Goal: Task Accomplishment & Management: Use online tool/utility

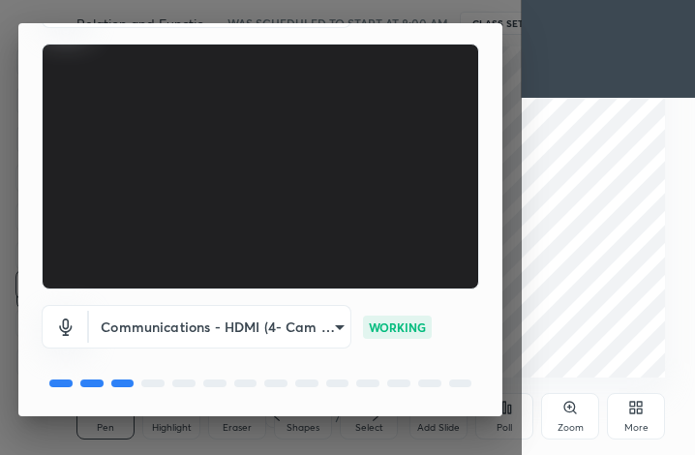
scroll to position [180, 0]
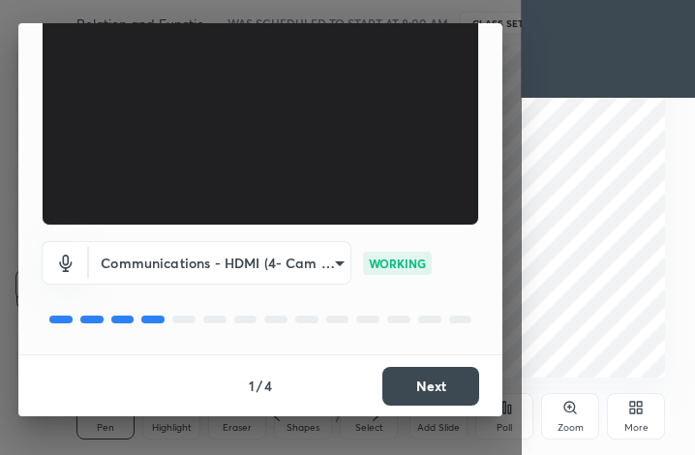
click at [426, 382] on button "Next" at bounding box center [430, 386] width 97 height 39
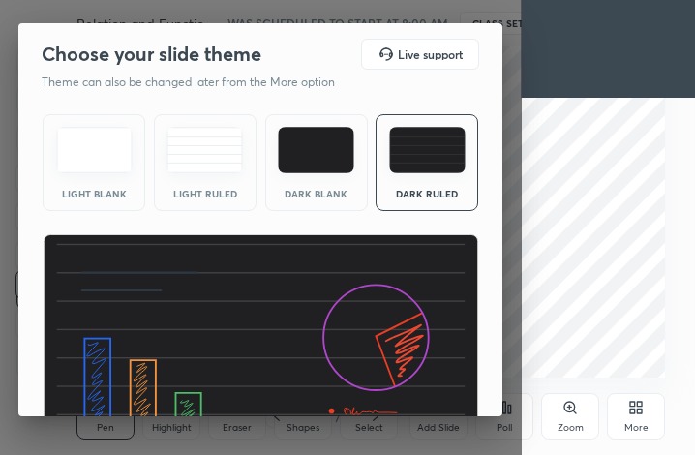
click at [431, 379] on img at bounding box center [261, 357] width 437 height 246
click at [432, 378] on img at bounding box center [261, 357] width 437 height 246
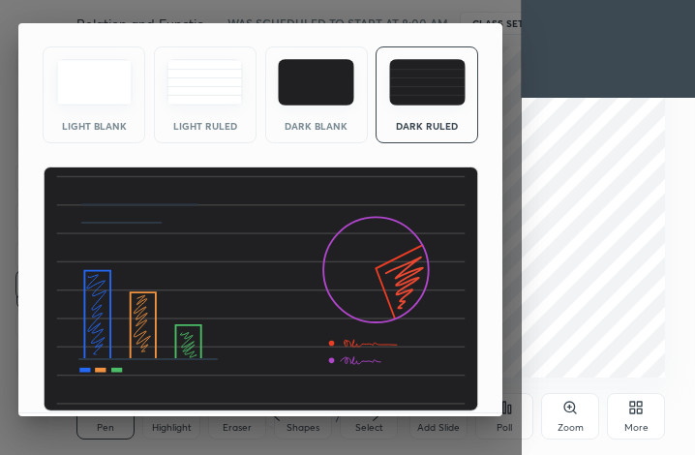
scroll to position [126, 0]
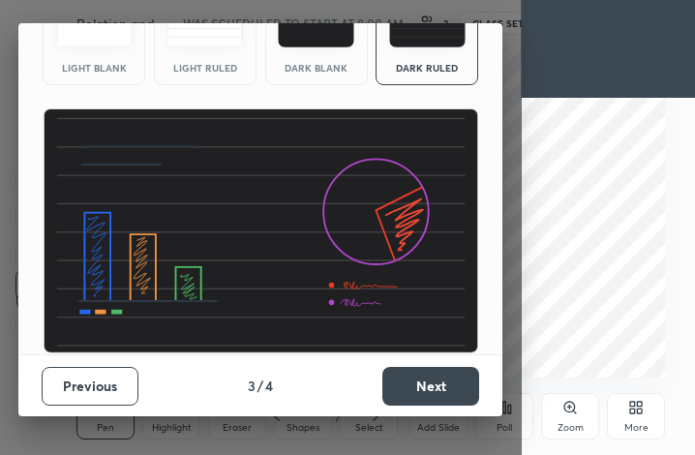
click at [432, 378] on button "Next" at bounding box center [430, 386] width 97 height 39
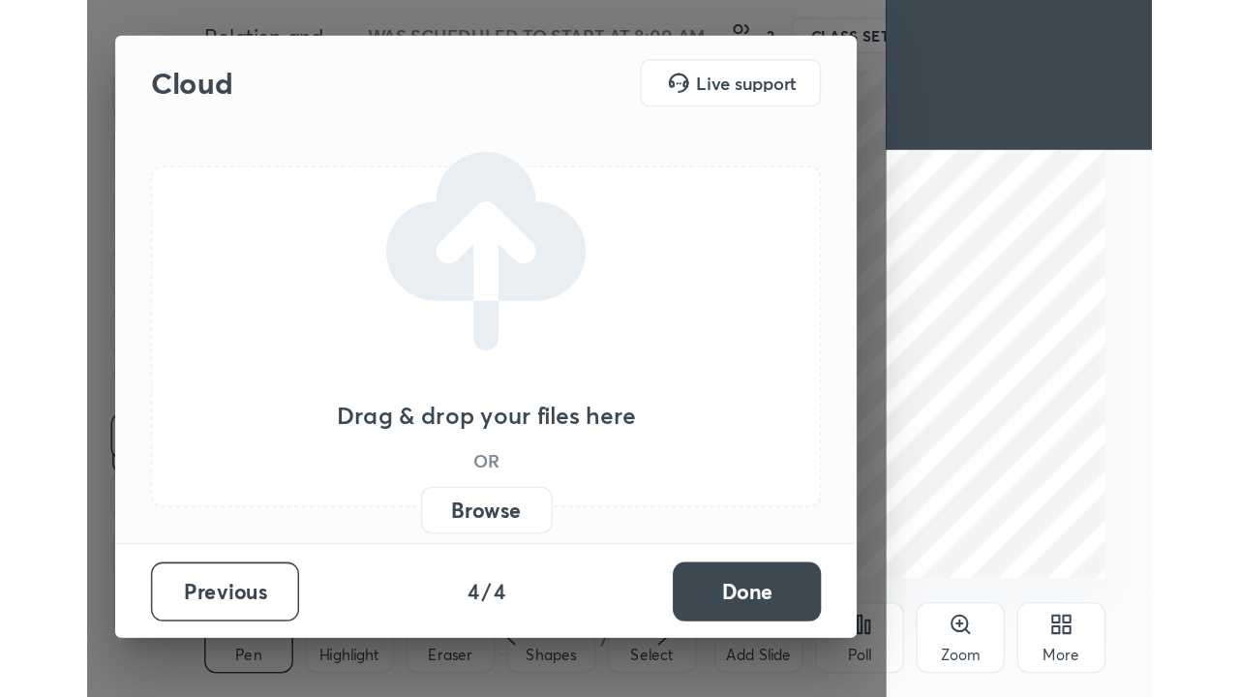
scroll to position [0, 0]
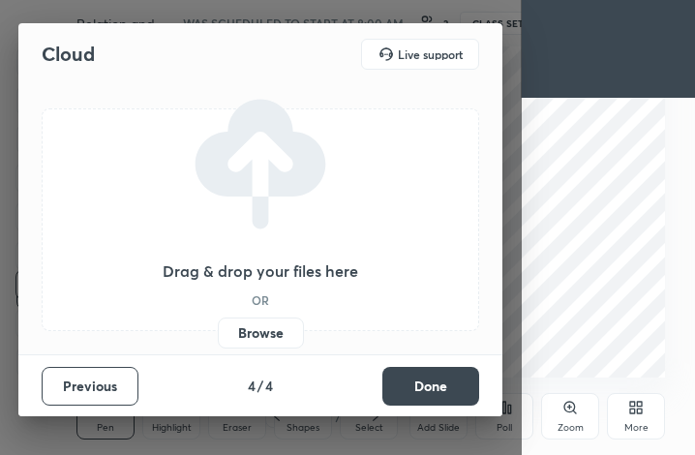
click at [265, 339] on label "Browse" at bounding box center [261, 333] width 86 height 31
click at [218, 339] on input "Browse" at bounding box center [218, 333] width 0 height 31
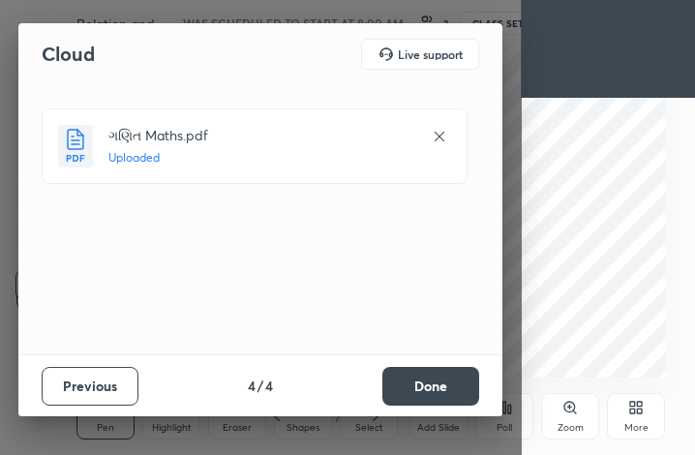
click at [441, 396] on button "Done" at bounding box center [430, 386] width 97 height 39
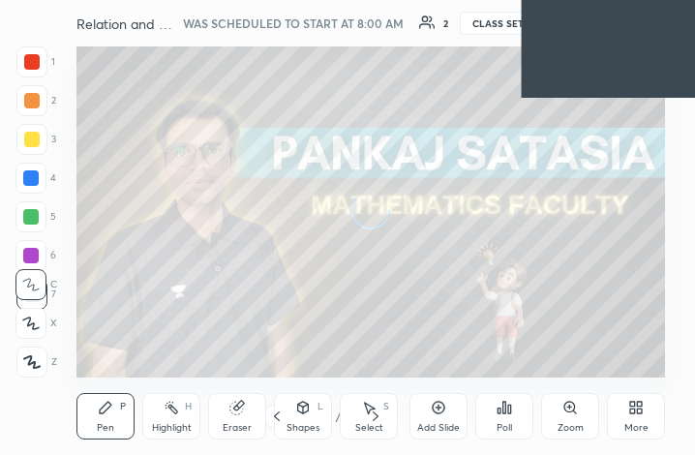
click at [631, 423] on div "More" at bounding box center [636, 428] width 24 height 10
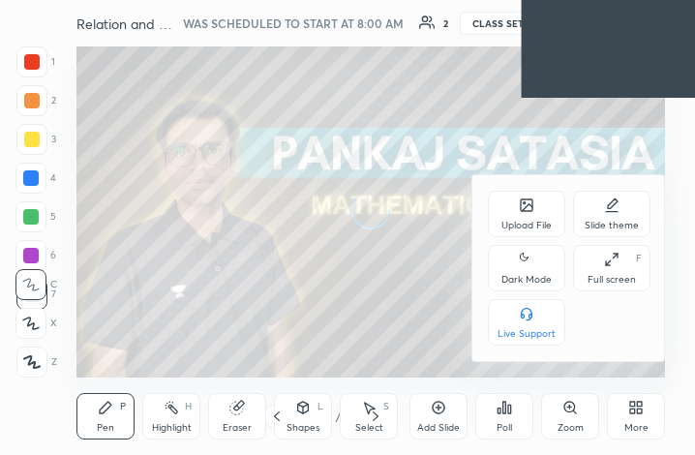
click at [613, 276] on div "Full screen" at bounding box center [612, 280] width 48 height 10
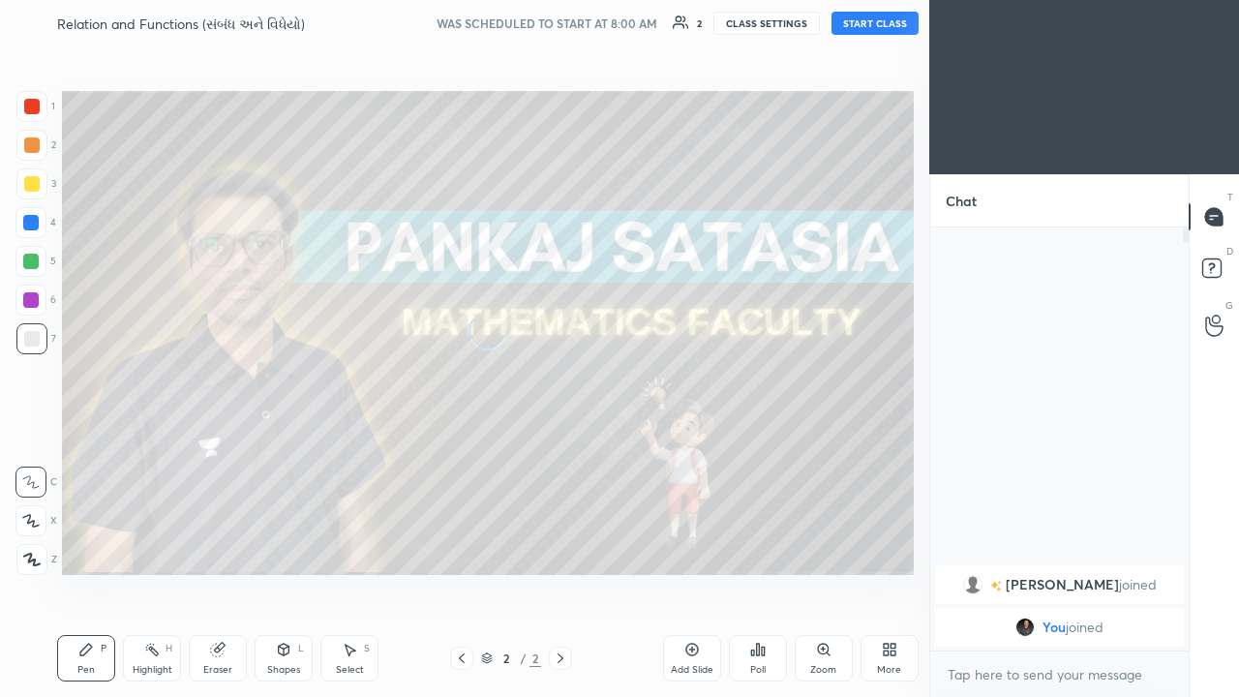
scroll to position [96243, 95964]
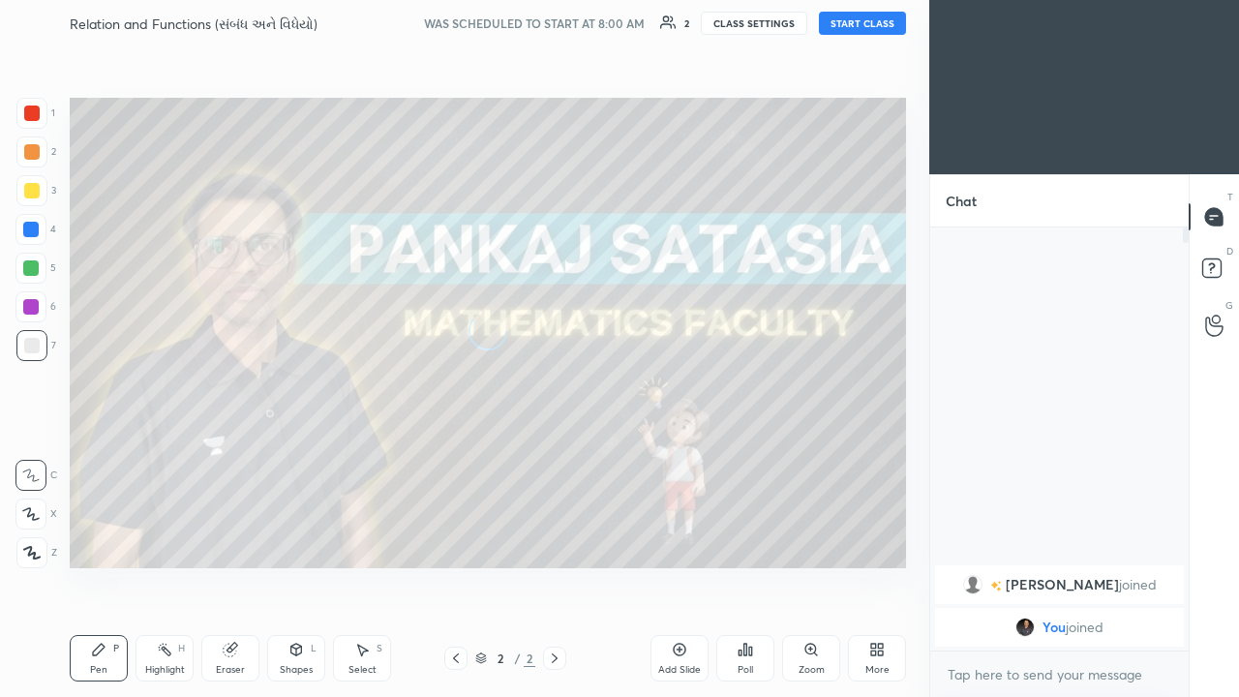
click at [694, 25] on button "START CLASS" at bounding box center [862, 23] width 87 height 23
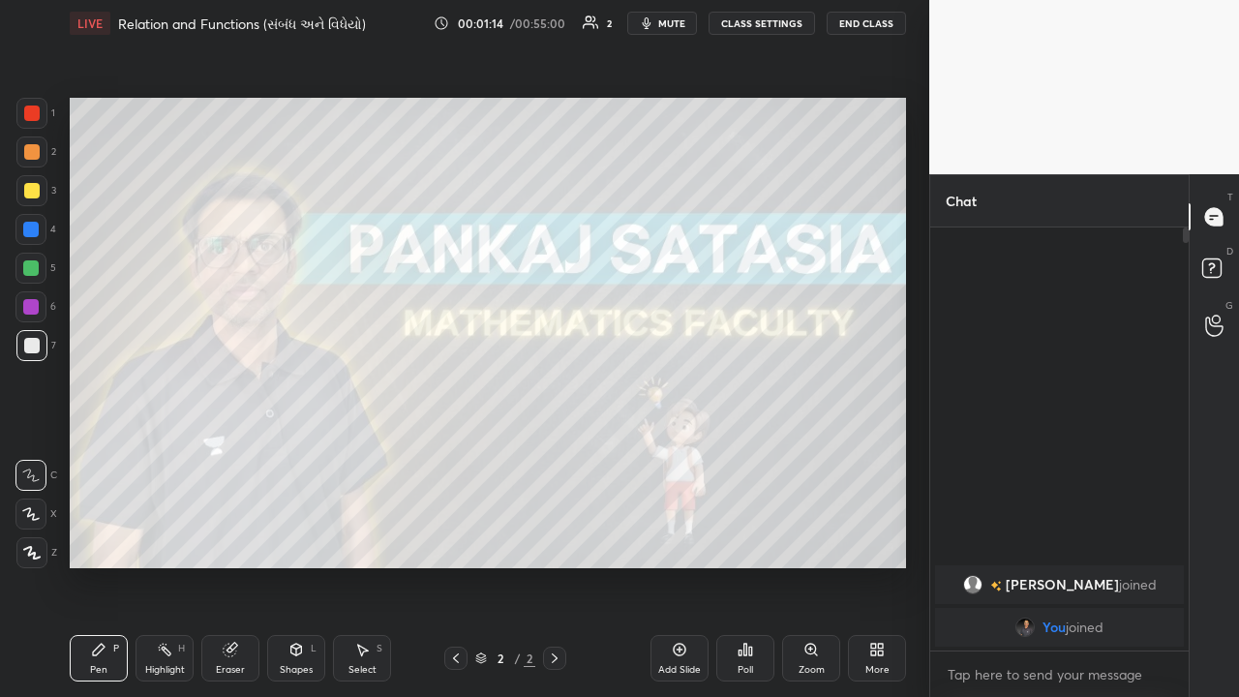
click at [682, 454] on div "Add Slide" at bounding box center [679, 670] width 43 height 10
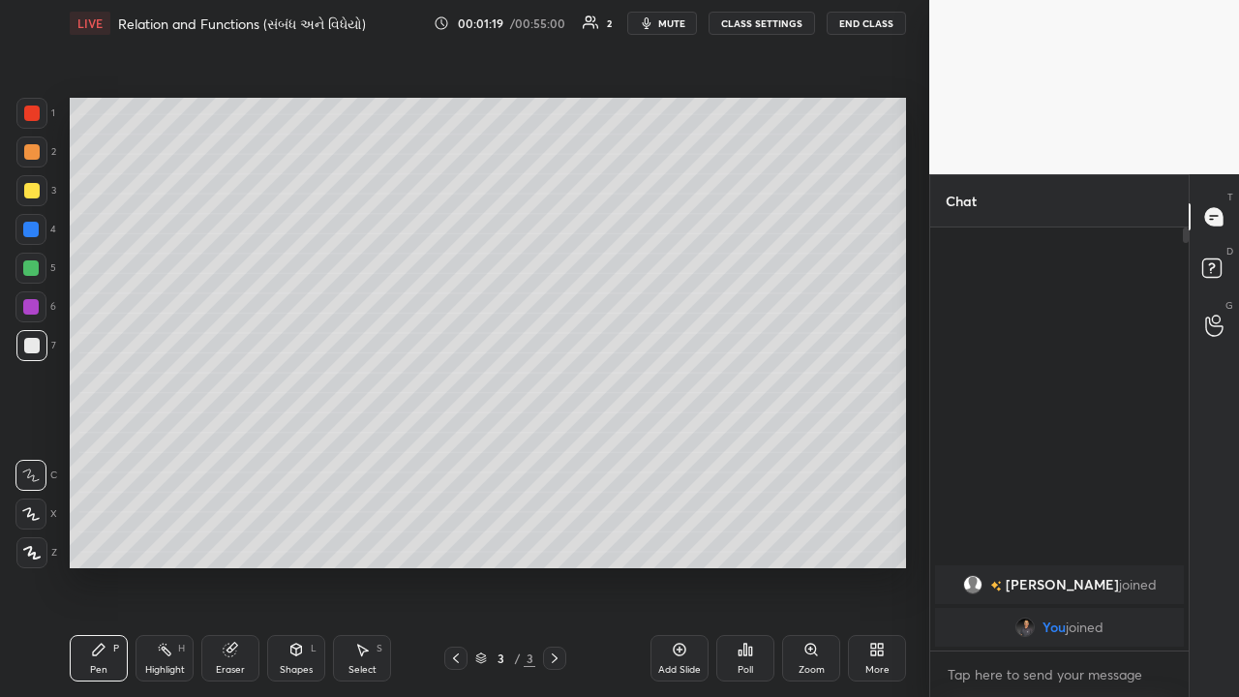
click at [694, 454] on div "More" at bounding box center [877, 658] width 58 height 46
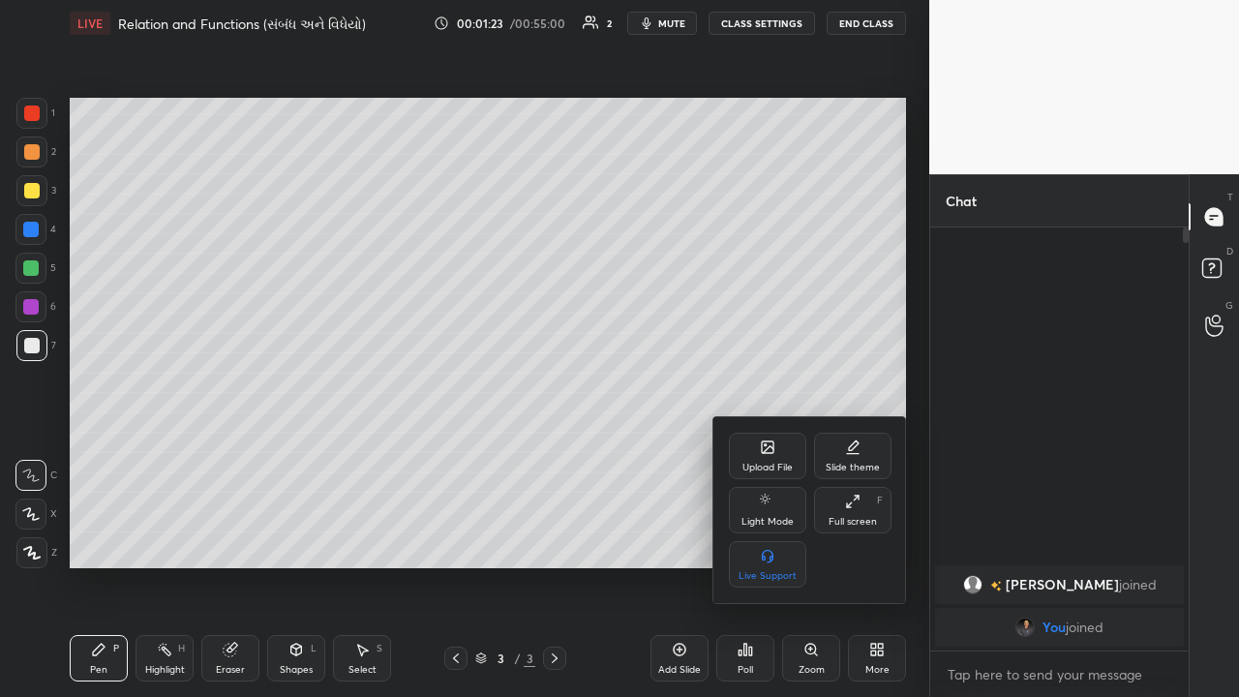
click at [694, 454] on div "Slide theme" at bounding box center [852, 456] width 77 height 46
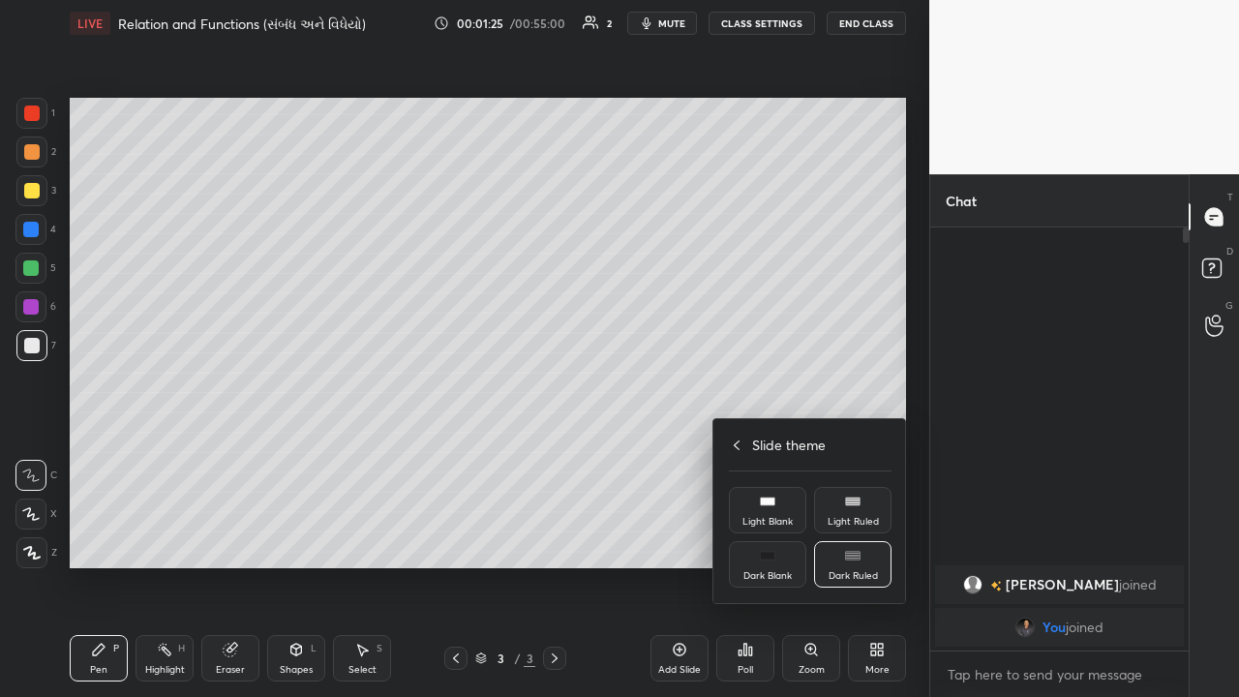
click at [694, 454] on div "Dark Blank" at bounding box center [767, 564] width 77 height 46
click at [686, 454] on div at bounding box center [619, 348] width 1239 height 697
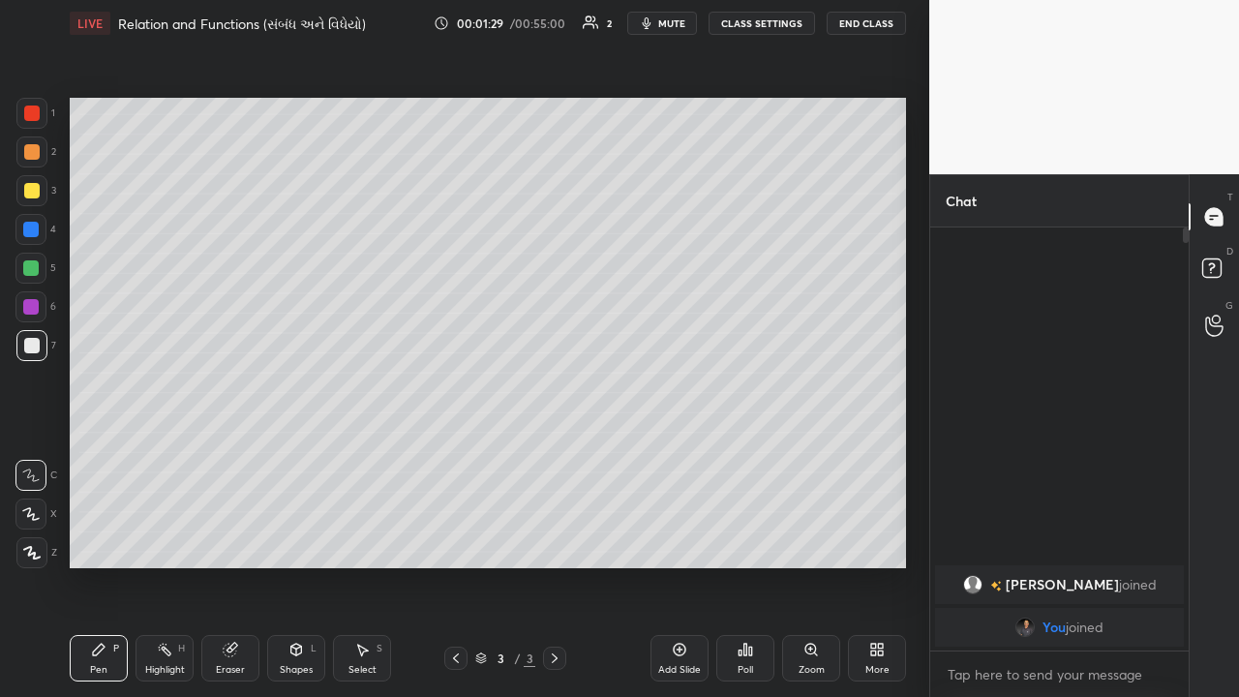
click at [555, 454] on icon at bounding box center [554, 658] width 15 height 15
click at [477, 454] on icon at bounding box center [481, 659] width 12 height 12
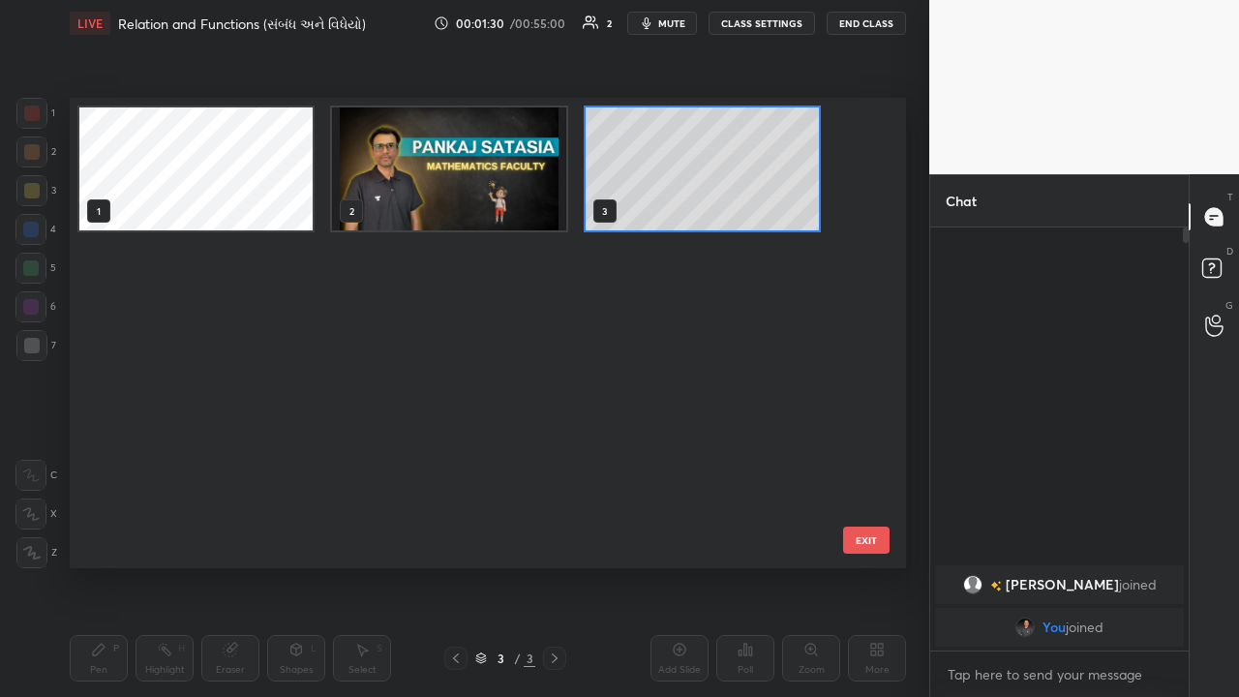
scroll to position [465, 827]
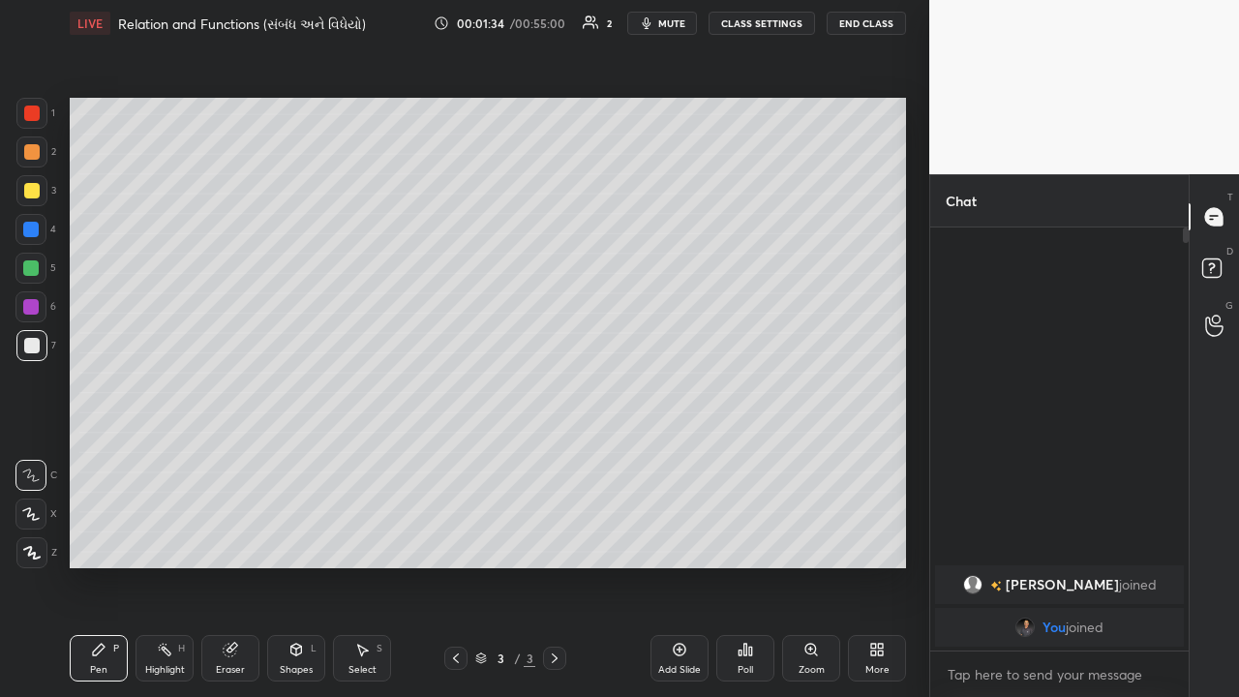
click at [694, 454] on div "More" at bounding box center [877, 658] width 58 height 46
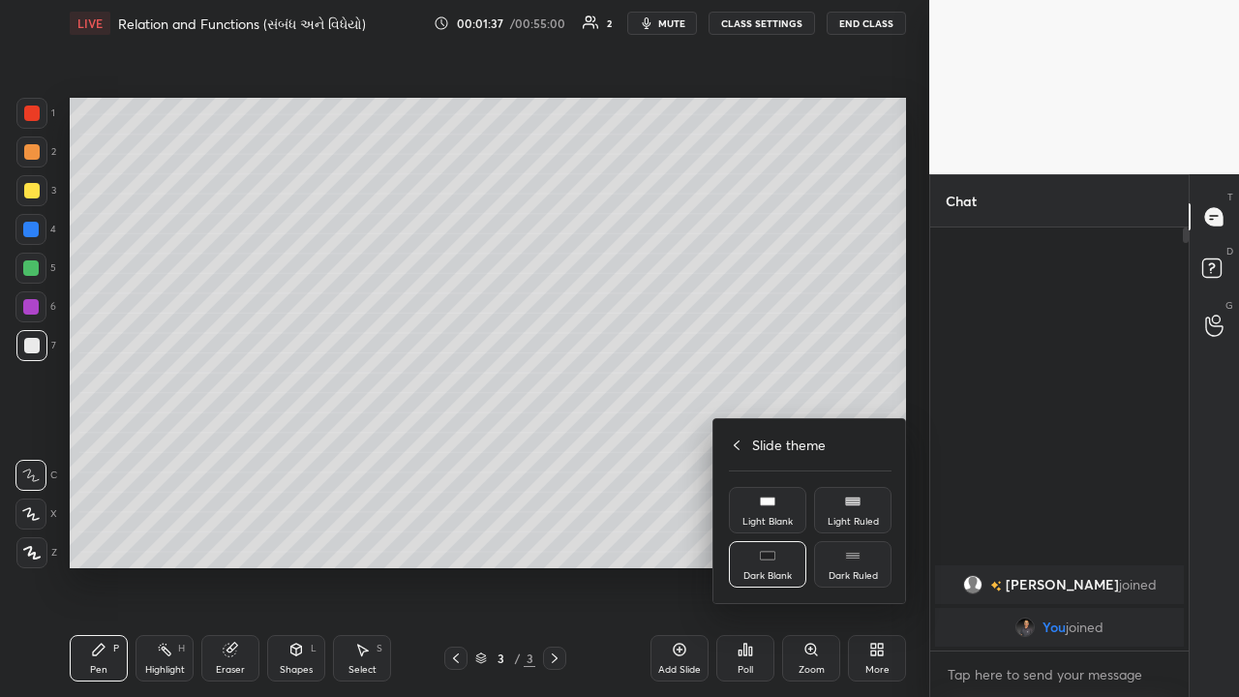
click at [694, 454] on div "Dark Blank" at bounding box center [767, 564] width 77 height 46
click at [694, 454] on div "Dark Ruled" at bounding box center [853, 576] width 49 height 10
click at [694, 454] on div "Dark Blank" at bounding box center [767, 564] width 77 height 46
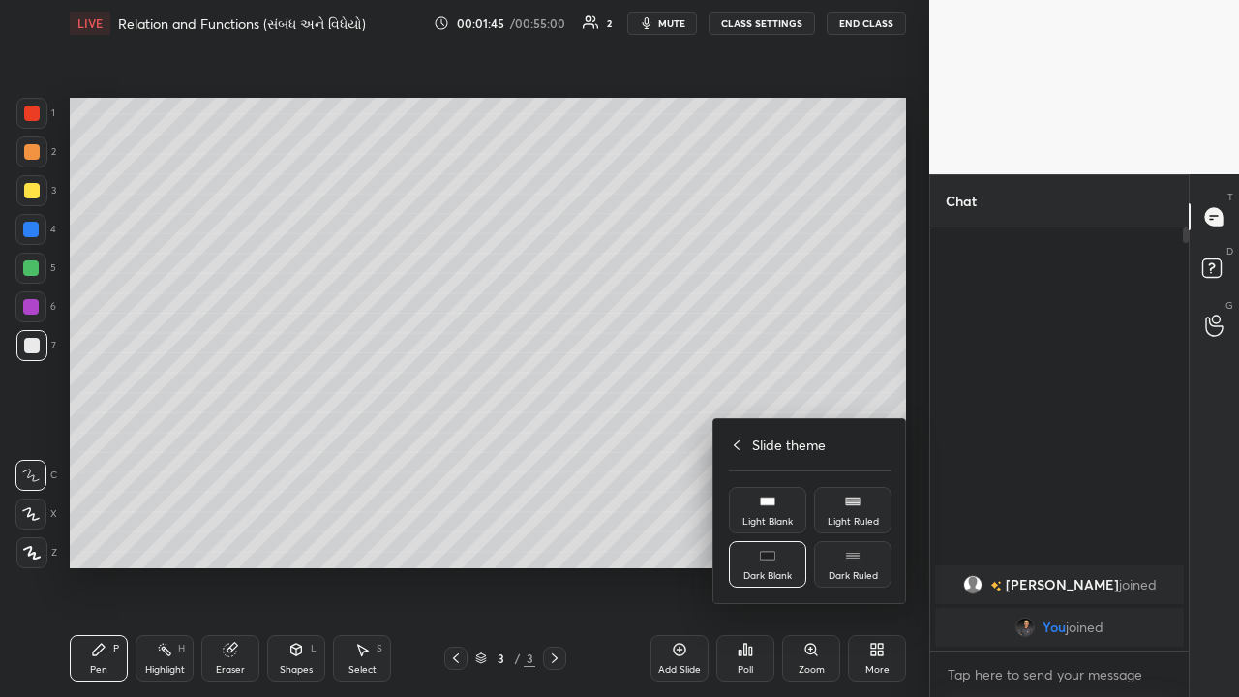
click at [632, 454] on div at bounding box center [619, 348] width 1239 height 697
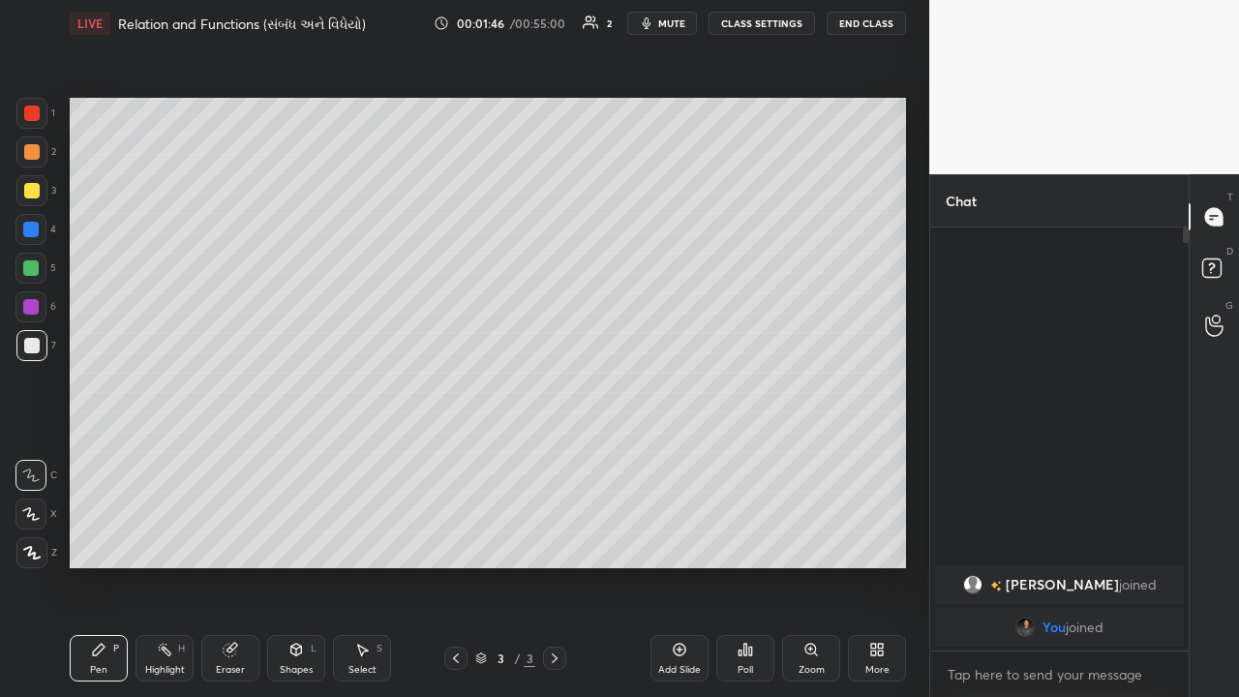
click at [683, 454] on icon at bounding box center [679, 649] width 15 height 15
click at [230, 454] on div "Eraser" at bounding box center [230, 670] width 29 height 10
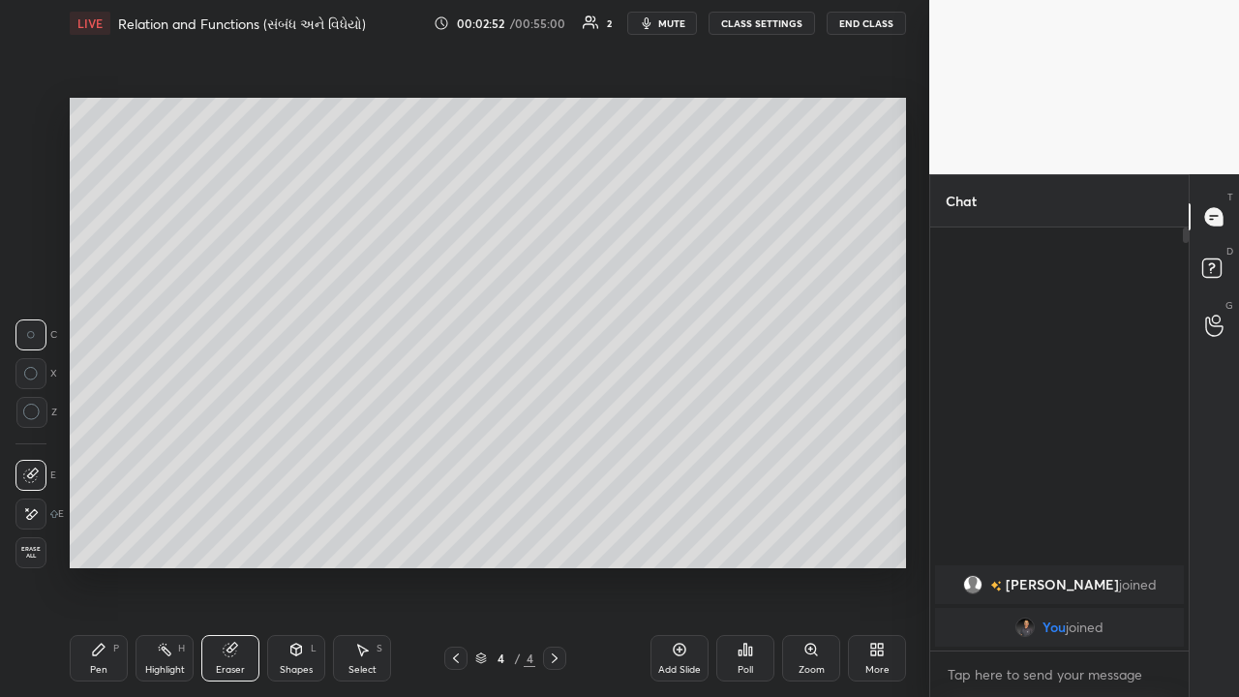
click at [106, 454] on icon at bounding box center [98, 649] width 15 height 15
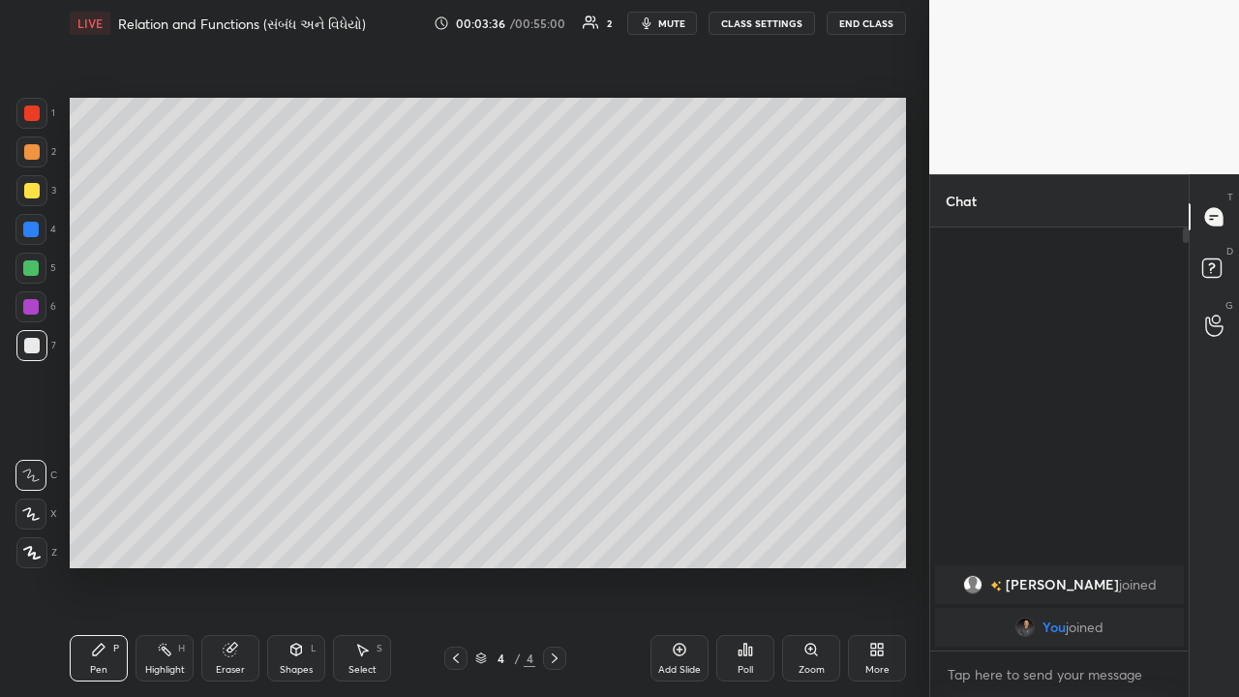
click at [34, 305] on div at bounding box center [30, 306] width 15 height 15
click at [36, 196] on div at bounding box center [31, 190] width 15 height 15
click at [34, 273] on div at bounding box center [30, 267] width 15 height 15
click at [39, 342] on div at bounding box center [31, 345] width 31 height 31
click at [38, 192] on div at bounding box center [31, 190] width 15 height 15
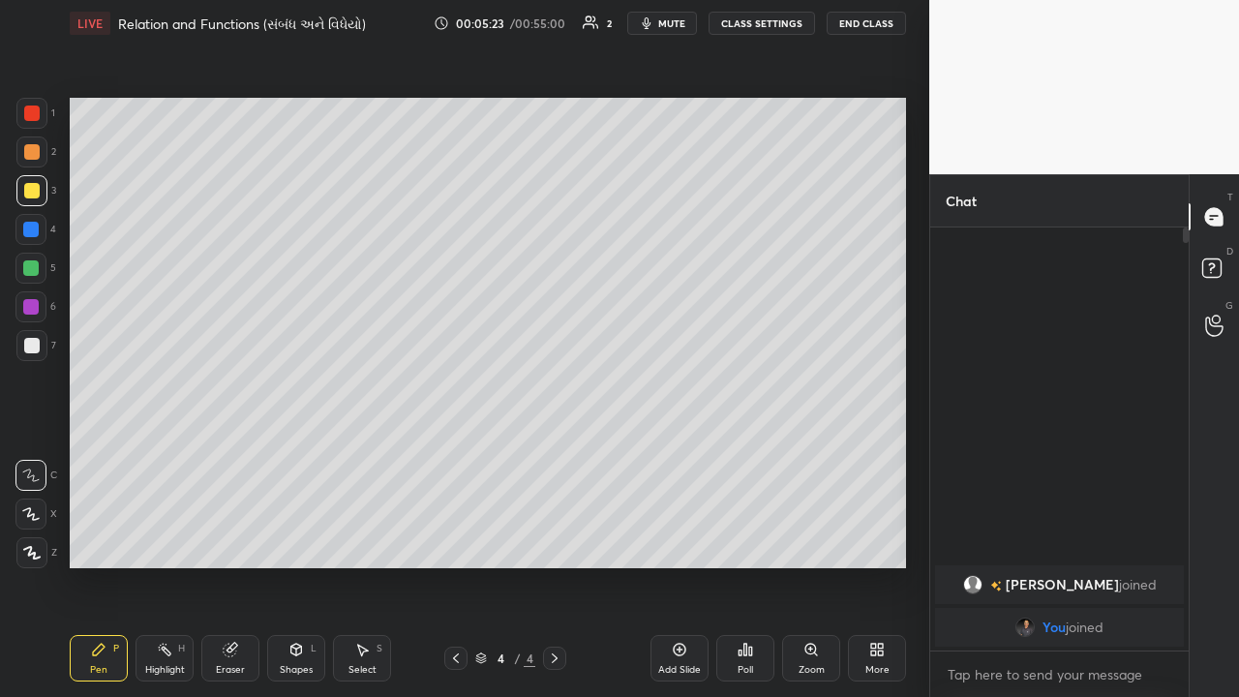
click at [222, 454] on div "Eraser" at bounding box center [230, 658] width 58 height 46
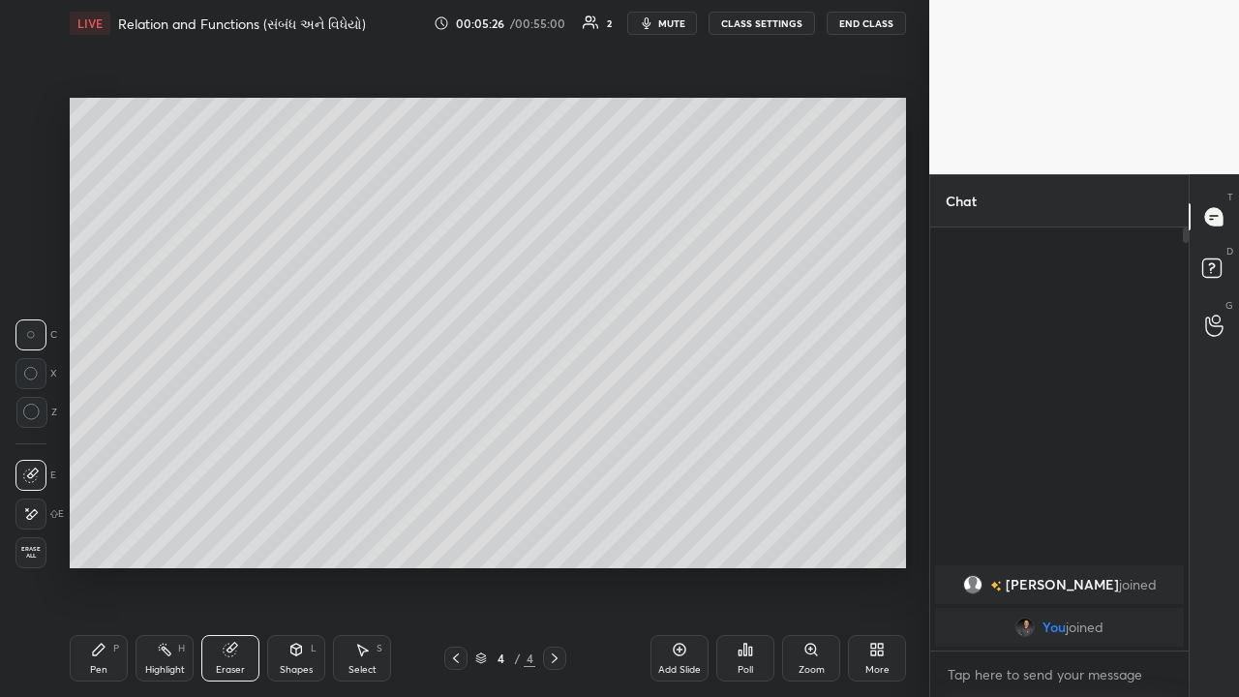
click at [114, 454] on div "Pen P" at bounding box center [99, 658] width 58 height 46
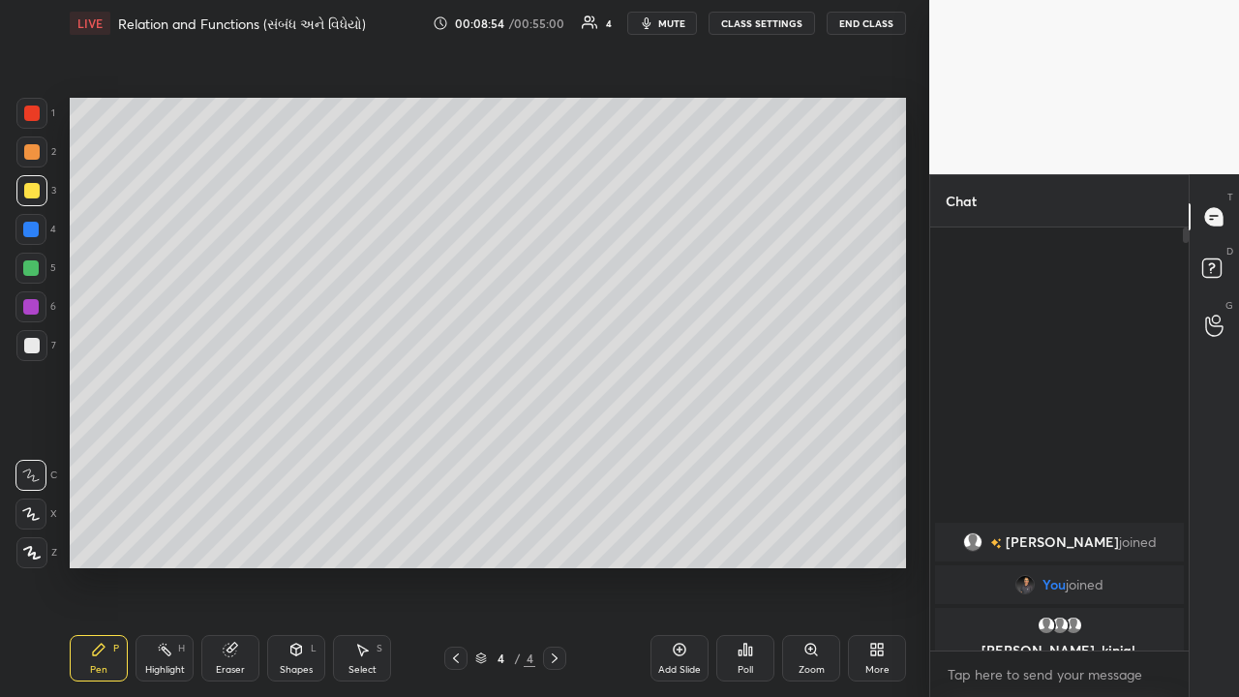
click at [32, 272] on div at bounding box center [30, 267] width 15 height 15
click at [172, 454] on div "Highlight H" at bounding box center [165, 658] width 58 height 46
click at [107, 454] on div "Pen P" at bounding box center [99, 658] width 58 height 46
click at [687, 454] on div "Add Slide" at bounding box center [679, 670] width 43 height 10
click at [35, 344] on div at bounding box center [31, 345] width 15 height 15
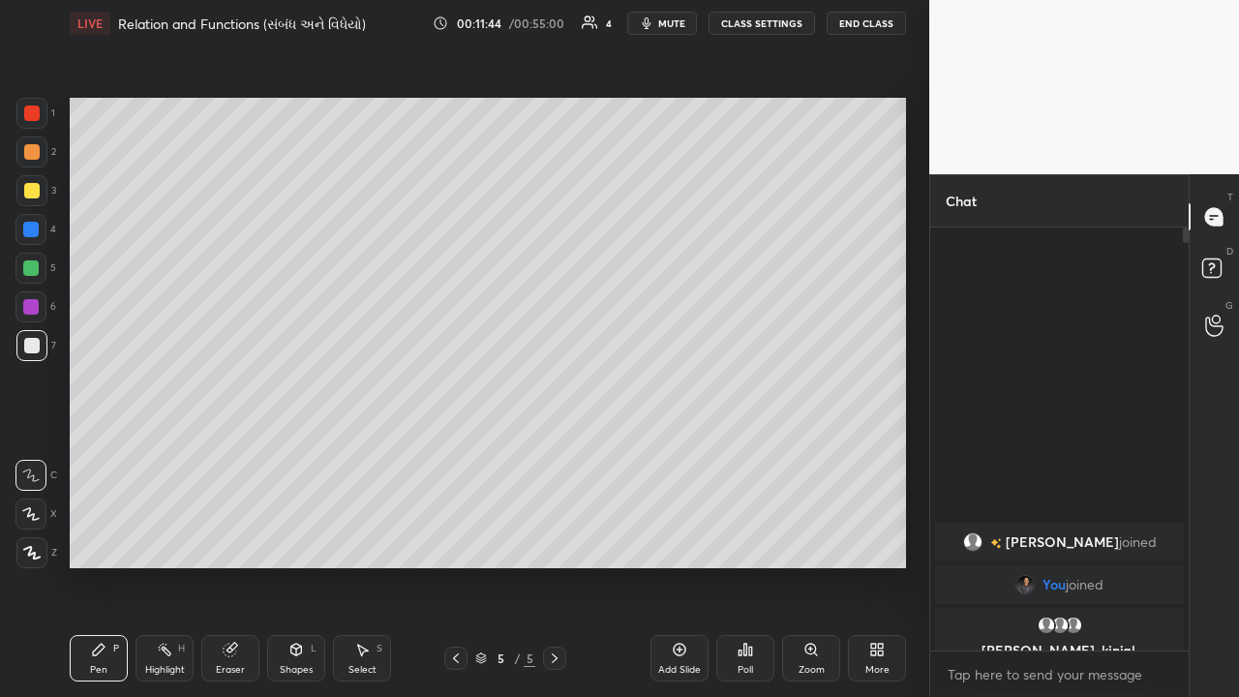
click at [33, 235] on div at bounding box center [30, 229] width 15 height 15
click at [33, 121] on div at bounding box center [31, 113] width 31 height 31
click at [38, 346] on div at bounding box center [31, 345] width 15 height 15
click at [35, 194] on div at bounding box center [31, 190] width 15 height 15
click at [36, 270] on div at bounding box center [30, 267] width 15 height 15
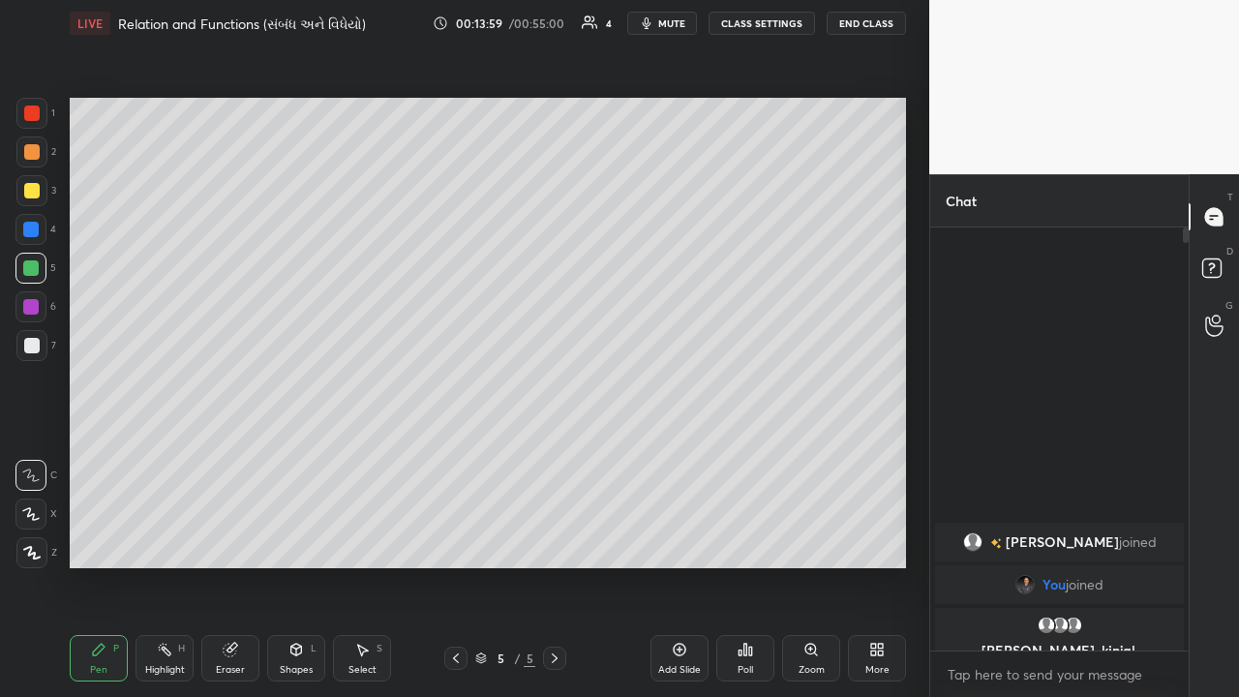
click at [36, 191] on div at bounding box center [31, 190] width 15 height 15
click at [694, 187] on icon at bounding box center [775, 187] width 2 height 2
click at [155, 454] on div "Highlight H" at bounding box center [165, 658] width 58 height 46
click at [92, 454] on div "Pen P" at bounding box center [99, 658] width 58 height 46
click at [34, 309] on div at bounding box center [30, 306] width 15 height 15
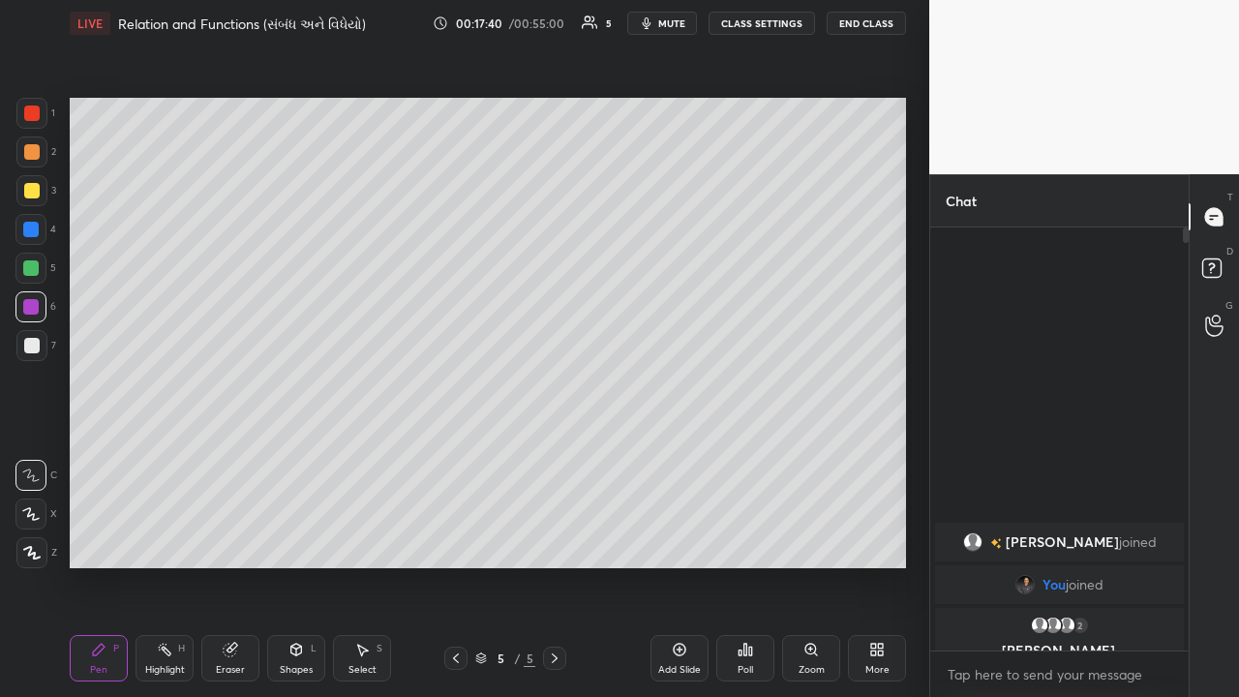
click at [35, 196] on div at bounding box center [31, 190] width 15 height 15
click at [31, 314] on div at bounding box center [30, 306] width 15 height 15
click at [41, 194] on div at bounding box center [31, 190] width 31 height 31
click at [166, 454] on rect at bounding box center [167, 652] width 10 height 10
click at [682, 454] on div "Add Slide" at bounding box center [680, 658] width 58 height 46
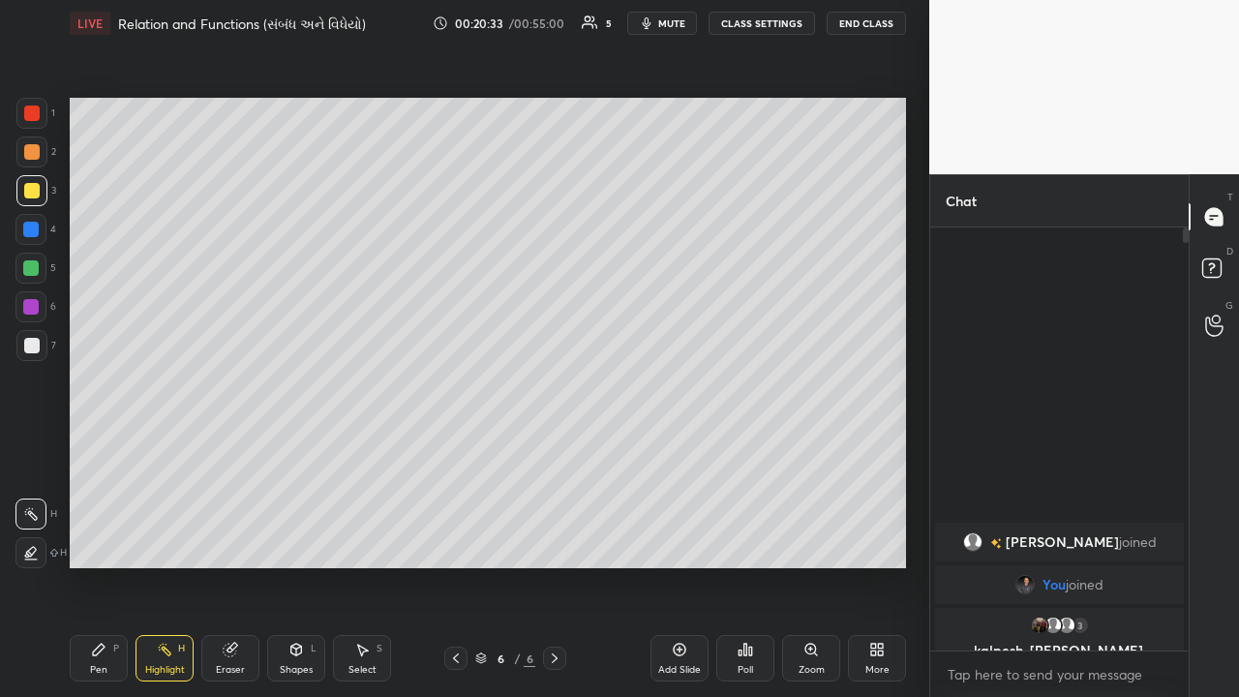
click at [35, 343] on div at bounding box center [31, 345] width 15 height 15
click at [105, 454] on div "Pen P" at bounding box center [99, 658] width 58 height 46
click at [32, 192] on div at bounding box center [31, 190] width 15 height 15
click at [36, 266] on div at bounding box center [30, 267] width 15 height 15
click at [34, 229] on div at bounding box center [30, 229] width 15 height 15
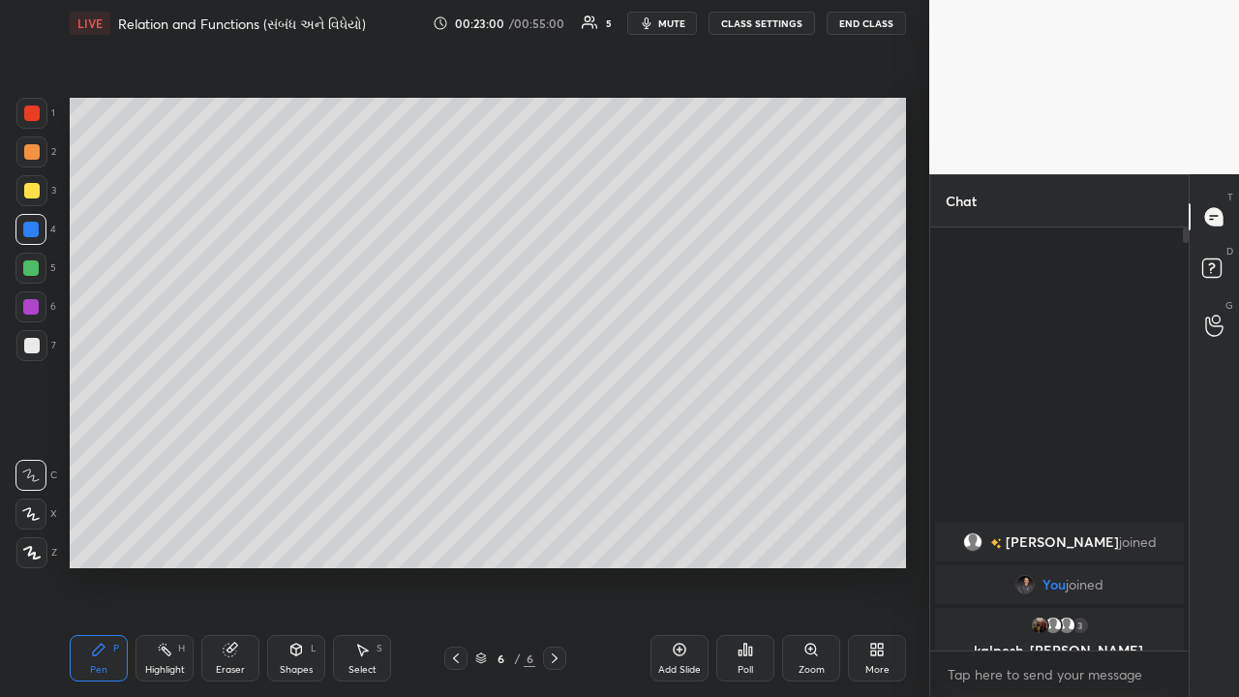
click at [38, 264] on div at bounding box center [30, 267] width 15 height 15
click at [33, 307] on div at bounding box center [30, 306] width 15 height 15
click at [35, 267] on div at bounding box center [30, 267] width 15 height 15
click at [676, 454] on div "Add Slide" at bounding box center [680, 658] width 58 height 46
click at [32, 308] on div at bounding box center [30, 306] width 15 height 15
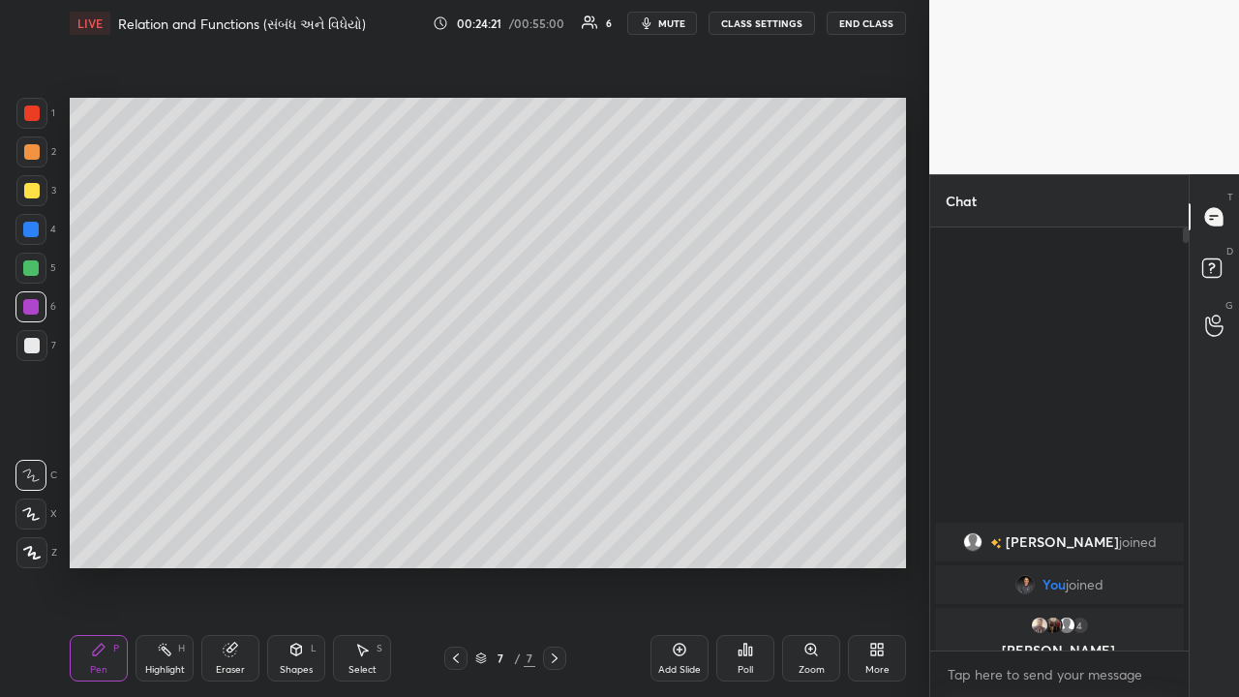
click at [32, 339] on div at bounding box center [31, 345] width 15 height 15
click at [36, 272] on div at bounding box center [30, 267] width 15 height 15
click at [38, 346] on div at bounding box center [31, 345] width 15 height 15
click at [41, 350] on div at bounding box center [31, 345] width 31 height 31
click at [40, 162] on div at bounding box center [31, 152] width 31 height 31
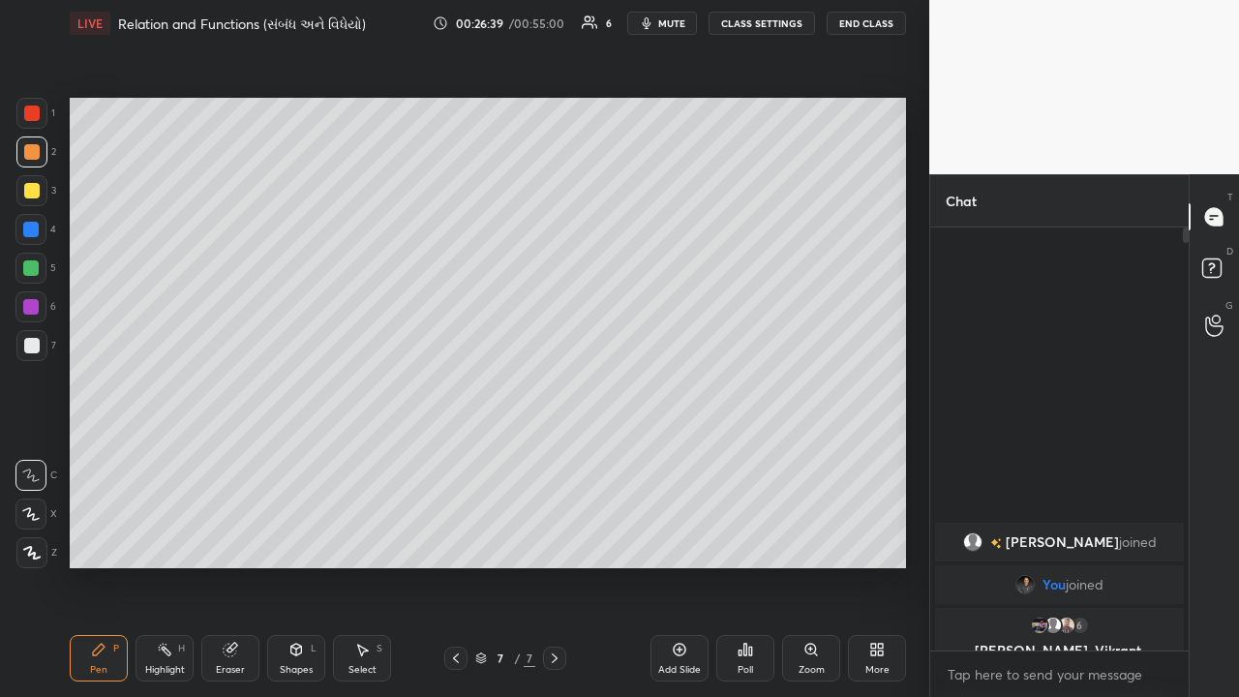
click at [157, 454] on div "Highlight H" at bounding box center [165, 658] width 58 height 46
click at [229, 454] on div "Eraser" at bounding box center [230, 658] width 58 height 46
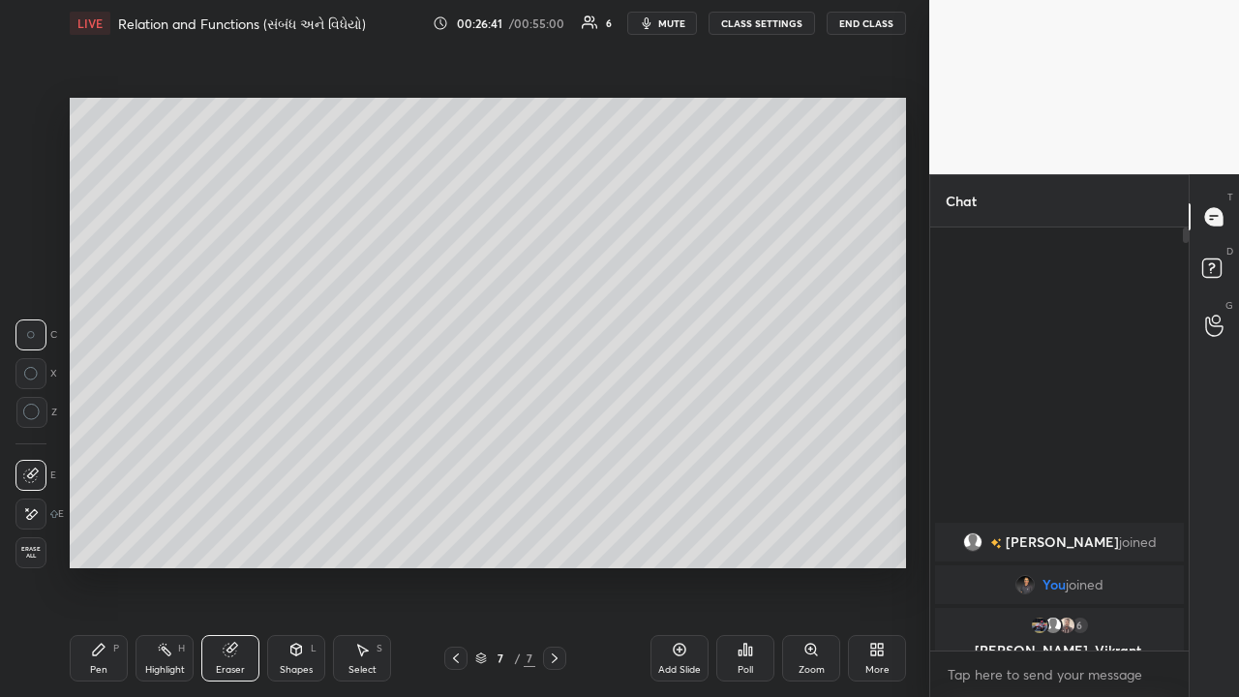
click at [110, 454] on div "Pen P" at bounding box center [99, 658] width 58 height 46
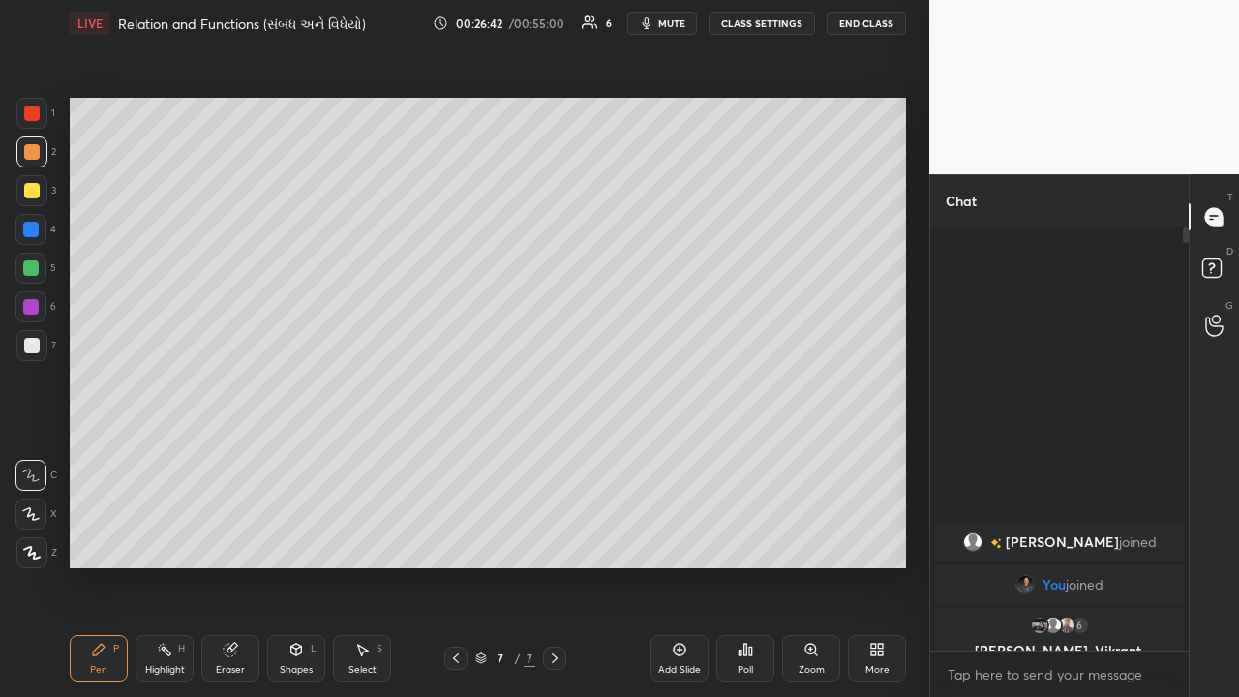
click at [34, 344] on div at bounding box center [31, 345] width 15 height 15
click at [35, 274] on div at bounding box center [30, 267] width 15 height 15
click at [35, 343] on div at bounding box center [31, 345] width 15 height 15
click at [27, 270] on div at bounding box center [30, 267] width 15 height 15
click at [36, 349] on div at bounding box center [31, 345] width 15 height 15
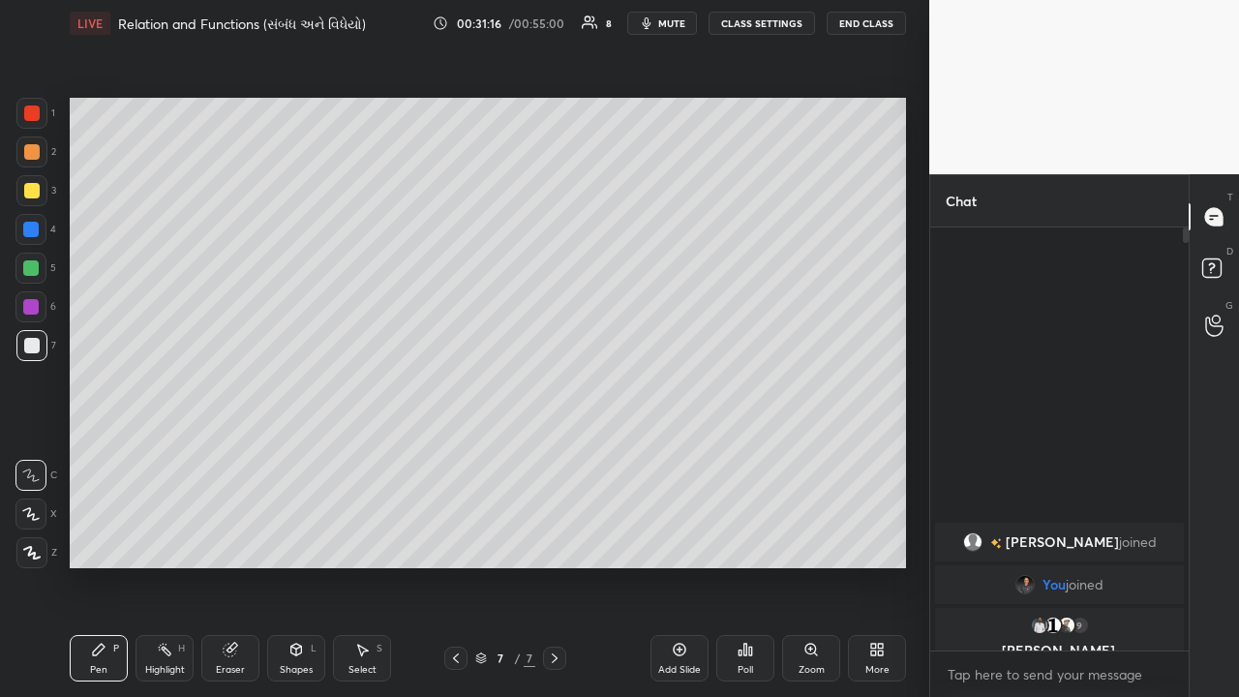
click at [29, 268] on div at bounding box center [30, 267] width 15 height 15
click at [32, 348] on div at bounding box center [31, 345] width 15 height 15
click at [32, 233] on div at bounding box center [30, 229] width 15 height 15
click at [175, 454] on div "Highlight H" at bounding box center [165, 658] width 58 height 46
click at [687, 454] on div "Add Slide" at bounding box center [679, 670] width 43 height 10
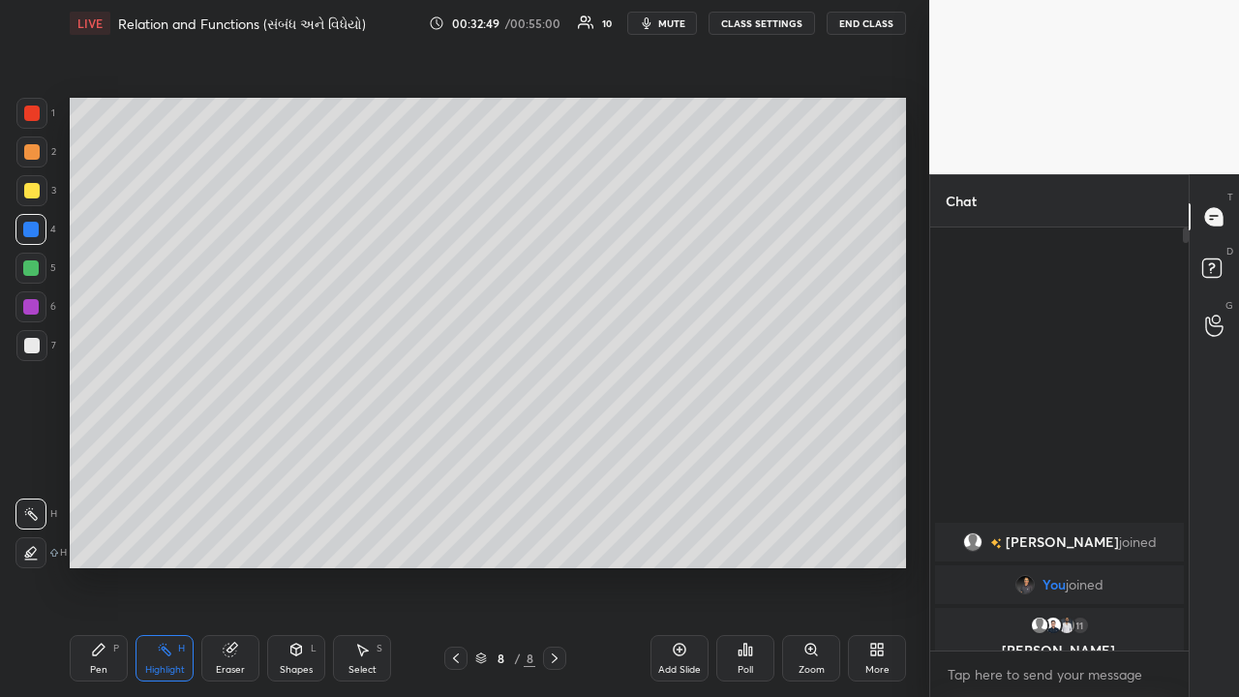
click at [34, 272] on div at bounding box center [30, 267] width 15 height 15
click at [113, 454] on div "Pen P" at bounding box center [99, 658] width 58 height 46
click at [32, 301] on div at bounding box center [30, 306] width 15 height 15
click at [156, 454] on div "Highlight H" at bounding box center [165, 658] width 58 height 46
click at [100, 454] on div "Pen" at bounding box center [98, 670] width 17 height 10
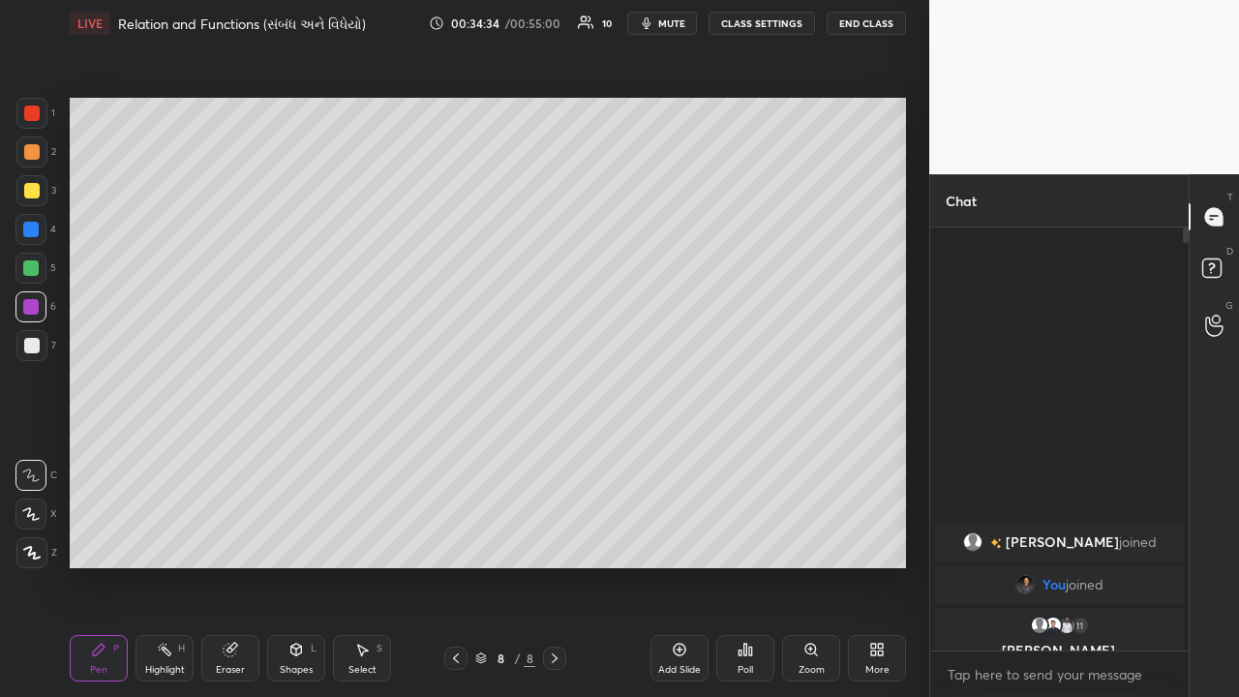
click at [36, 346] on div at bounding box center [31, 345] width 15 height 15
click at [228, 454] on div "Eraser" at bounding box center [230, 658] width 58 height 46
click at [105, 454] on div "Pen P" at bounding box center [99, 658] width 58 height 46
click at [232, 454] on div "Eraser" at bounding box center [230, 670] width 29 height 10
click at [102, 454] on div "Pen" at bounding box center [98, 670] width 17 height 10
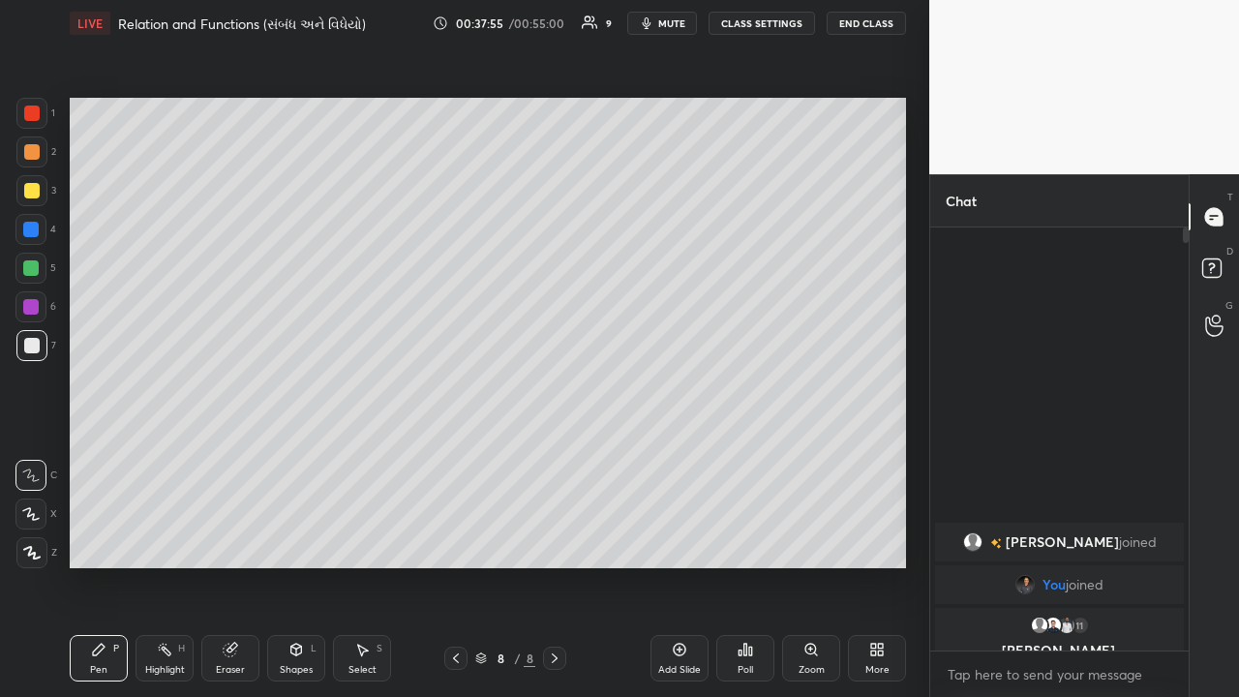
click at [29, 271] on div at bounding box center [30, 267] width 15 height 15
click at [229, 454] on div "Eraser" at bounding box center [230, 658] width 58 height 46
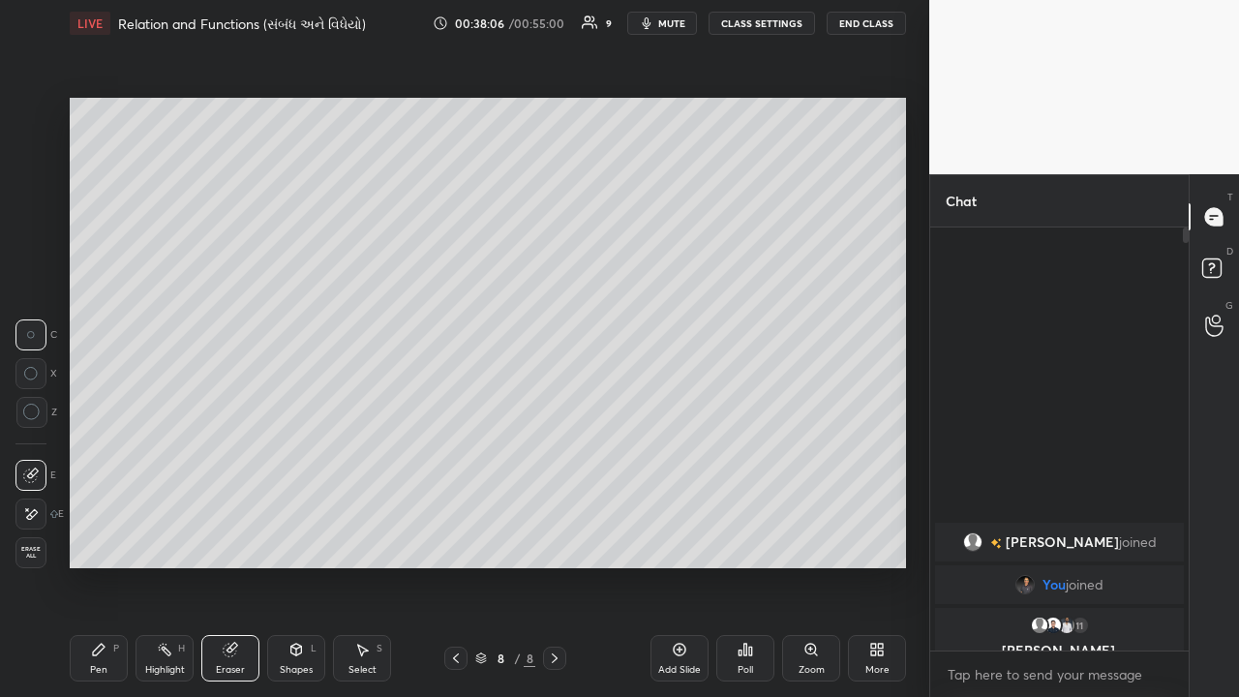
click at [106, 454] on div "Pen P" at bounding box center [99, 658] width 58 height 46
click at [226, 454] on div "Eraser" at bounding box center [230, 670] width 29 height 10
click at [107, 454] on div "Pen P" at bounding box center [99, 658] width 58 height 46
click at [32, 198] on div at bounding box center [31, 190] width 15 height 15
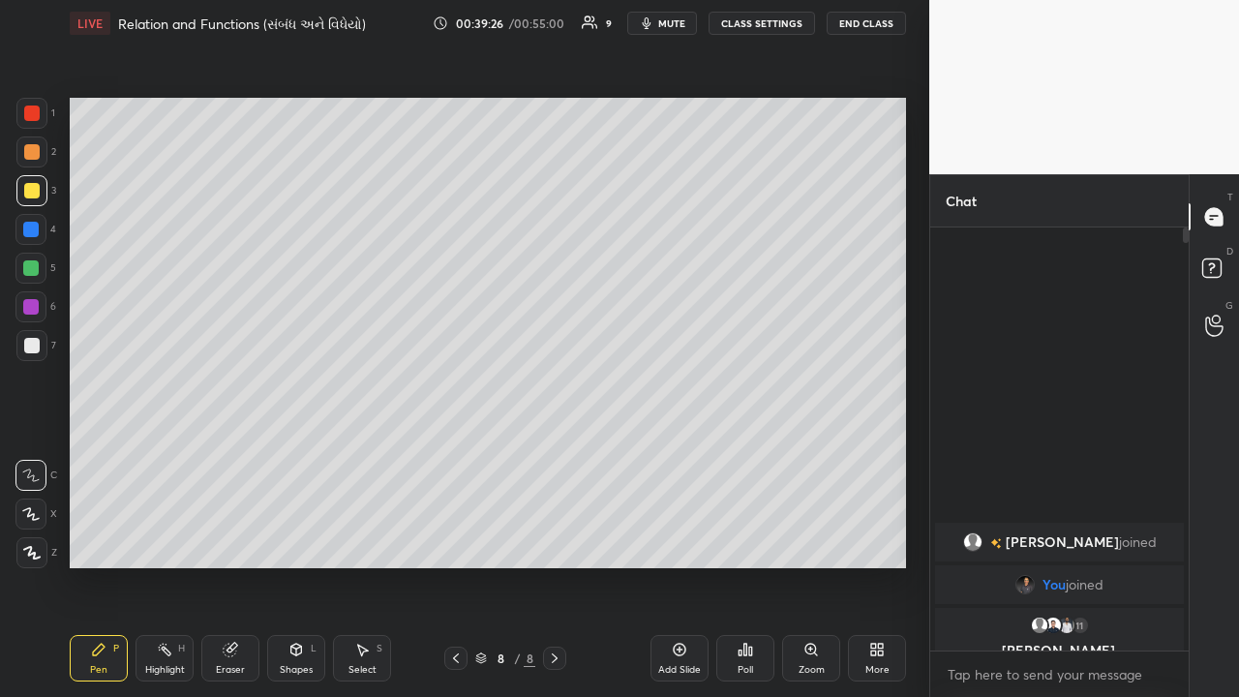
click at [694, 405] on div "Setting up your live class Poll for secs No correct answer Start poll" at bounding box center [488, 332] width 852 height 573
click at [233, 454] on icon at bounding box center [230, 650] width 13 height 13
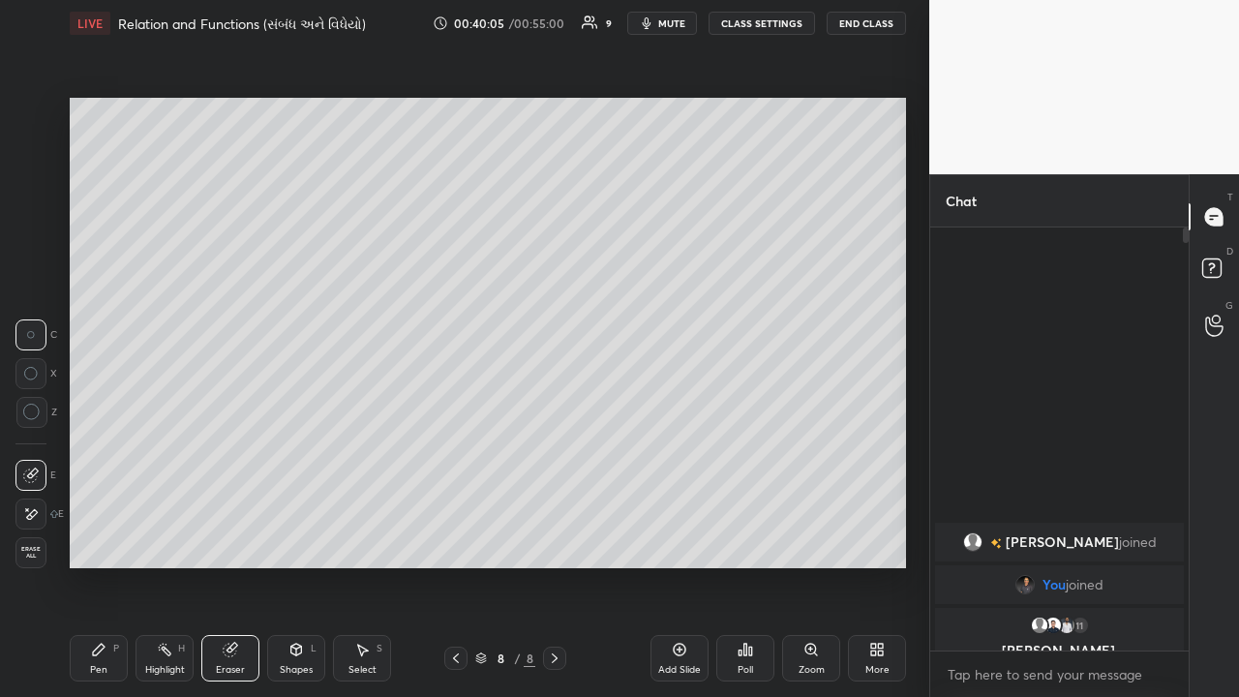
click at [115, 454] on div "Pen P" at bounding box center [99, 658] width 58 height 46
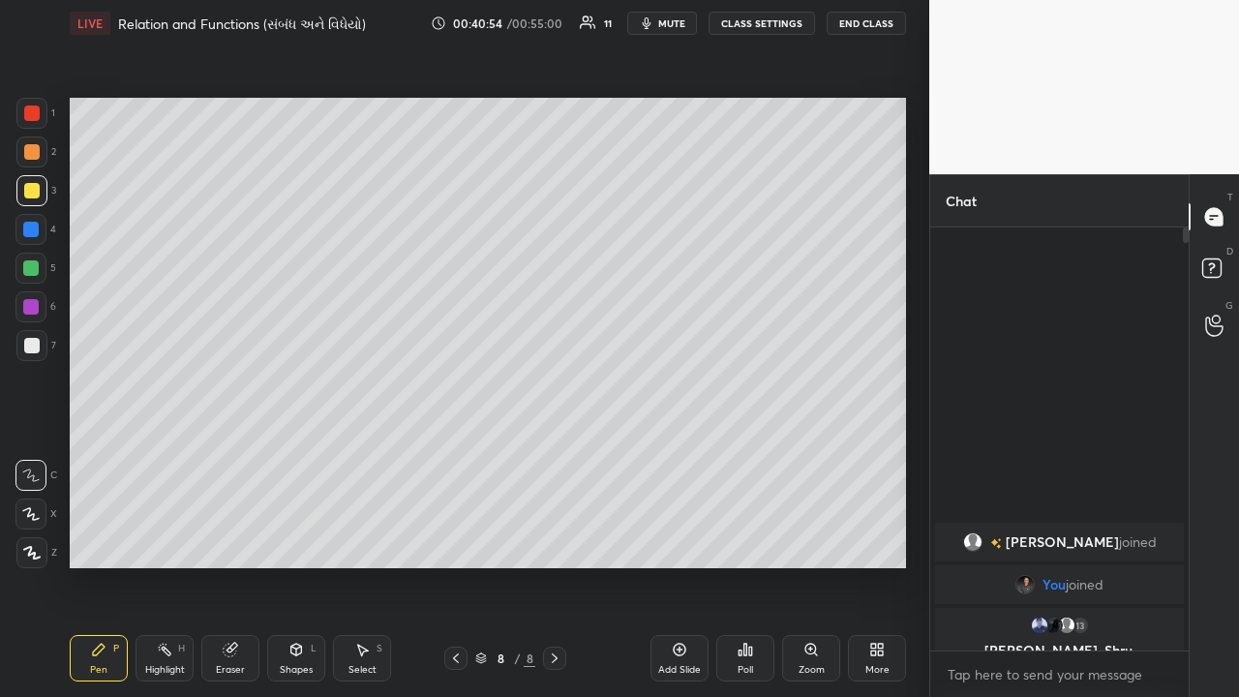
click at [684, 454] on icon at bounding box center [679, 649] width 15 height 15
click at [38, 344] on div at bounding box center [31, 345] width 15 height 15
click at [30, 234] on div at bounding box center [30, 229] width 15 height 15
click at [38, 334] on div at bounding box center [31, 345] width 31 height 31
click at [35, 267] on div at bounding box center [30, 267] width 15 height 15
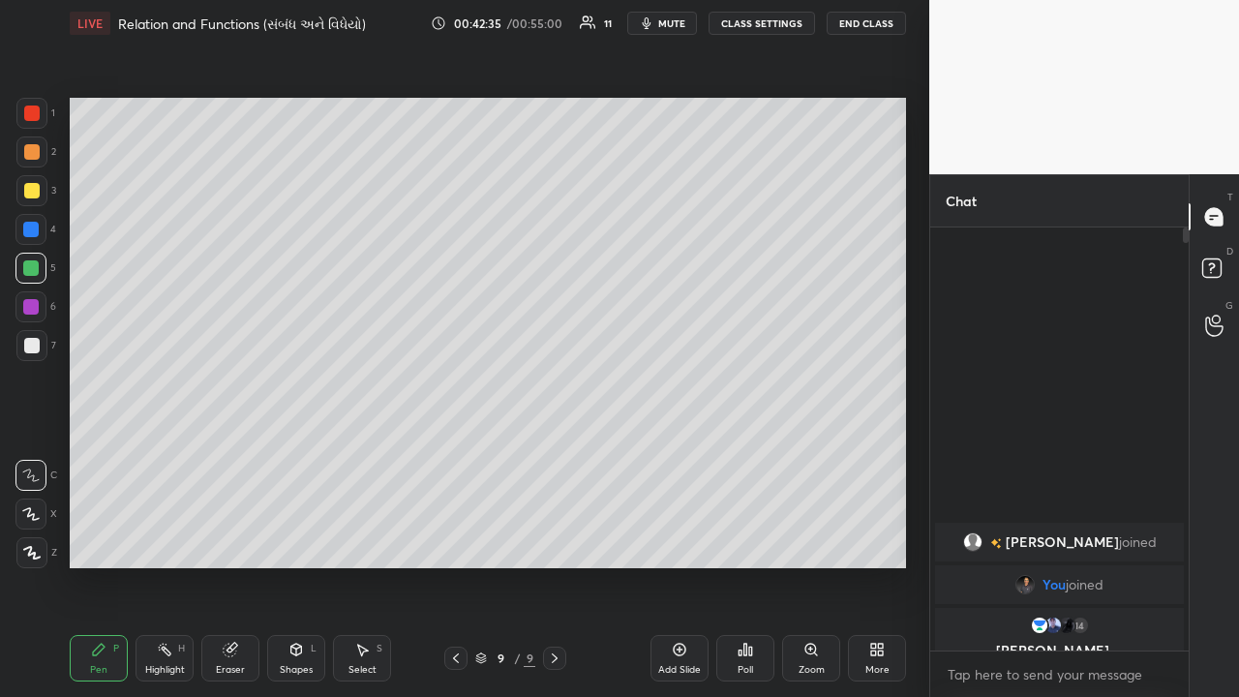
click at [42, 345] on div at bounding box center [31, 345] width 31 height 31
click at [33, 266] on div at bounding box center [30, 267] width 15 height 15
click at [33, 197] on div at bounding box center [31, 190] width 15 height 15
click at [35, 350] on div at bounding box center [31, 345] width 15 height 15
click at [33, 350] on div at bounding box center [31, 345] width 15 height 15
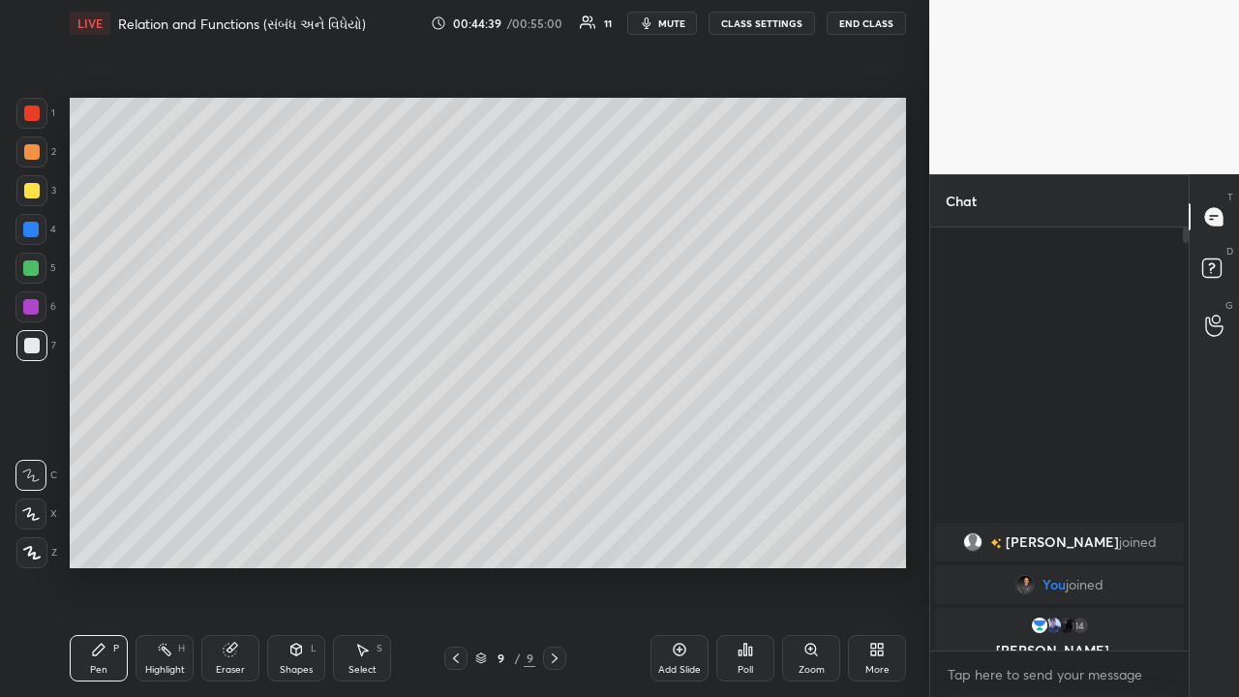
click at [170, 454] on div "Highlight H" at bounding box center [165, 658] width 58 height 46
click at [230, 454] on div "Eraser" at bounding box center [230, 670] width 29 height 10
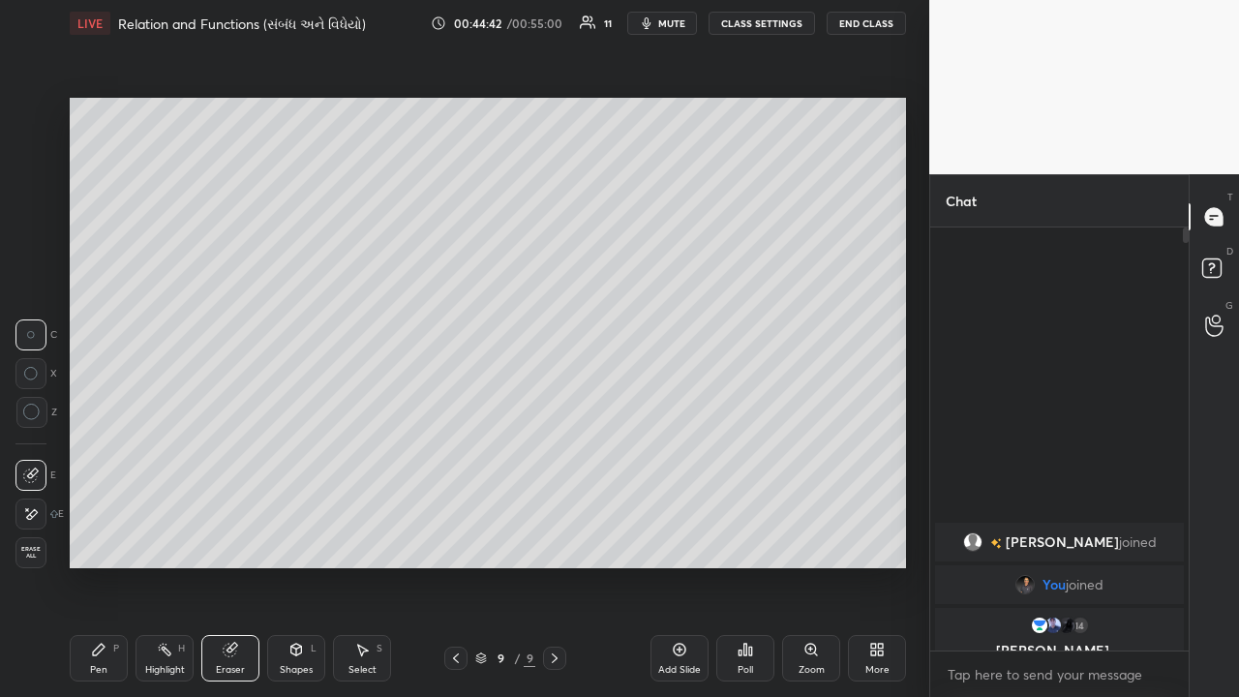
click at [105, 454] on icon at bounding box center [98, 649] width 15 height 15
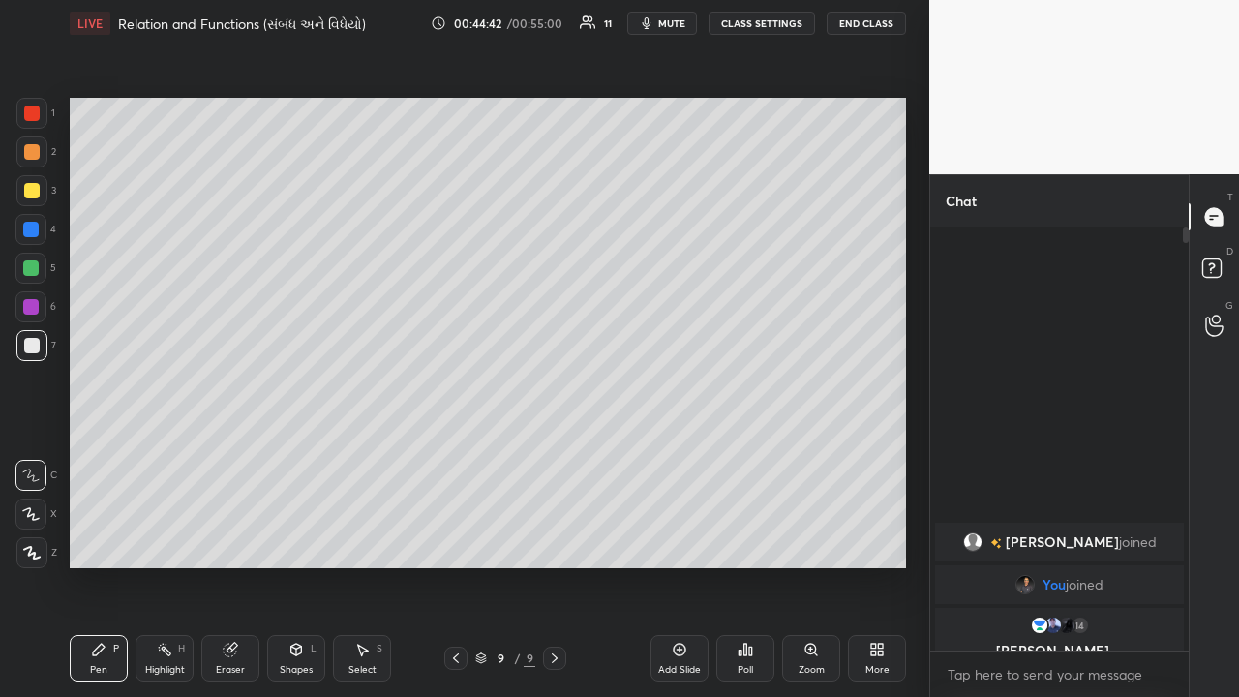
click at [33, 267] on div at bounding box center [30, 267] width 15 height 15
click at [241, 454] on div "Eraser" at bounding box center [230, 658] width 58 height 46
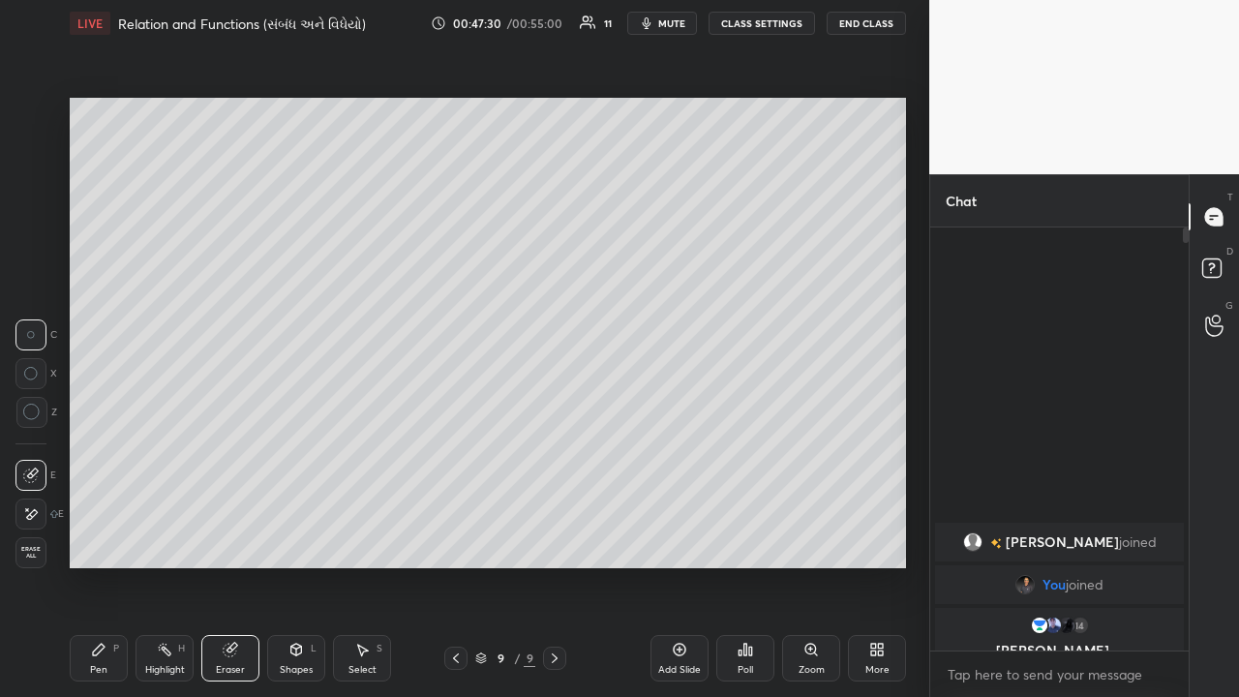
click at [96, 454] on div "Pen" at bounding box center [98, 670] width 17 height 10
click at [234, 454] on div "Eraser" at bounding box center [230, 670] width 29 height 10
click at [114, 454] on div "Pen P" at bounding box center [99, 658] width 58 height 46
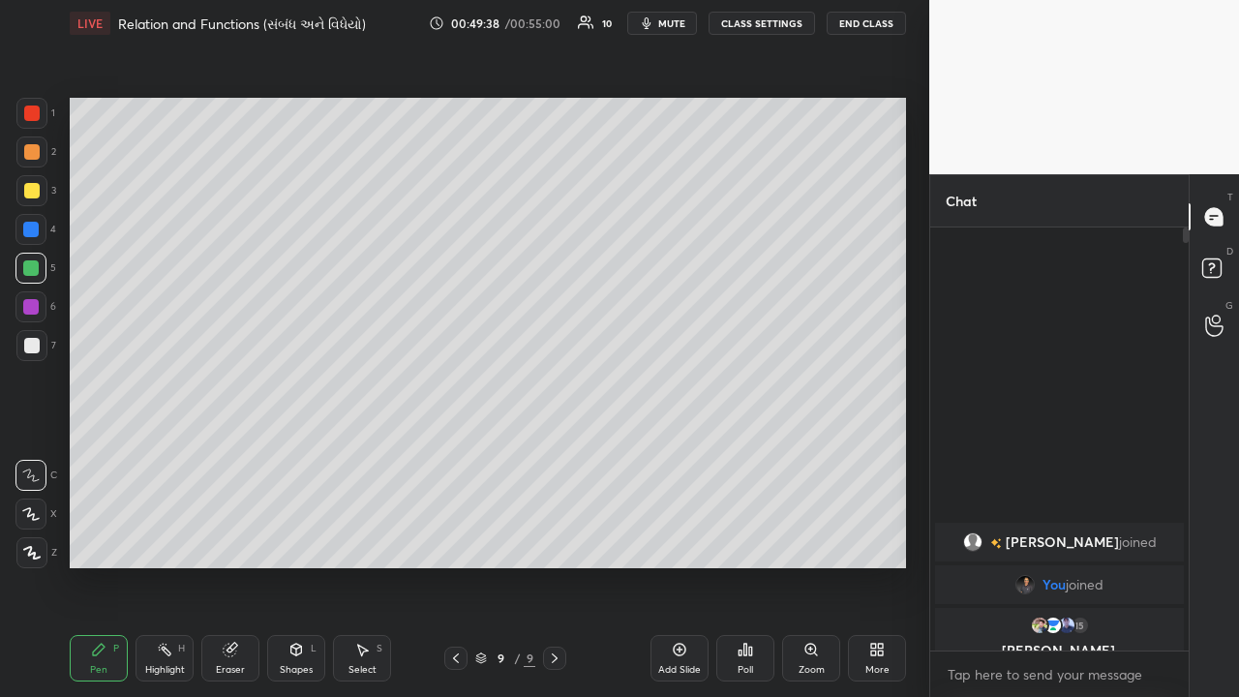
click at [694, 22] on button "End Class" at bounding box center [866, 23] width 79 height 23
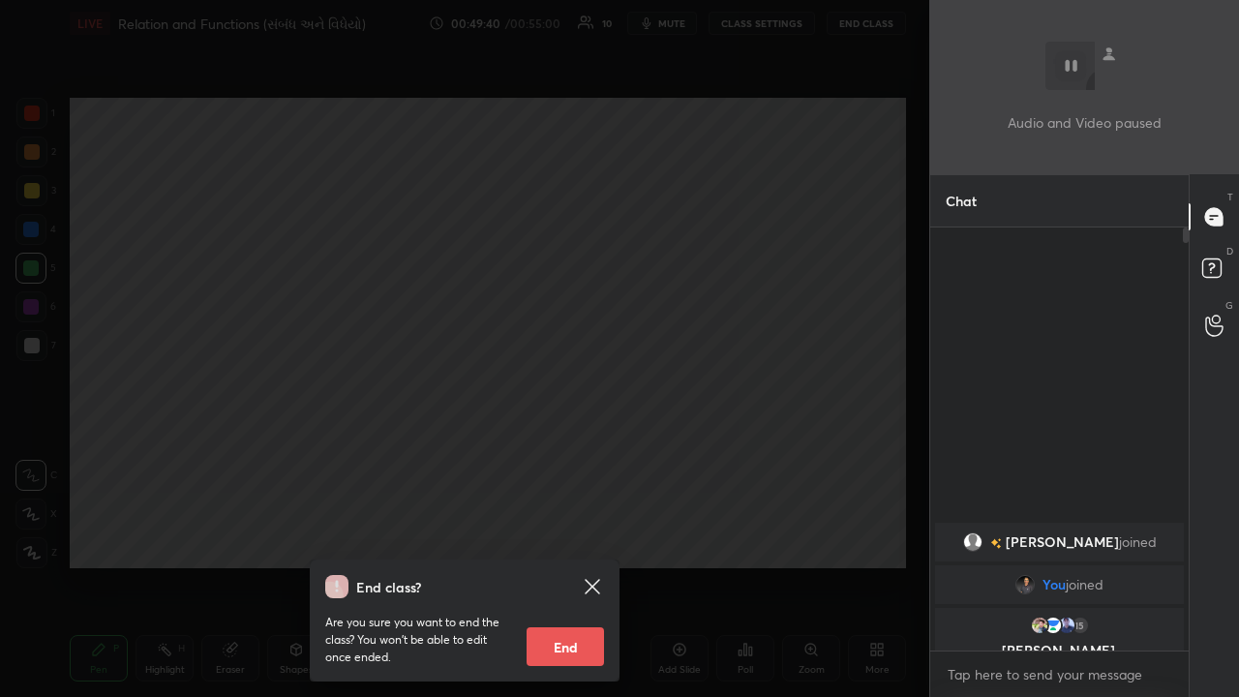
click at [567, 454] on button "End" at bounding box center [565, 646] width 77 height 39
type textarea "x"
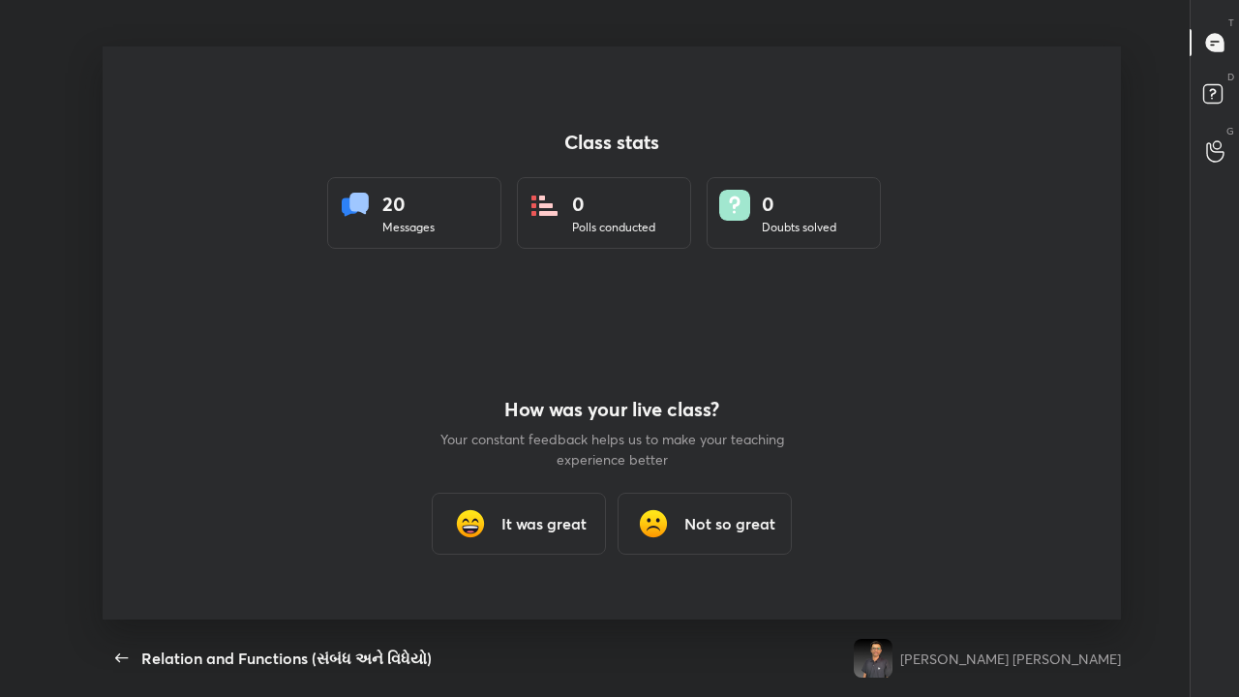
scroll to position [573, 1224]
click at [541, 454] on h3 "It was great" at bounding box center [544, 523] width 85 height 23
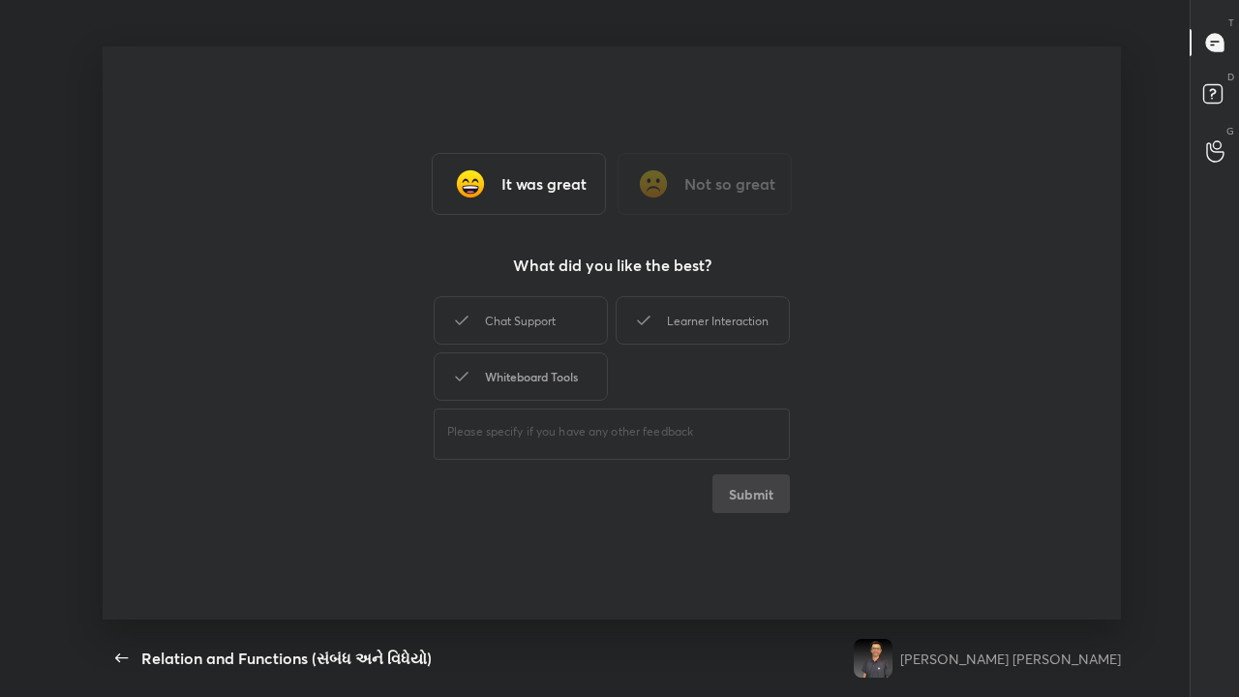
click at [565, 390] on div "Whiteboard Tools" at bounding box center [521, 376] width 174 height 48
click at [694, 454] on button "Submit" at bounding box center [751, 493] width 77 height 39
click at [128, 454] on icon "button" at bounding box center [121, 658] width 23 height 23
click at [127, 454] on icon "button" at bounding box center [121, 658] width 23 height 23
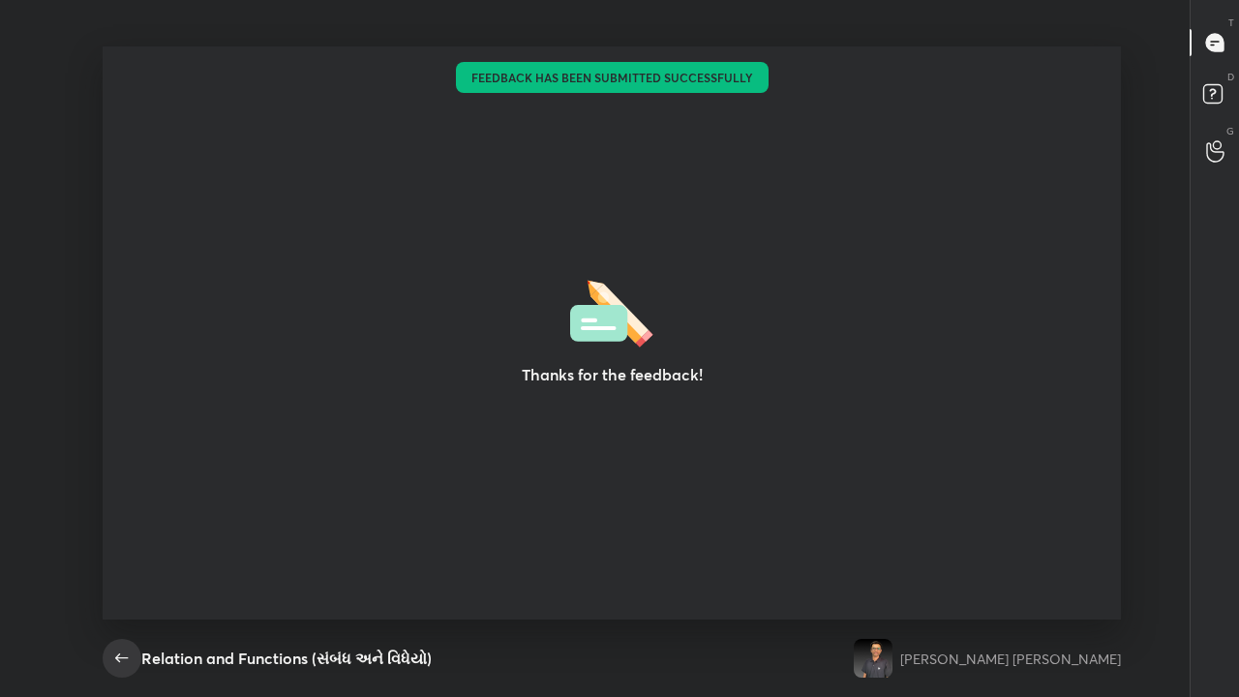
click at [127, 454] on icon "button" at bounding box center [121, 658] width 23 height 23
click at [120, 454] on icon "button" at bounding box center [121, 658] width 23 height 23
click at [124, 454] on icon "button" at bounding box center [121, 658] width 23 height 23
click at [126, 454] on icon "button" at bounding box center [121, 658] width 23 height 23
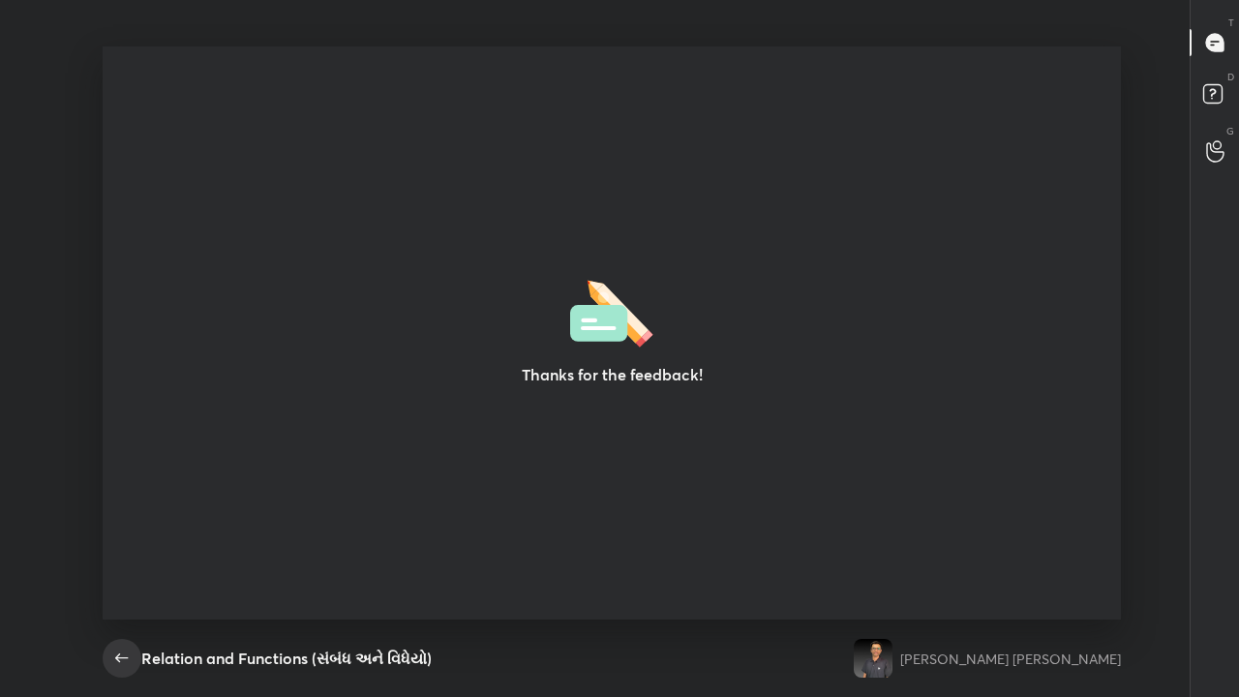
click at [122, 454] on icon "button" at bounding box center [121, 658] width 23 height 23
click at [116, 454] on icon "button" at bounding box center [121, 658] width 23 height 23
click at [124, 454] on icon "button" at bounding box center [121, 658] width 23 height 23
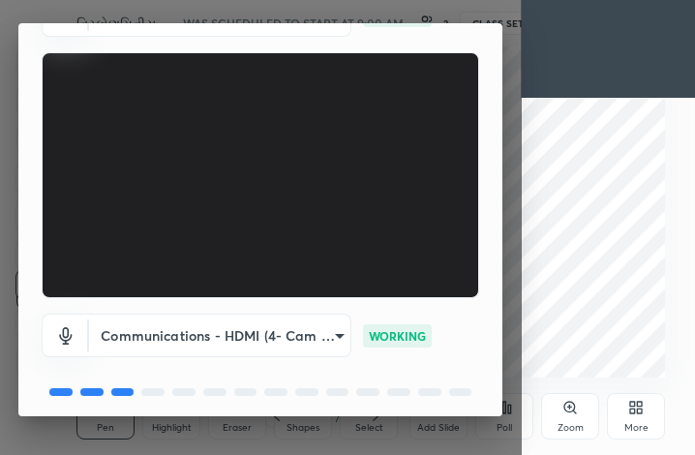
scroll to position [180, 0]
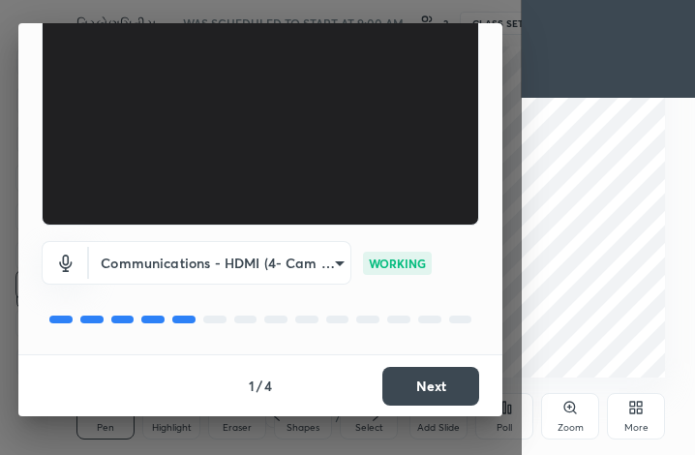
click at [421, 387] on button "Next" at bounding box center [430, 386] width 97 height 39
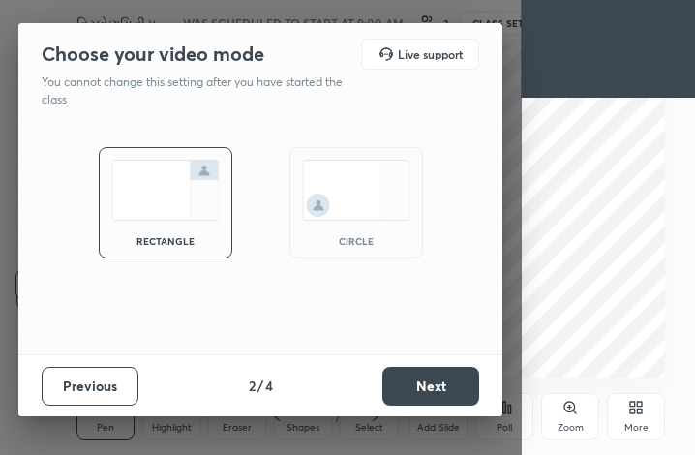
click at [426, 385] on button "Next" at bounding box center [430, 386] width 97 height 39
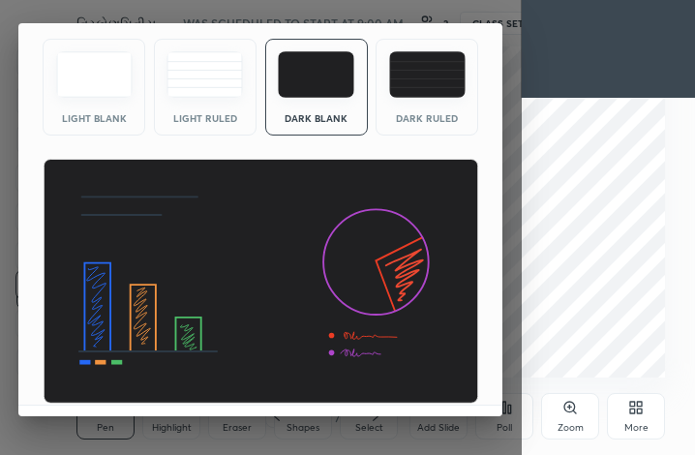
scroll to position [121, 0]
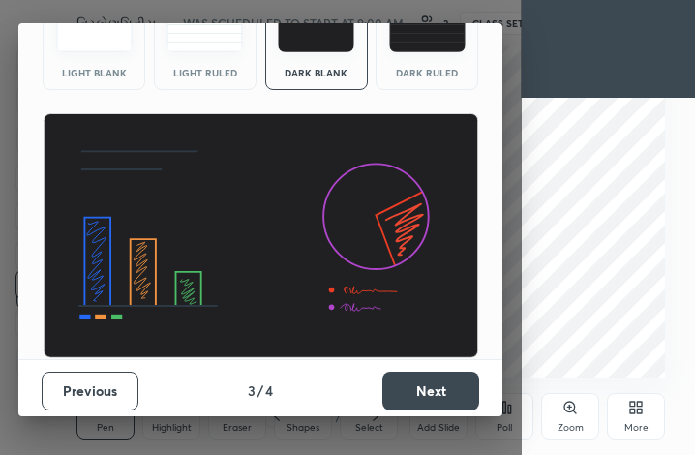
click at [441, 386] on button "Next" at bounding box center [430, 391] width 97 height 39
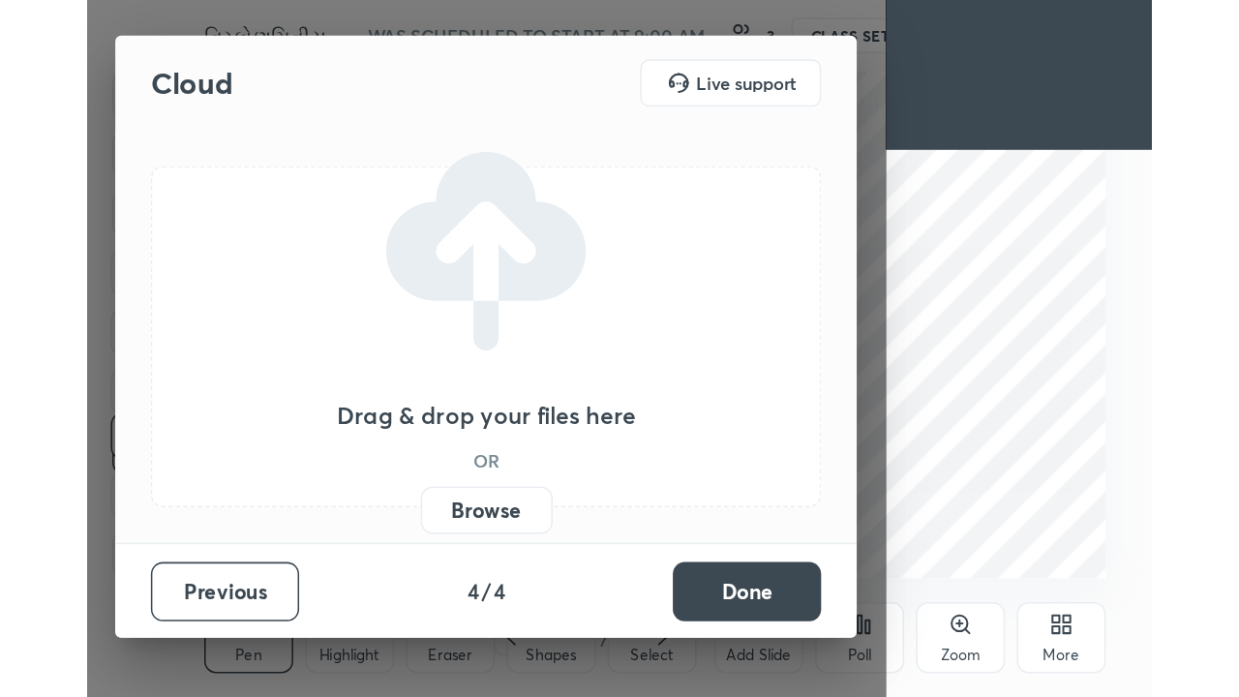
scroll to position [0, 0]
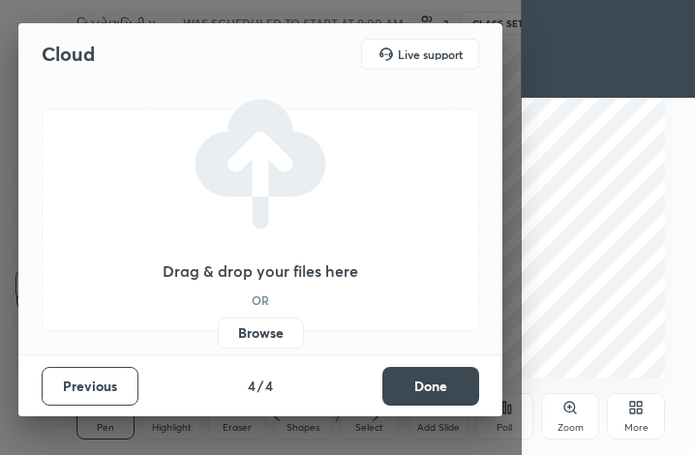
click at [274, 340] on label "Browse" at bounding box center [261, 333] width 86 height 31
click at [218, 340] on input "Browse" at bounding box center [218, 333] width 0 height 31
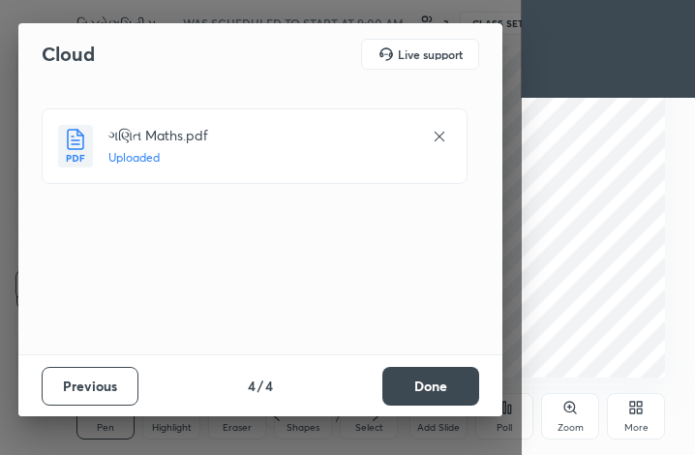
click at [475, 388] on button "Done" at bounding box center [430, 386] width 97 height 39
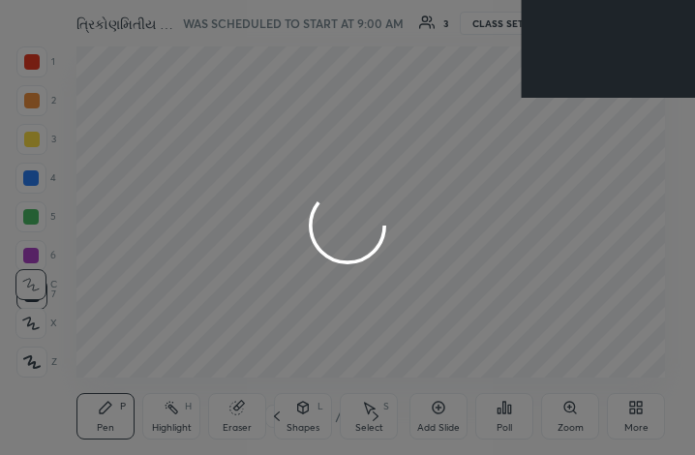
click at [650, 428] on div at bounding box center [347, 227] width 695 height 455
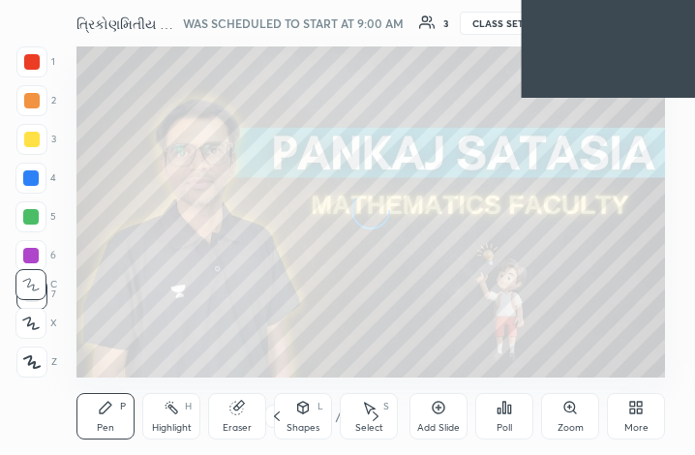
click at [641, 424] on div "More" at bounding box center [636, 428] width 24 height 10
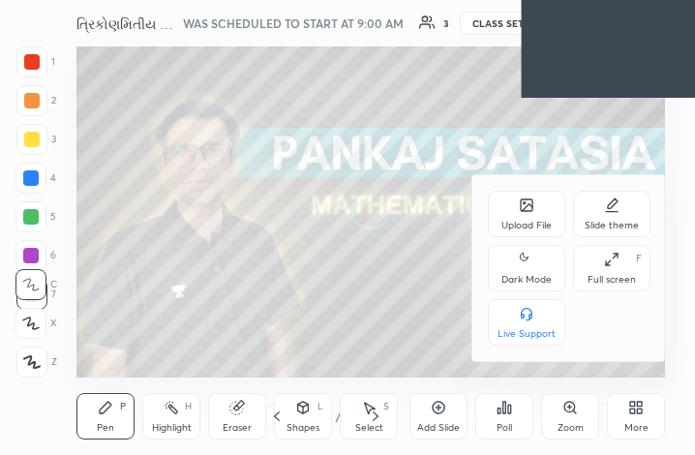
click at [628, 275] on div "Full screen" at bounding box center [612, 280] width 48 height 10
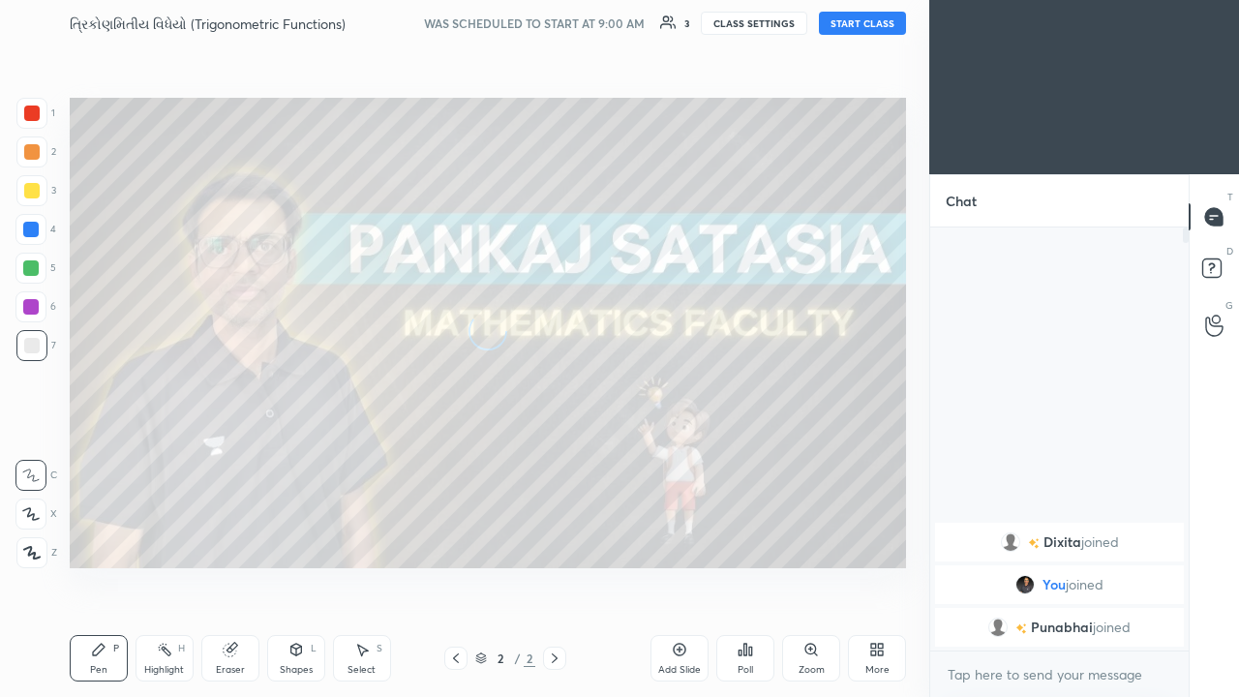
scroll to position [96243, 95964]
click at [694, 27] on button "START CLASS" at bounding box center [862, 23] width 87 height 23
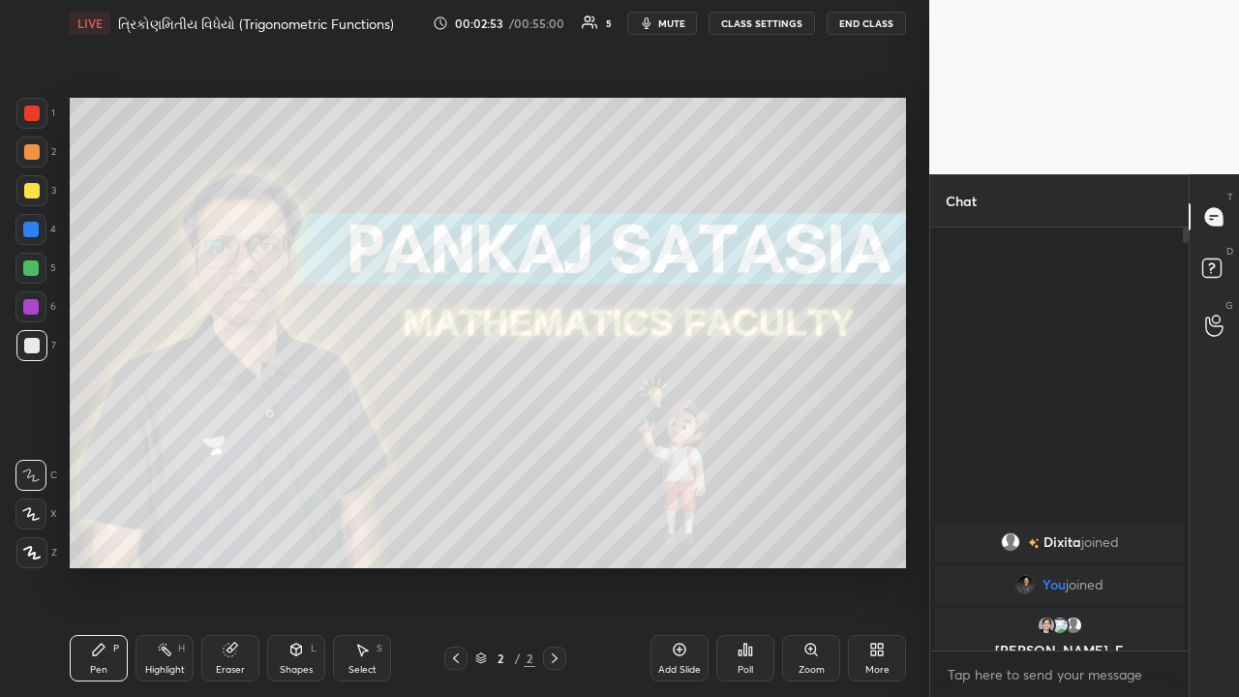
click at [689, 454] on div "Add Slide" at bounding box center [680, 658] width 58 height 46
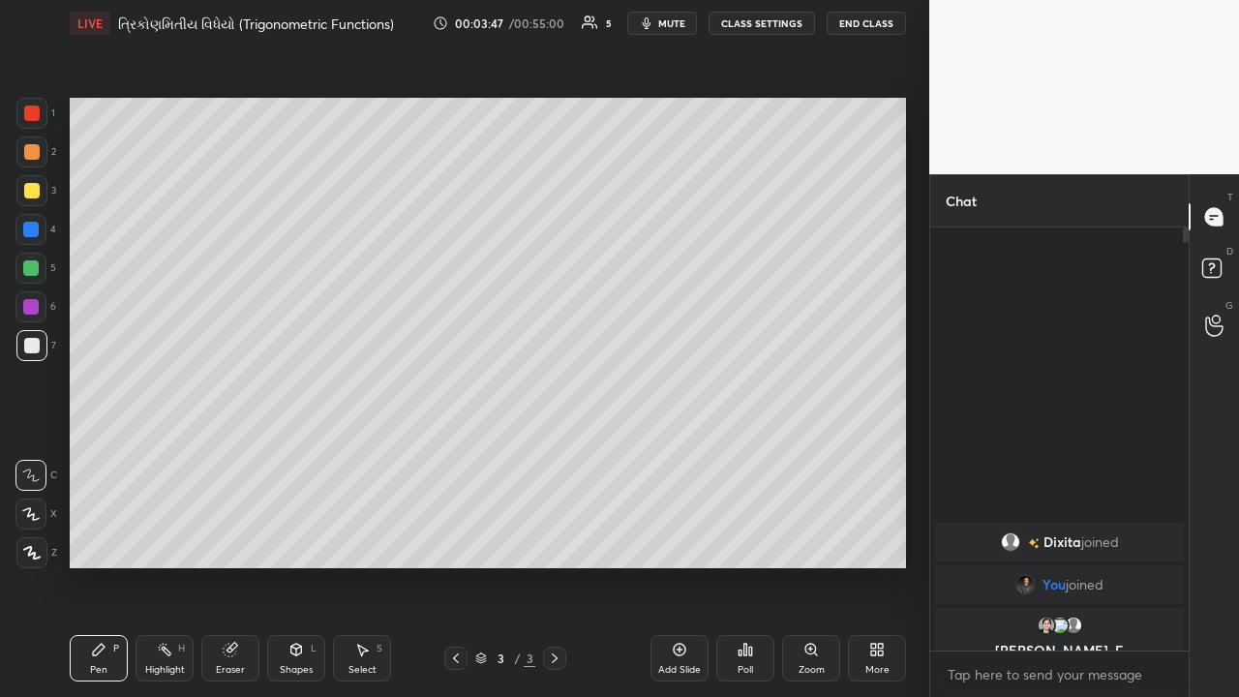
click at [31, 269] on div at bounding box center [30, 267] width 15 height 15
click at [169, 454] on div "Highlight" at bounding box center [165, 670] width 40 height 10
click at [112, 454] on div "Pen P" at bounding box center [99, 658] width 58 height 46
click at [172, 454] on div "Highlight H" at bounding box center [165, 658] width 58 height 46
click at [106, 454] on div "Pen" at bounding box center [98, 670] width 17 height 10
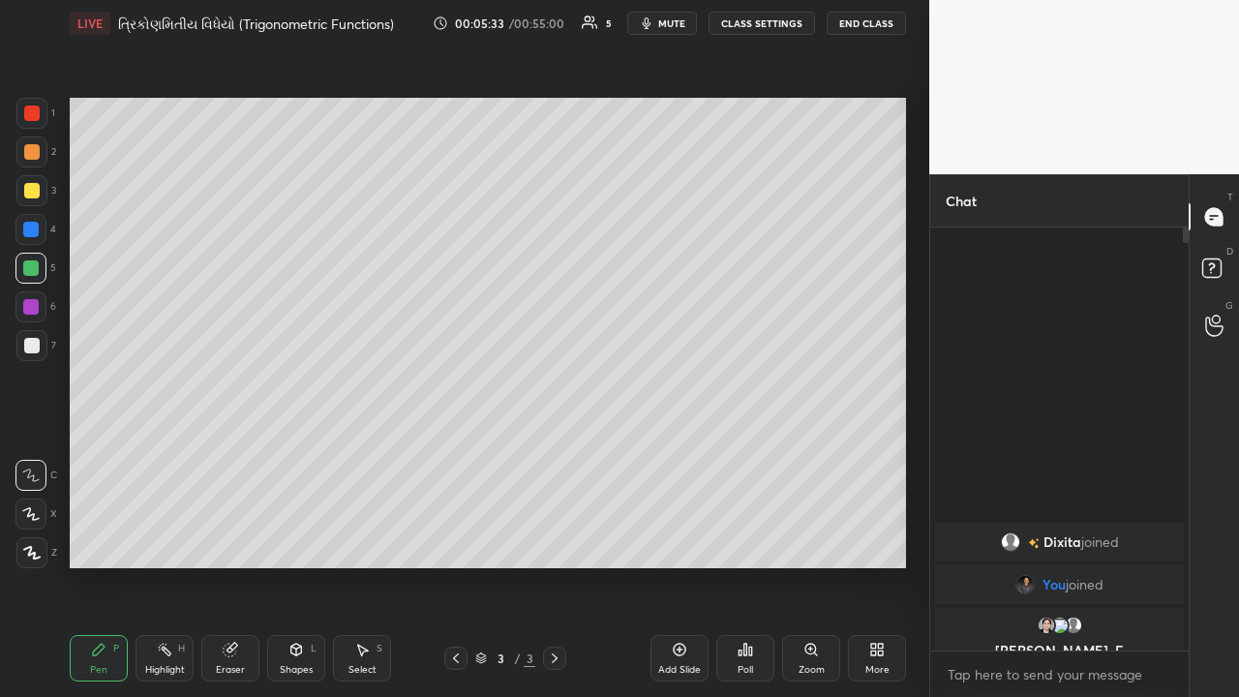
click at [353, 454] on div "Select S" at bounding box center [362, 658] width 58 height 46
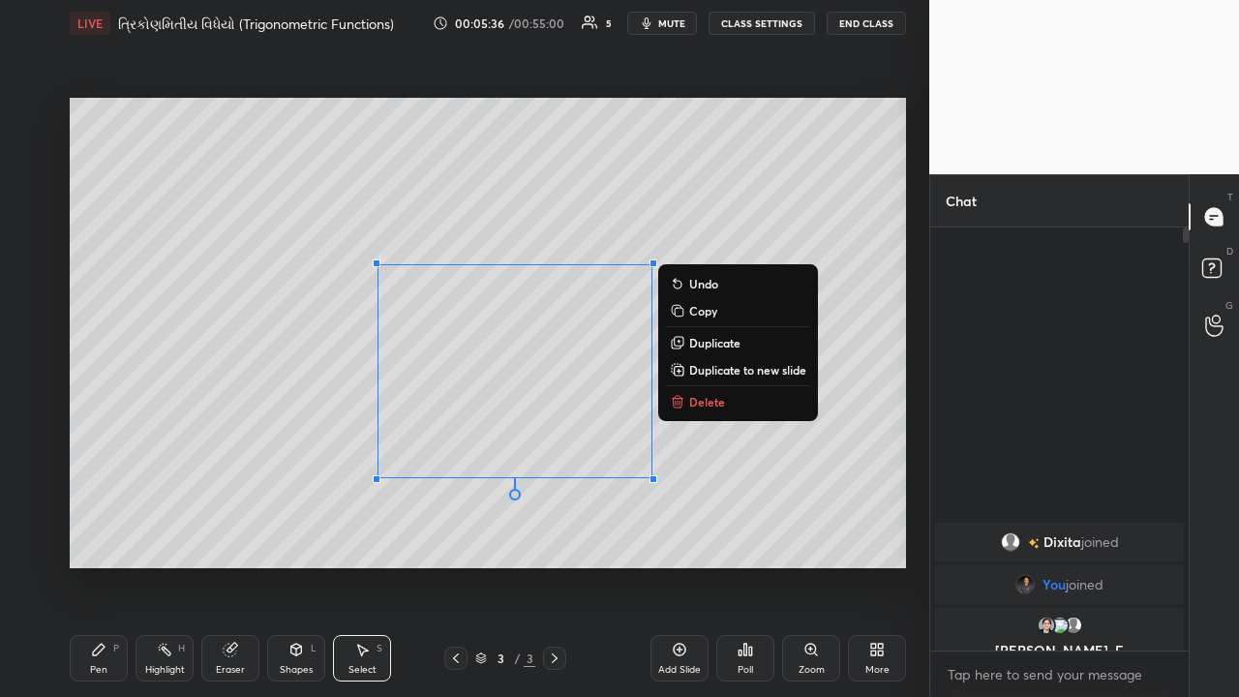
click at [692, 402] on p "Delete" at bounding box center [707, 401] width 36 height 15
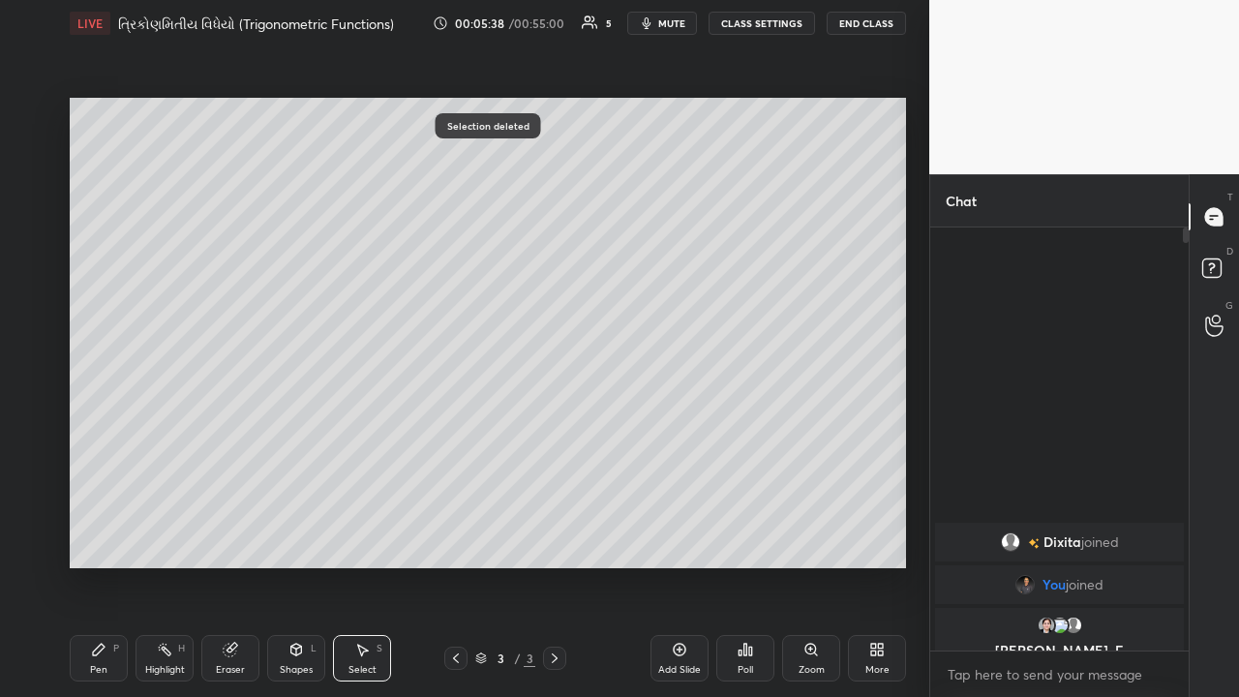
click at [98, 454] on icon at bounding box center [98, 649] width 15 height 15
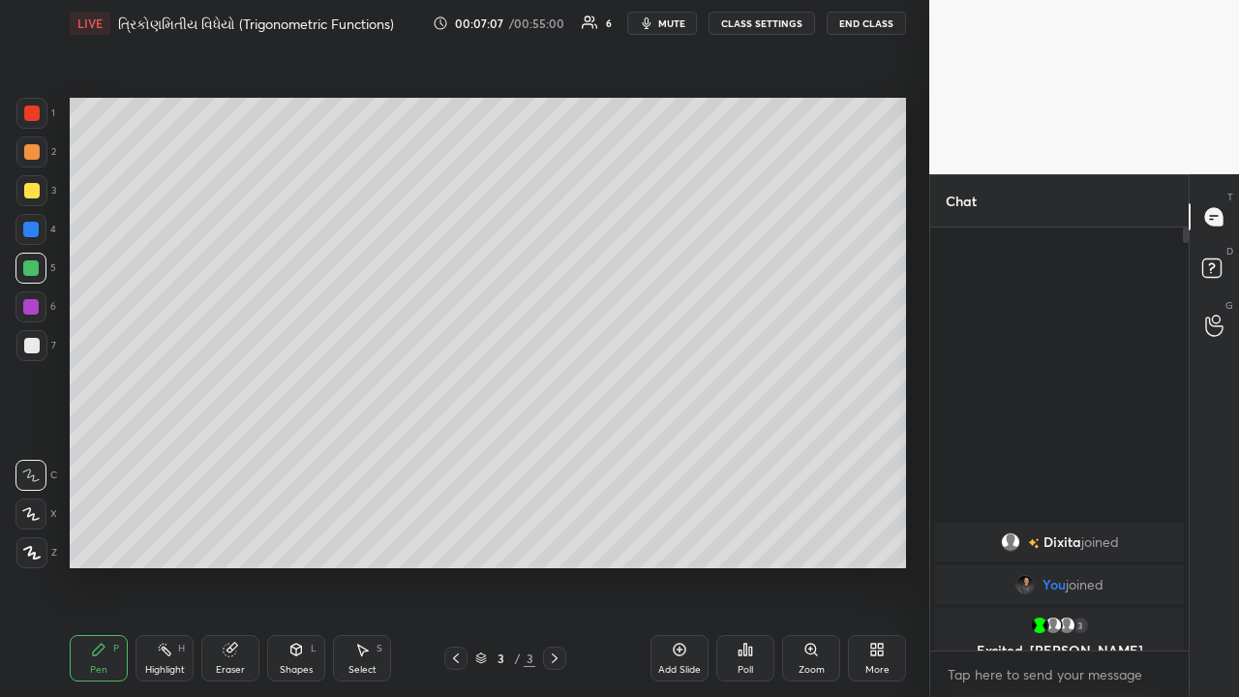
click at [673, 454] on icon at bounding box center [679, 649] width 15 height 15
click at [38, 336] on div at bounding box center [31, 345] width 31 height 31
click at [34, 239] on div at bounding box center [30, 229] width 31 height 31
click at [35, 308] on div at bounding box center [30, 306] width 15 height 15
click at [35, 198] on div at bounding box center [31, 190] width 15 height 15
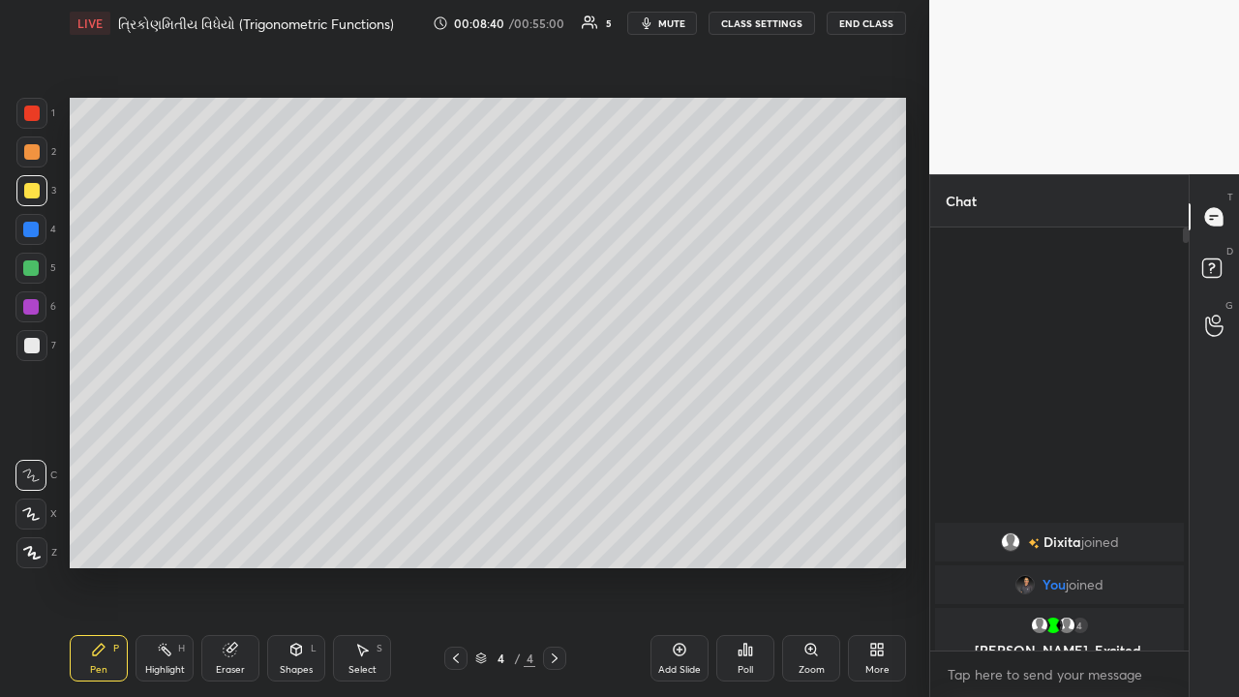
click at [31, 267] on div at bounding box center [30, 267] width 15 height 15
click at [32, 234] on div at bounding box center [30, 229] width 15 height 15
click at [355, 454] on div "Select" at bounding box center [363, 670] width 28 height 10
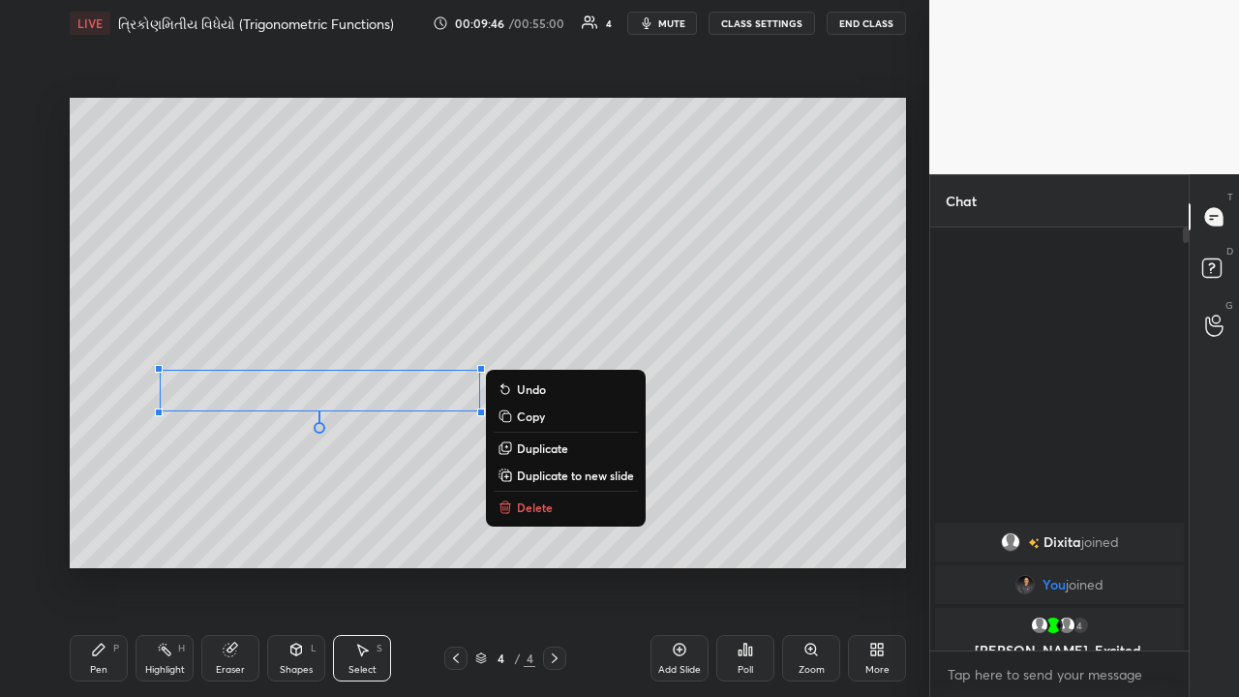
click at [519, 454] on p "Delete" at bounding box center [535, 507] width 36 height 15
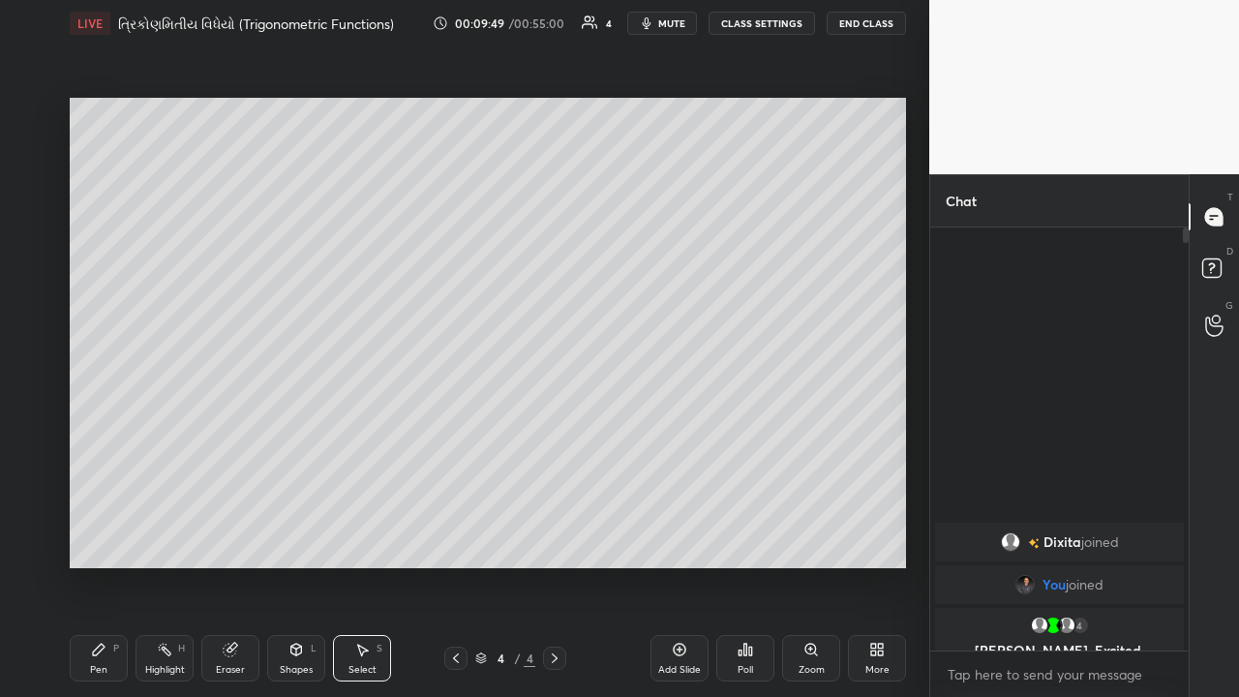
click at [107, 454] on div "Pen P" at bounding box center [99, 658] width 58 height 46
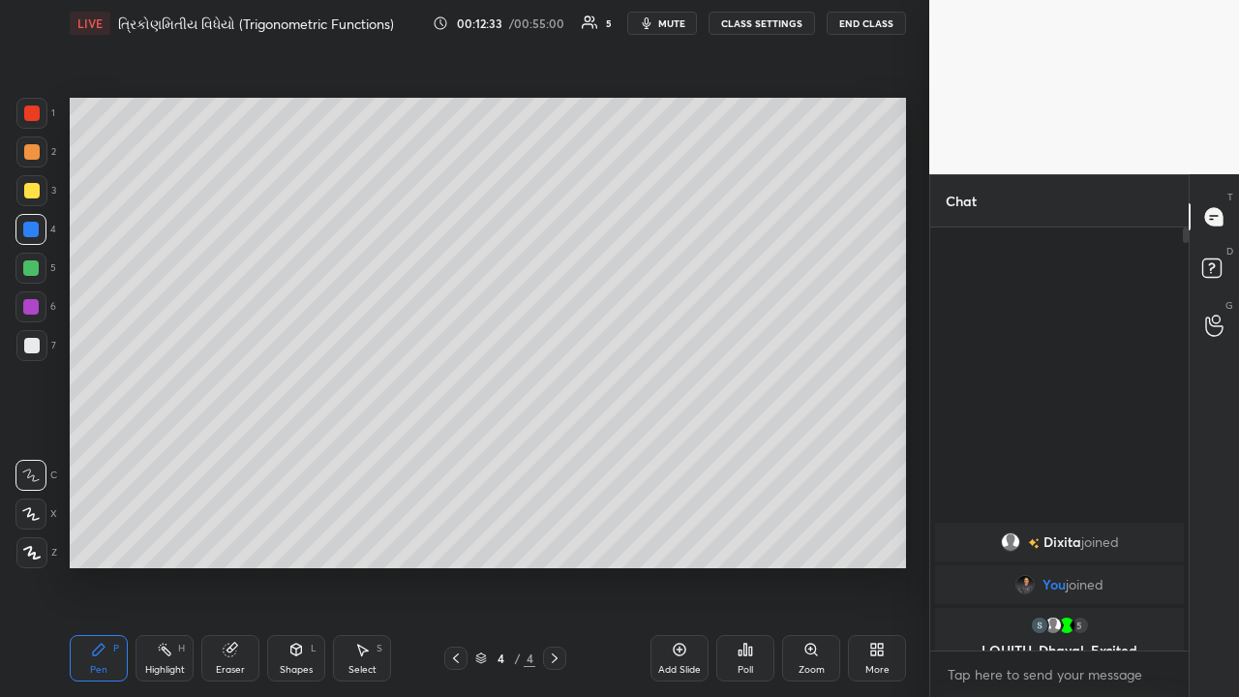
click at [365, 454] on div "Select S" at bounding box center [362, 658] width 58 height 46
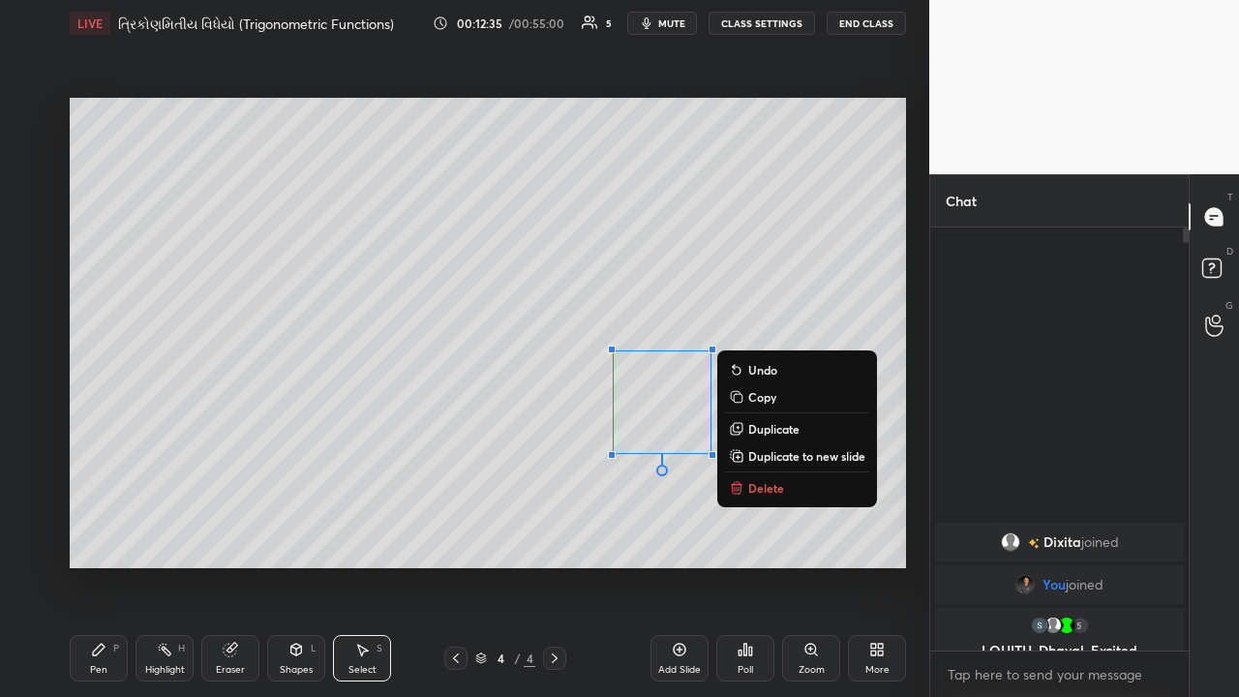
click at [694, 454] on p "Delete" at bounding box center [766, 487] width 36 height 15
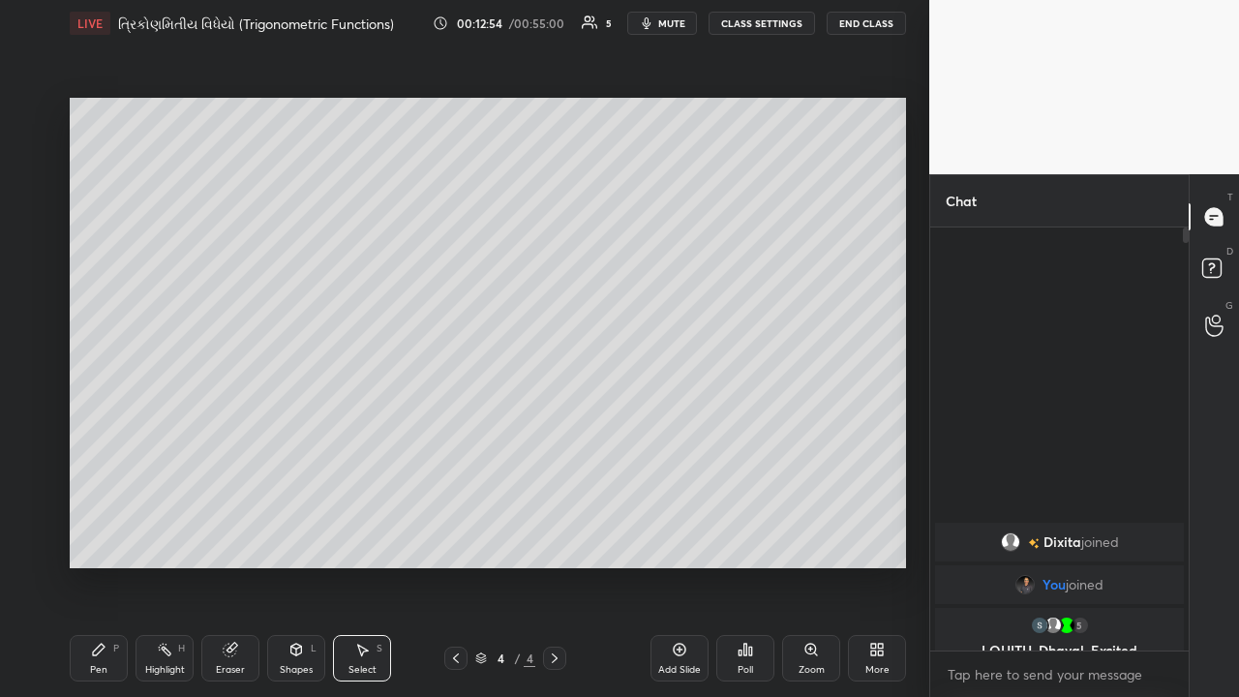
click at [99, 454] on div "Pen" at bounding box center [98, 670] width 17 height 10
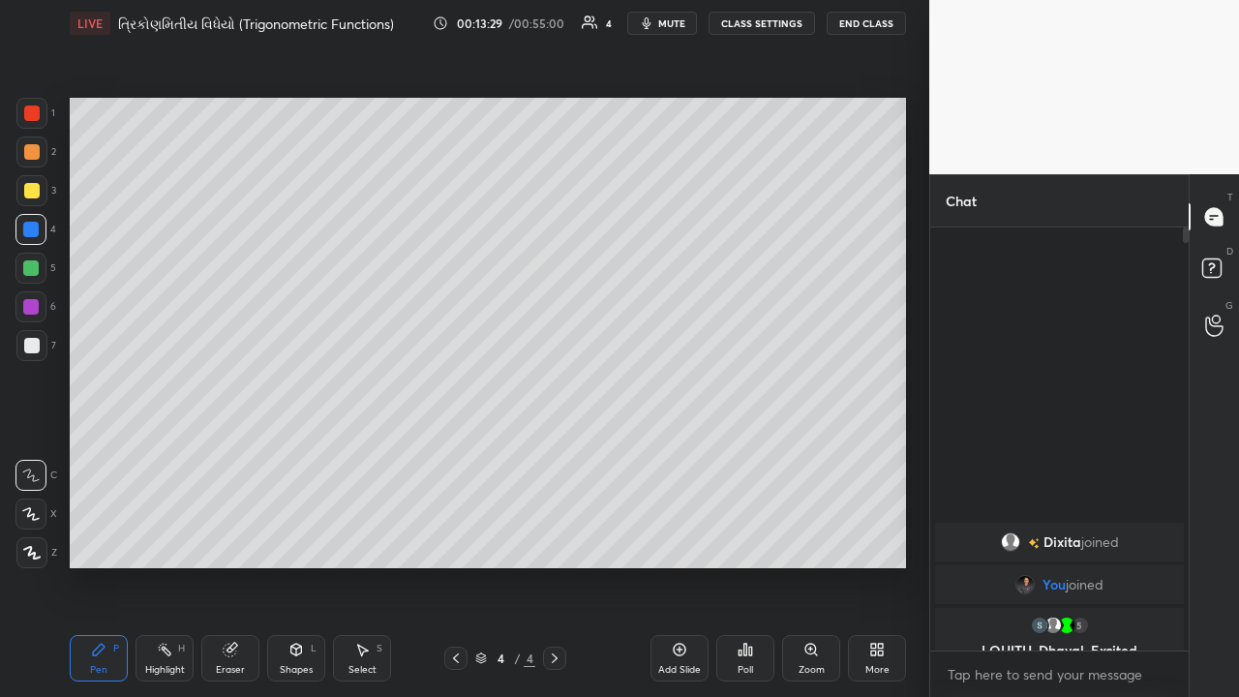
click at [361, 454] on div "Select S" at bounding box center [362, 658] width 58 height 46
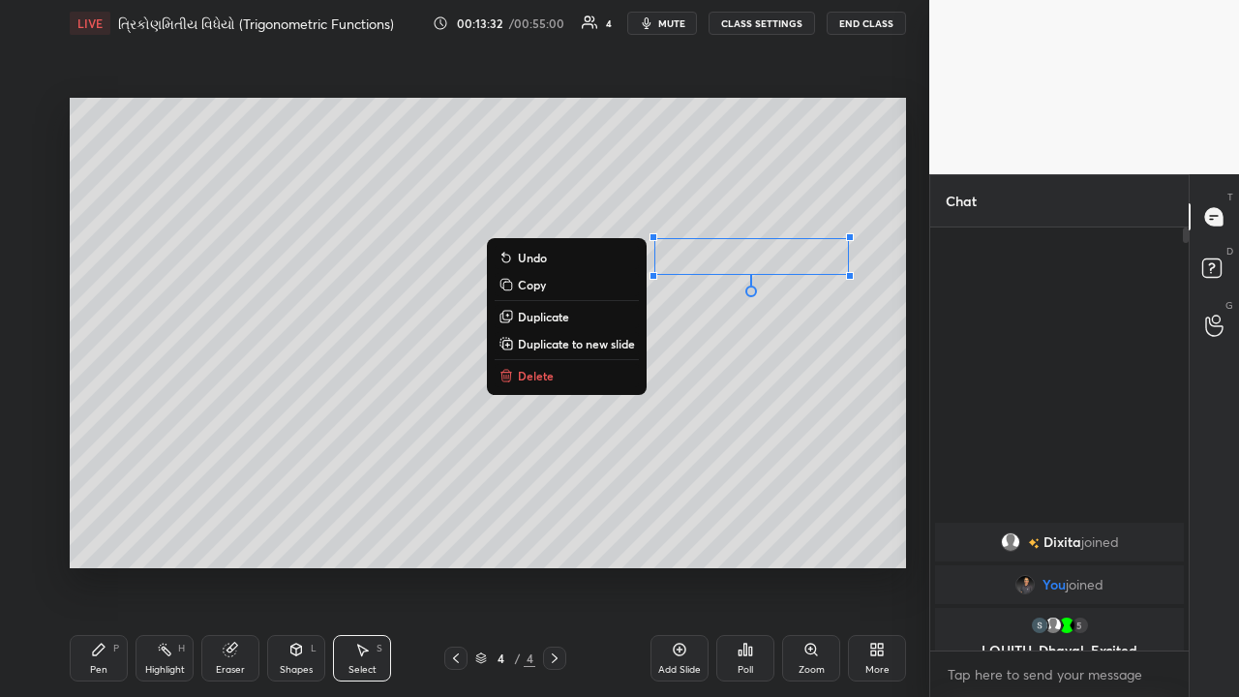
click at [534, 379] on p "Delete" at bounding box center [536, 375] width 36 height 15
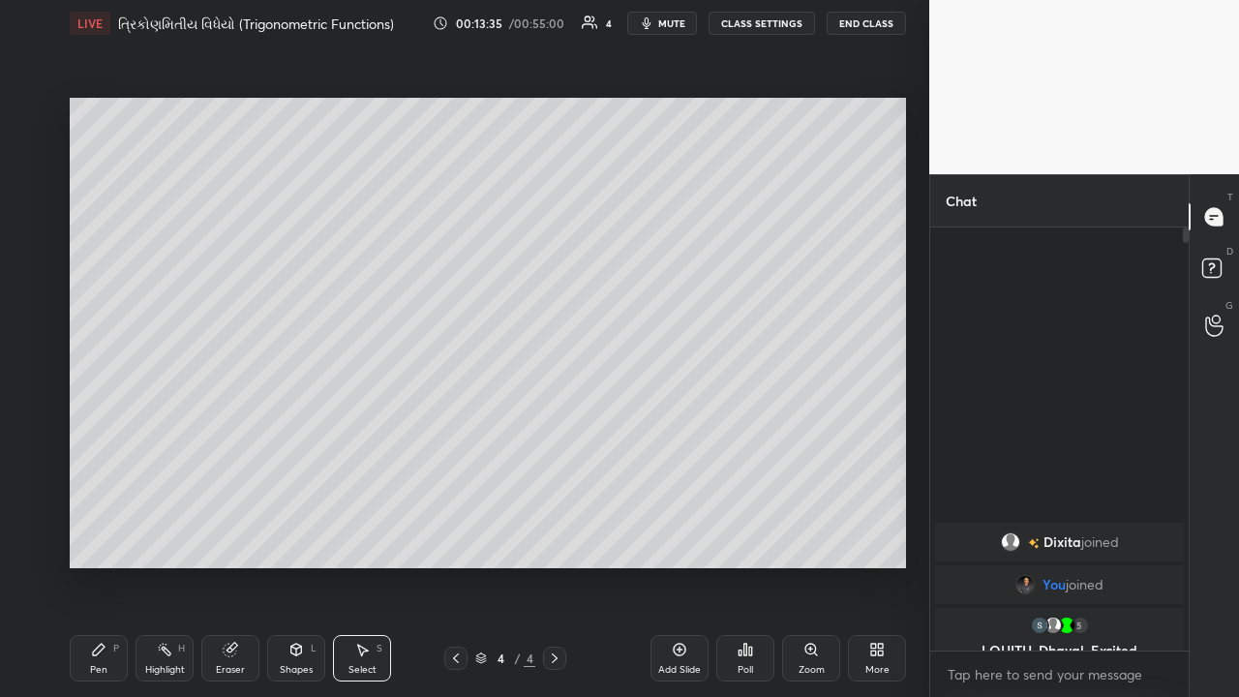
click at [103, 454] on div "Pen P" at bounding box center [99, 658] width 58 height 46
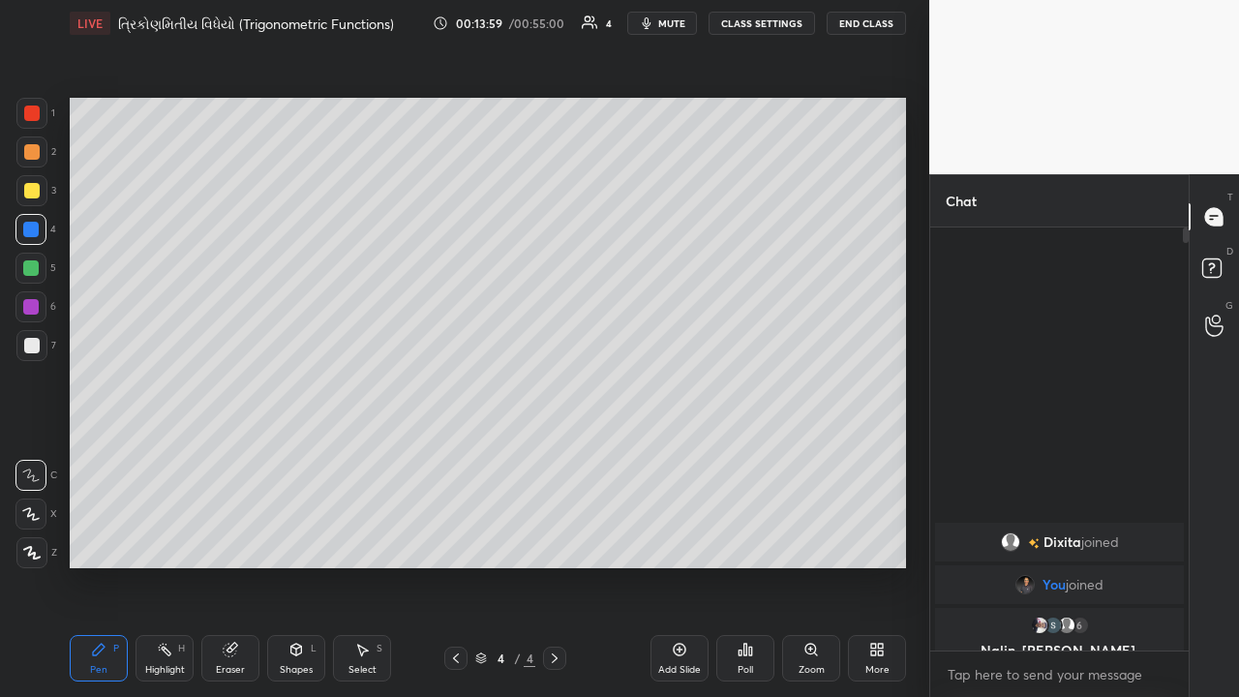
click at [222, 454] on div "Eraser" at bounding box center [230, 670] width 29 height 10
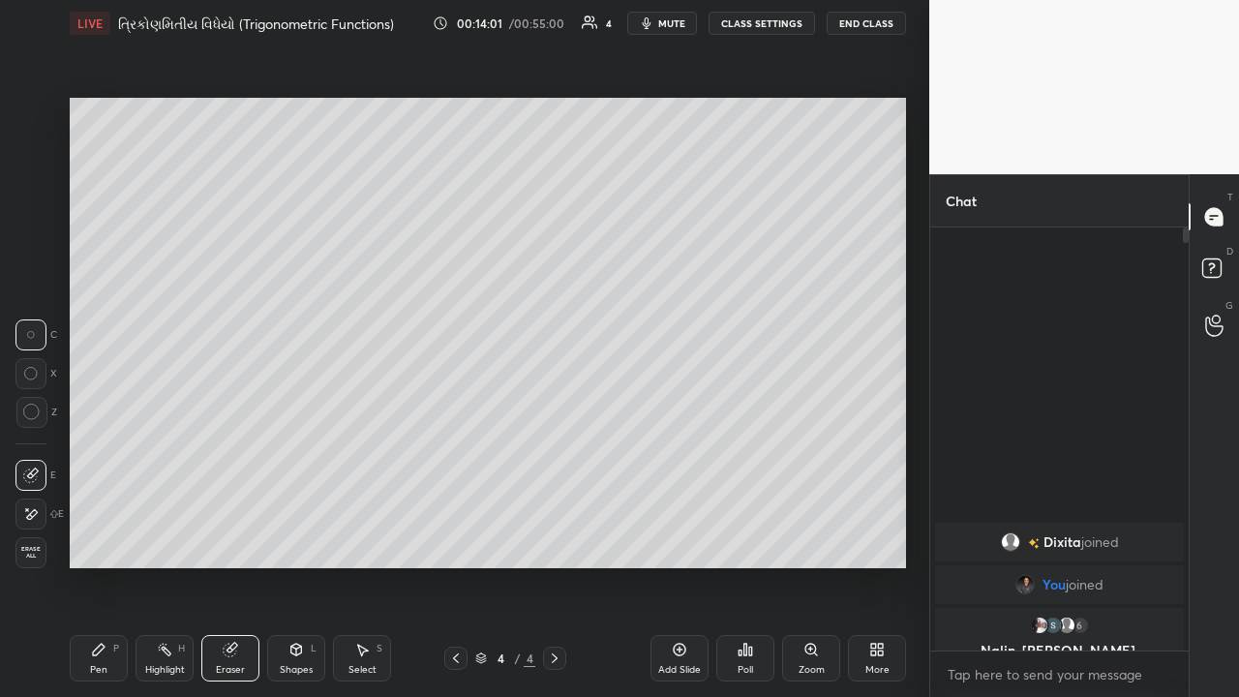
click at [102, 454] on div "Pen P" at bounding box center [99, 658] width 58 height 46
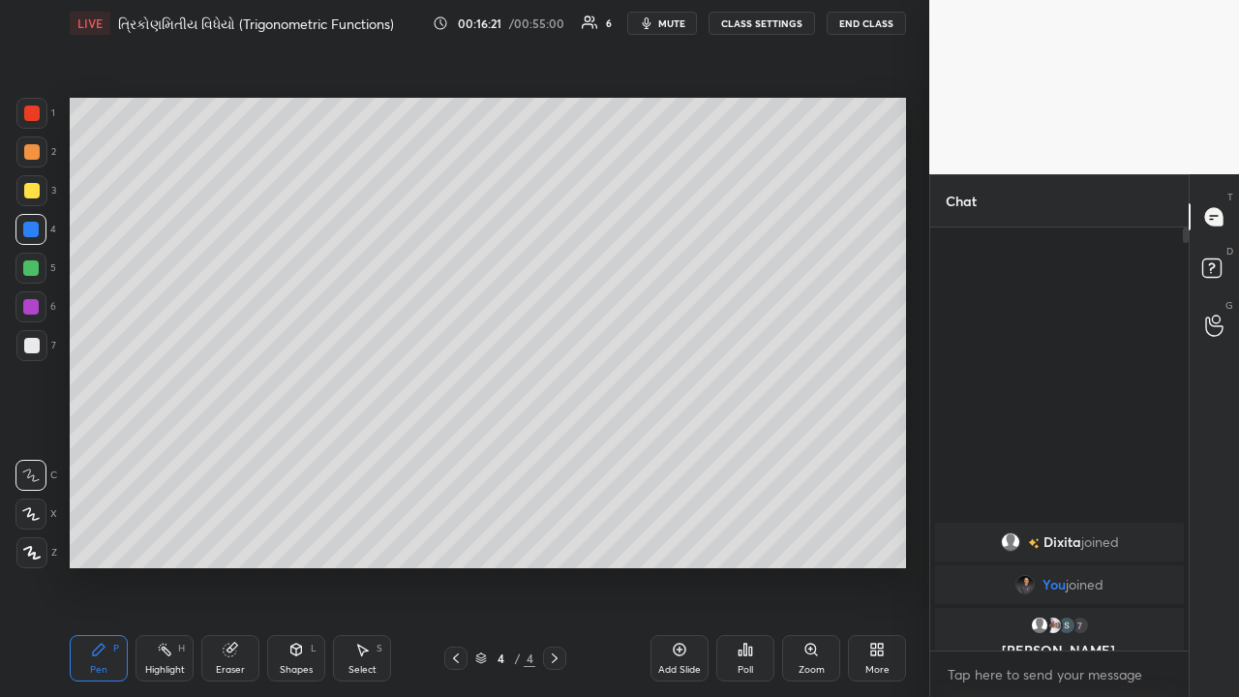
click at [694, 454] on div "Setting up your live class Poll for secs No correct answer Start poll" at bounding box center [488, 332] width 852 height 573
click at [149, 454] on div "Highlight" at bounding box center [165, 670] width 40 height 10
click at [676, 454] on div "Add Slide" at bounding box center [680, 658] width 58 height 46
click at [103, 454] on div "Pen P" at bounding box center [99, 658] width 58 height 46
click at [29, 190] on div at bounding box center [31, 190] width 15 height 15
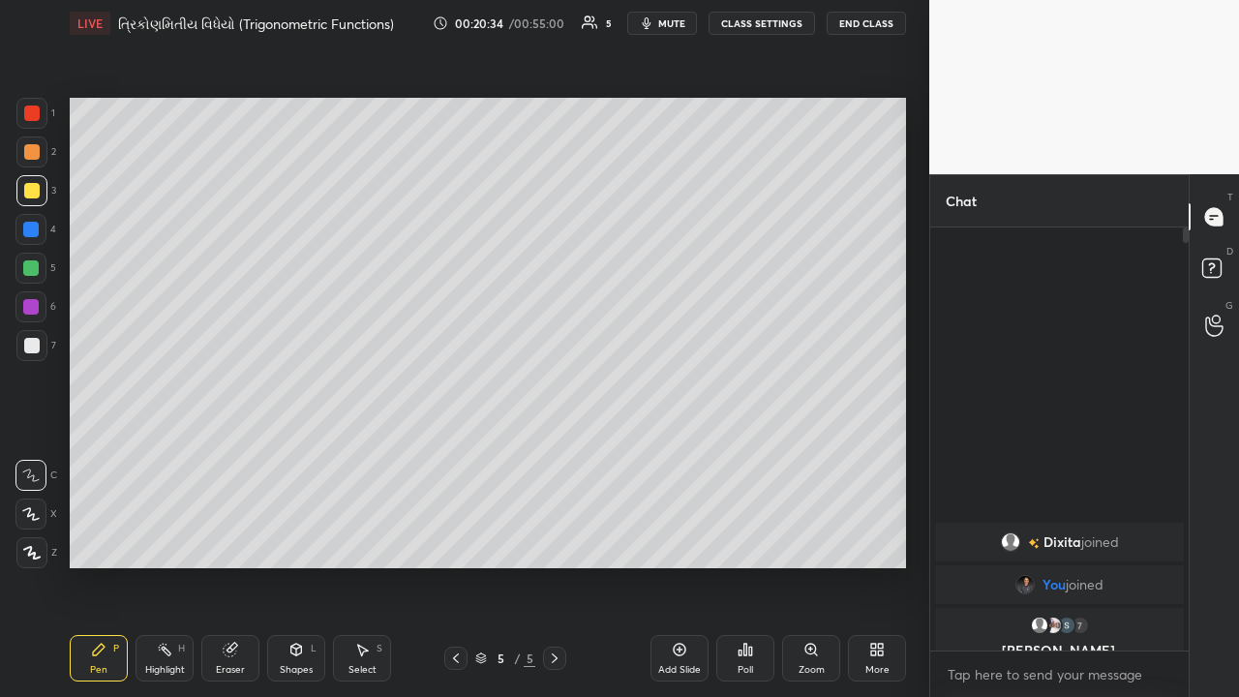
click at [35, 162] on div at bounding box center [31, 152] width 31 height 31
click at [38, 192] on div at bounding box center [31, 190] width 15 height 15
click at [33, 268] on div at bounding box center [30, 267] width 15 height 15
click at [43, 191] on div at bounding box center [31, 190] width 31 height 31
click at [31, 348] on div at bounding box center [31, 345] width 15 height 15
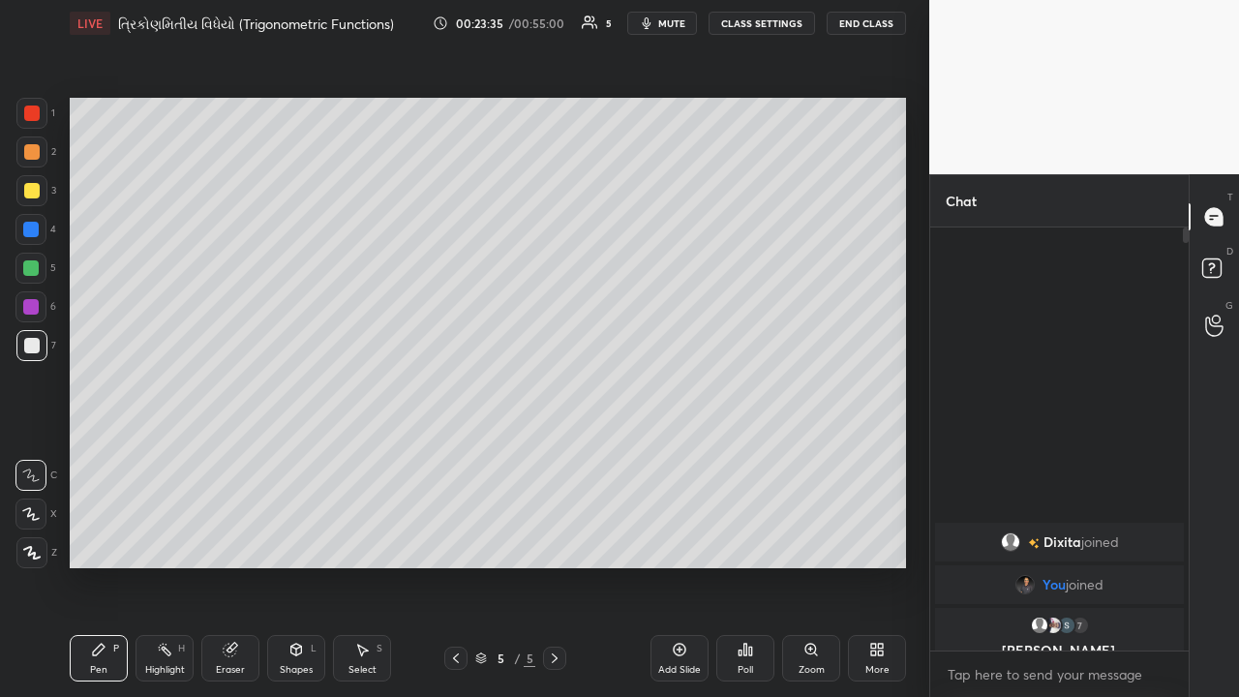
click at [37, 235] on div at bounding box center [30, 229] width 15 height 15
click at [167, 454] on div "Highlight H" at bounding box center [165, 658] width 58 height 46
click at [108, 454] on div "Pen P" at bounding box center [99, 658] width 58 height 46
click at [204, 454] on div "Setting up your live class Poll for secs No correct answer Start poll" at bounding box center [488, 332] width 852 height 573
click at [220, 454] on div "Setting up your live class Poll for secs No correct answer Start poll" at bounding box center [488, 332] width 852 height 573
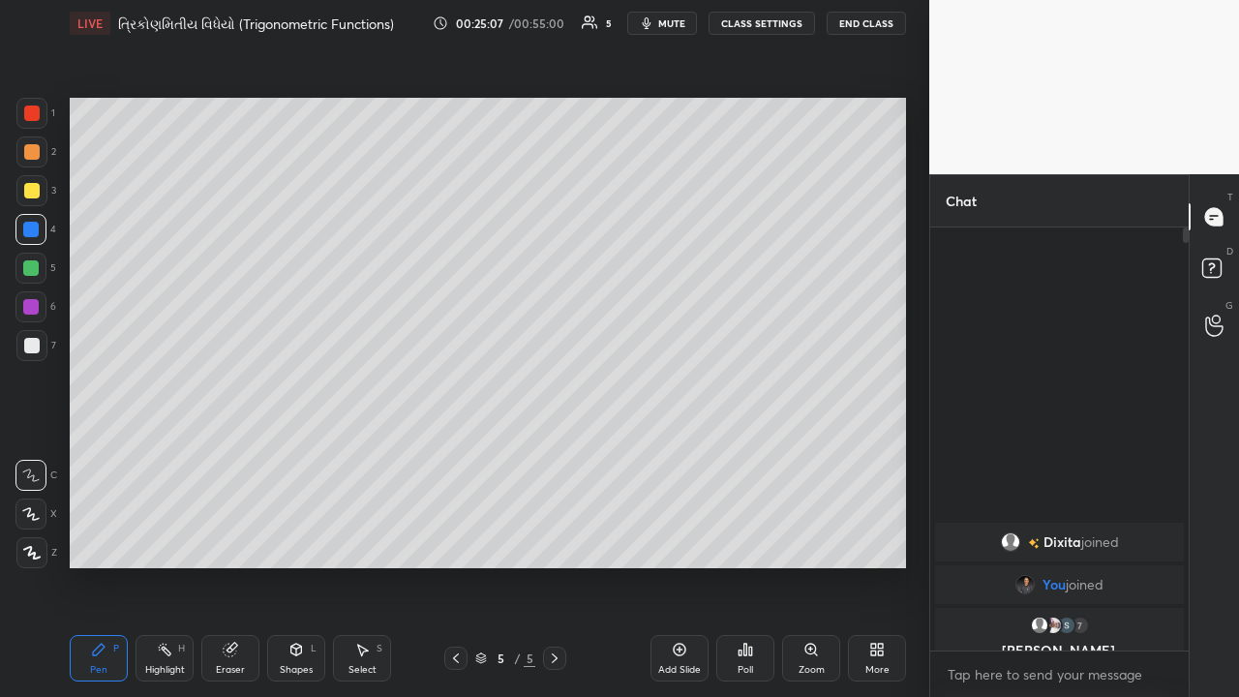
click at [43, 344] on div at bounding box center [31, 345] width 31 height 31
click at [29, 230] on div at bounding box center [30, 229] width 15 height 15
click at [694, 213] on div "Setting up your live class Poll for secs No correct answer Start poll" at bounding box center [488, 332] width 852 height 573
click at [237, 454] on icon at bounding box center [230, 649] width 15 height 15
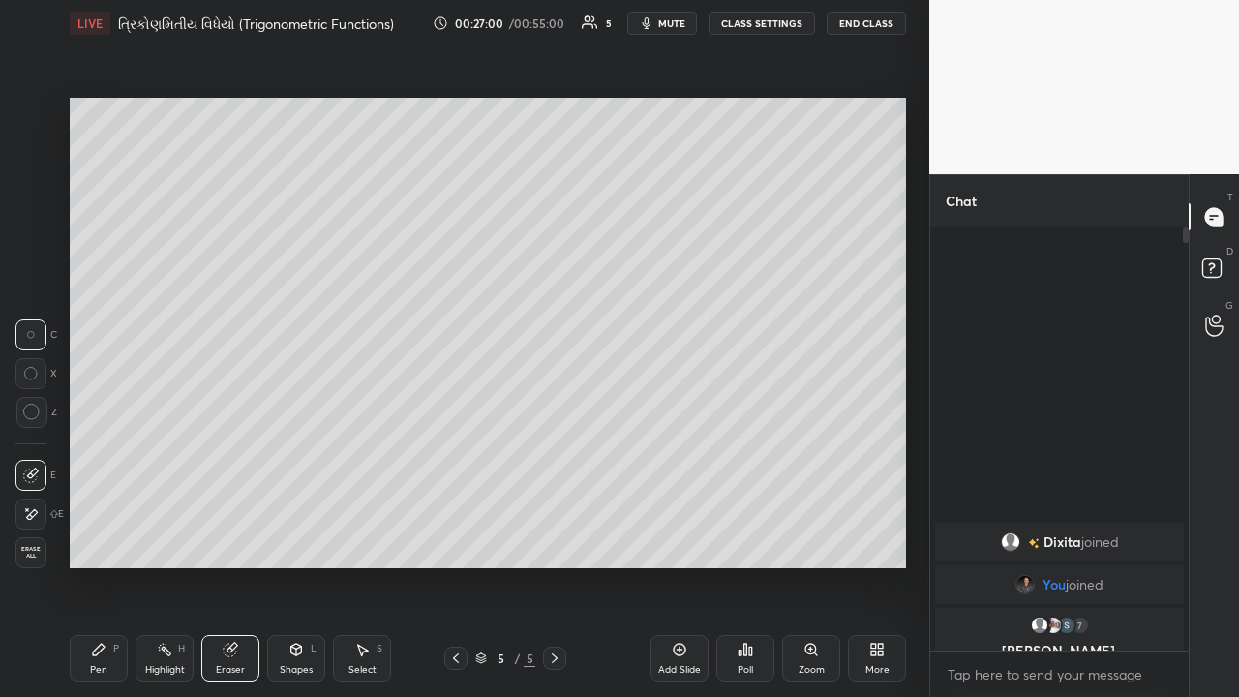
click at [179, 454] on div "Highlight" at bounding box center [165, 670] width 40 height 10
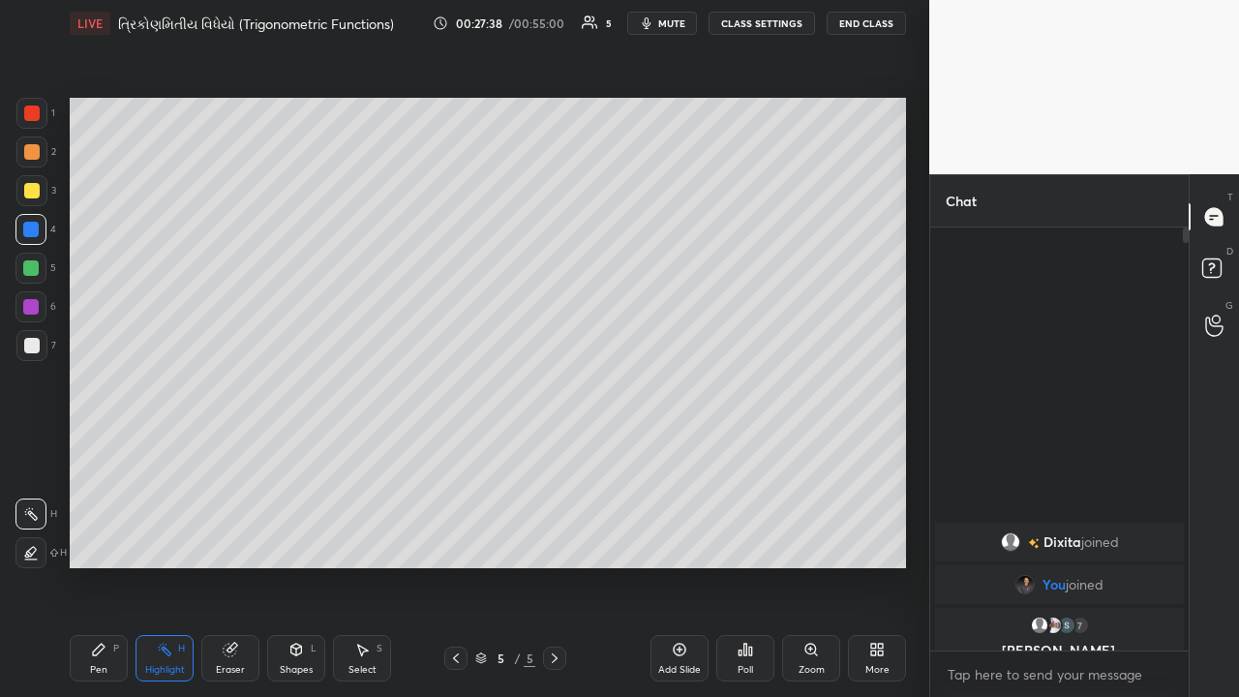
click at [110, 454] on div "Pen P" at bounding box center [99, 658] width 58 height 46
click at [367, 454] on div "Select S" at bounding box center [362, 658] width 58 height 46
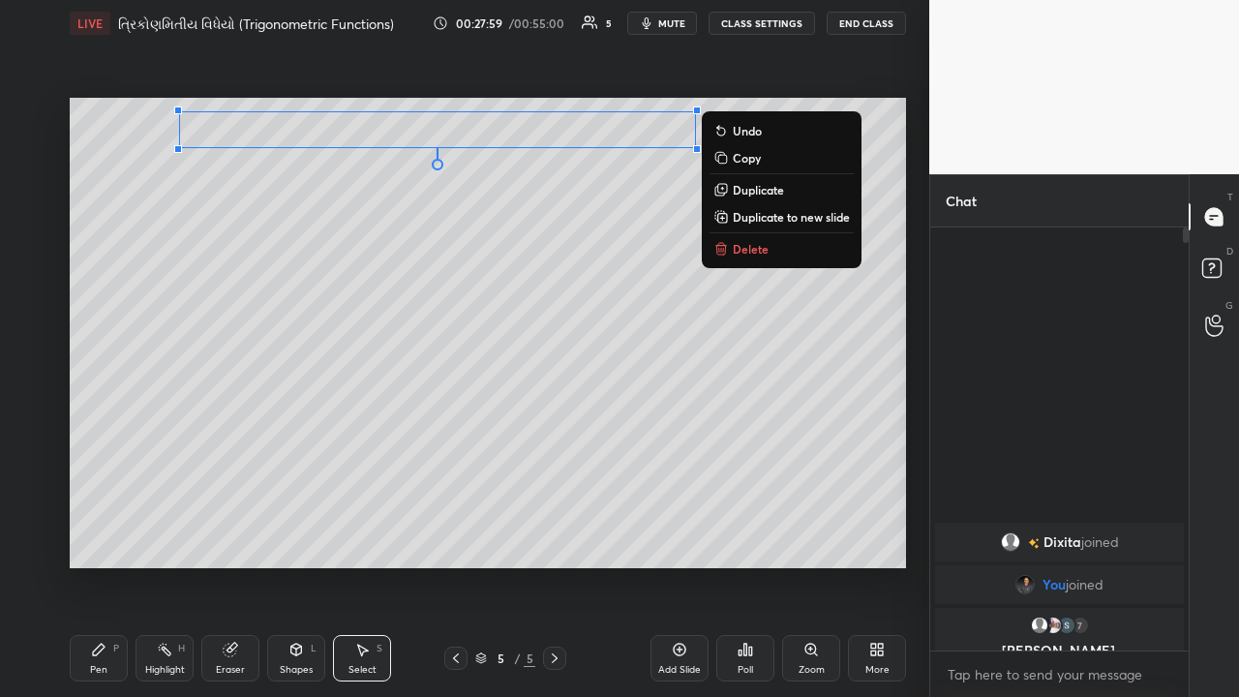
click at [694, 214] on p "Duplicate to new slide" at bounding box center [791, 216] width 117 height 15
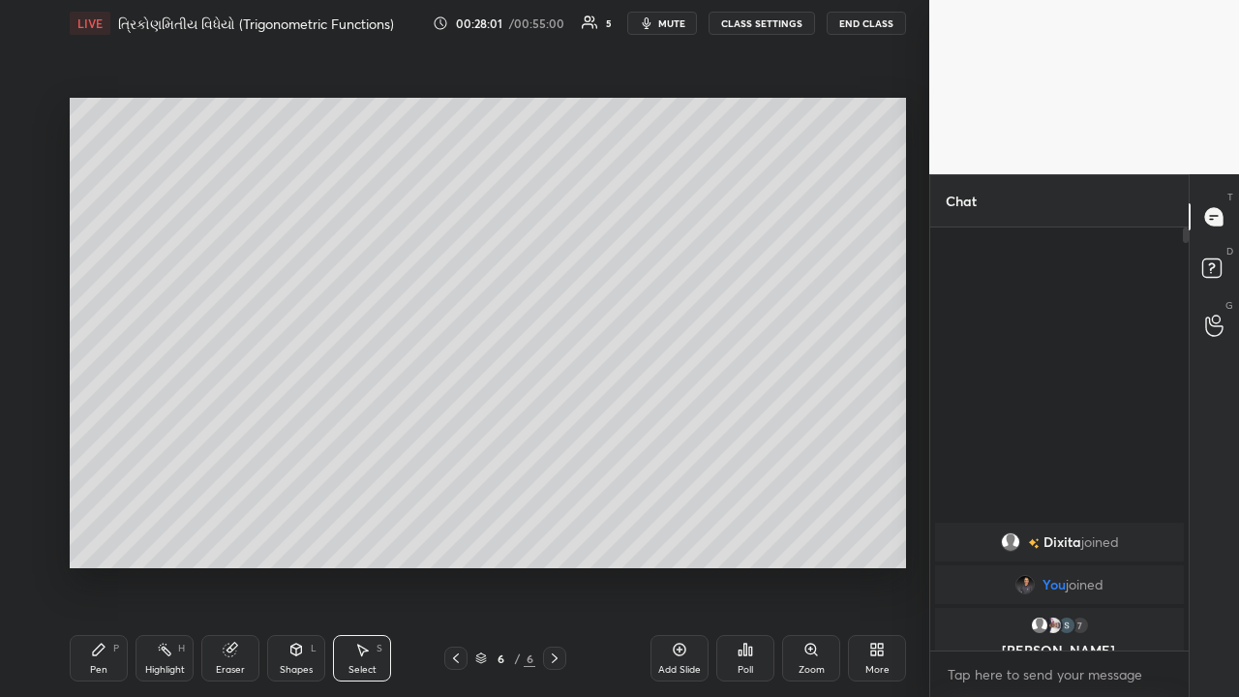
click at [674, 454] on icon at bounding box center [679, 649] width 15 height 15
click at [456, 454] on icon at bounding box center [455, 658] width 15 height 15
click at [102, 454] on div "Pen" at bounding box center [98, 670] width 17 height 10
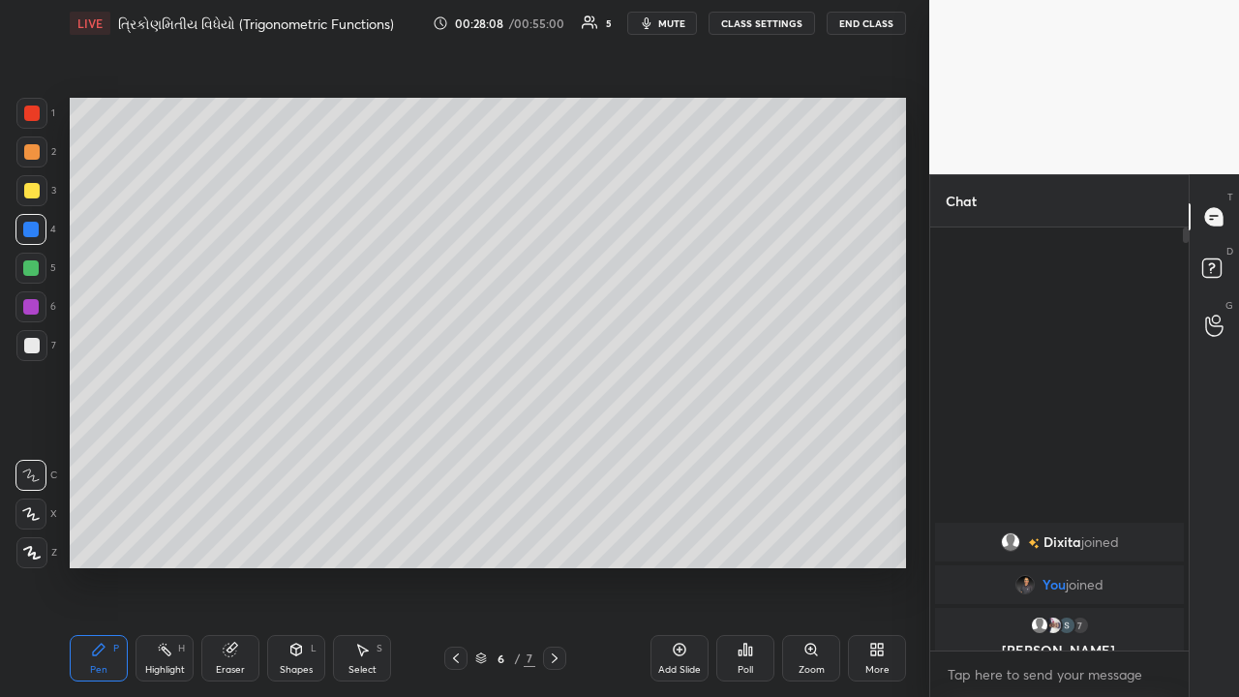
click at [39, 154] on div at bounding box center [31, 152] width 31 height 31
click at [35, 275] on div at bounding box center [30, 267] width 15 height 15
click at [230, 454] on div "Eraser" at bounding box center [230, 658] width 58 height 46
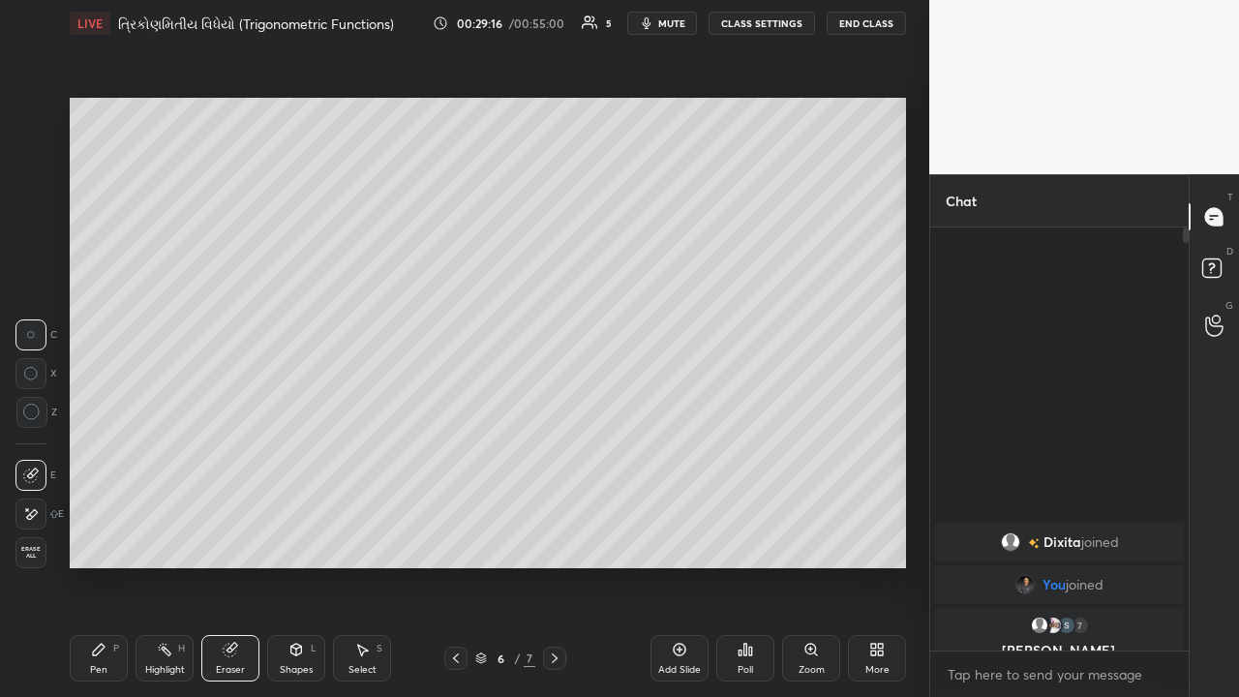
click at [116, 454] on div "P" at bounding box center [116, 649] width 6 height 10
click at [34, 305] on div at bounding box center [30, 306] width 15 height 15
click at [359, 454] on div "Select" at bounding box center [363, 670] width 28 height 10
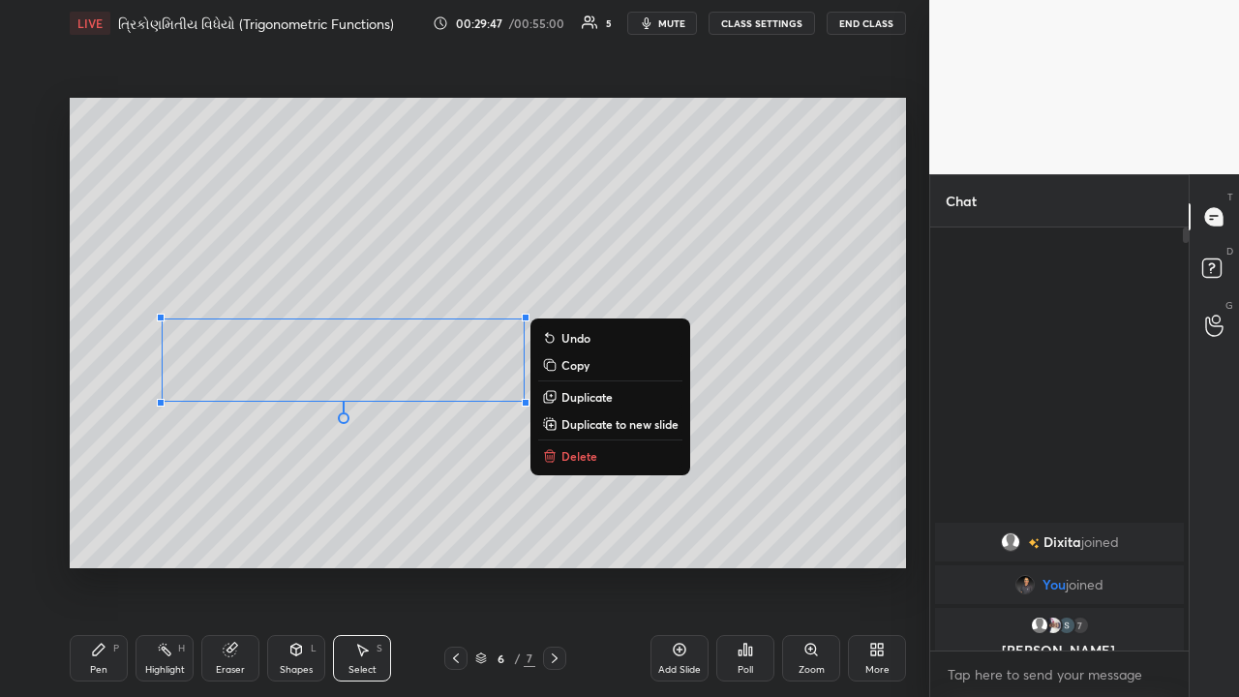
click at [565, 454] on p "Delete" at bounding box center [580, 455] width 36 height 15
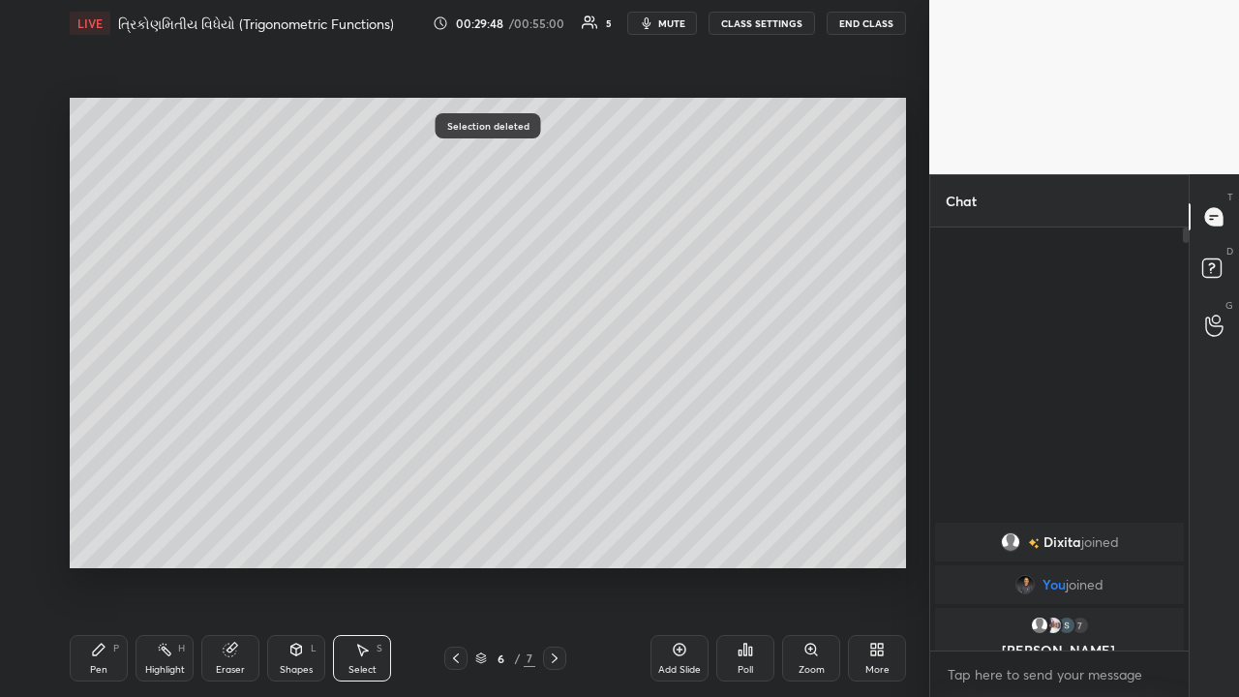
click at [456, 454] on icon at bounding box center [455, 658] width 15 height 15
click at [544, 454] on div at bounding box center [554, 658] width 23 height 23
click at [447, 454] on div at bounding box center [455, 658] width 23 height 23
click at [160, 454] on div "Highlight" at bounding box center [165, 670] width 40 height 10
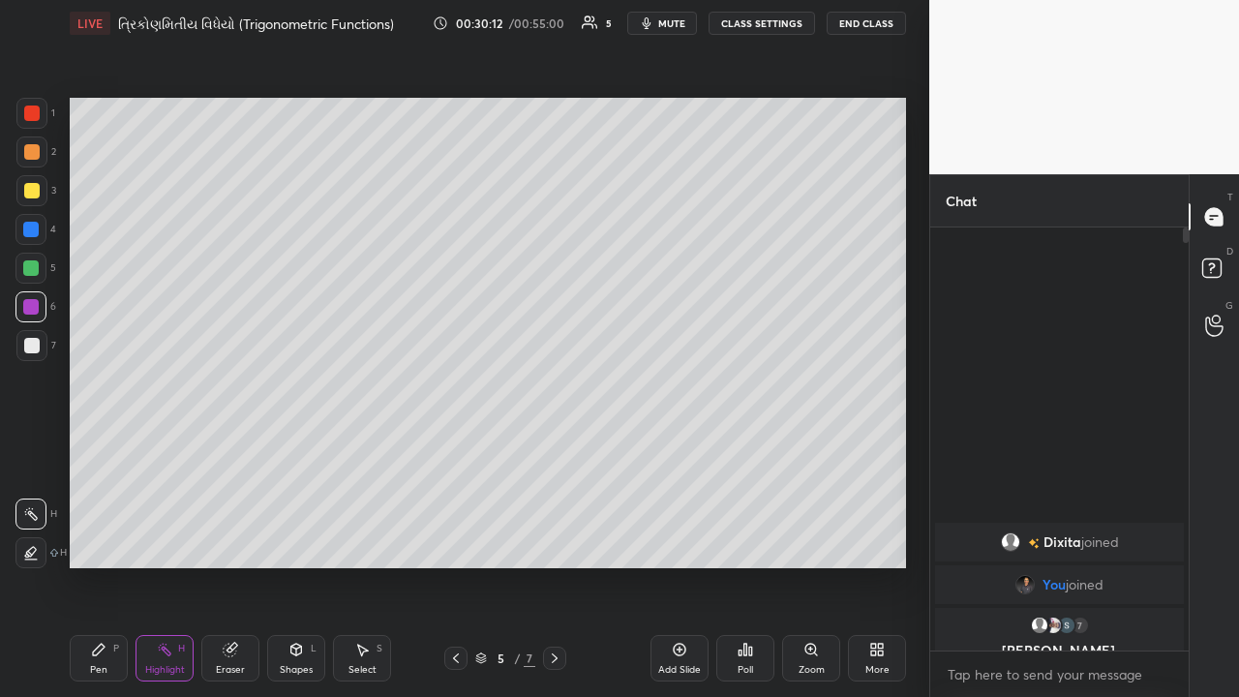
click at [553, 454] on icon at bounding box center [554, 658] width 15 height 15
click at [111, 454] on div "Pen P" at bounding box center [99, 658] width 58 height 46
click at [36, 196] on div at bounding box center [31, 190] width 15 height 15
click at [274, 454] on div "Setting up your live class Poll for secs No correct answer Start poll" at bounding box center [488, 332] width 852 height 573
click at [279, 454] on div "Setting up your live class Poll for secs No correct answer Start poll" at bounding box center [488, 332] width 852 height 573
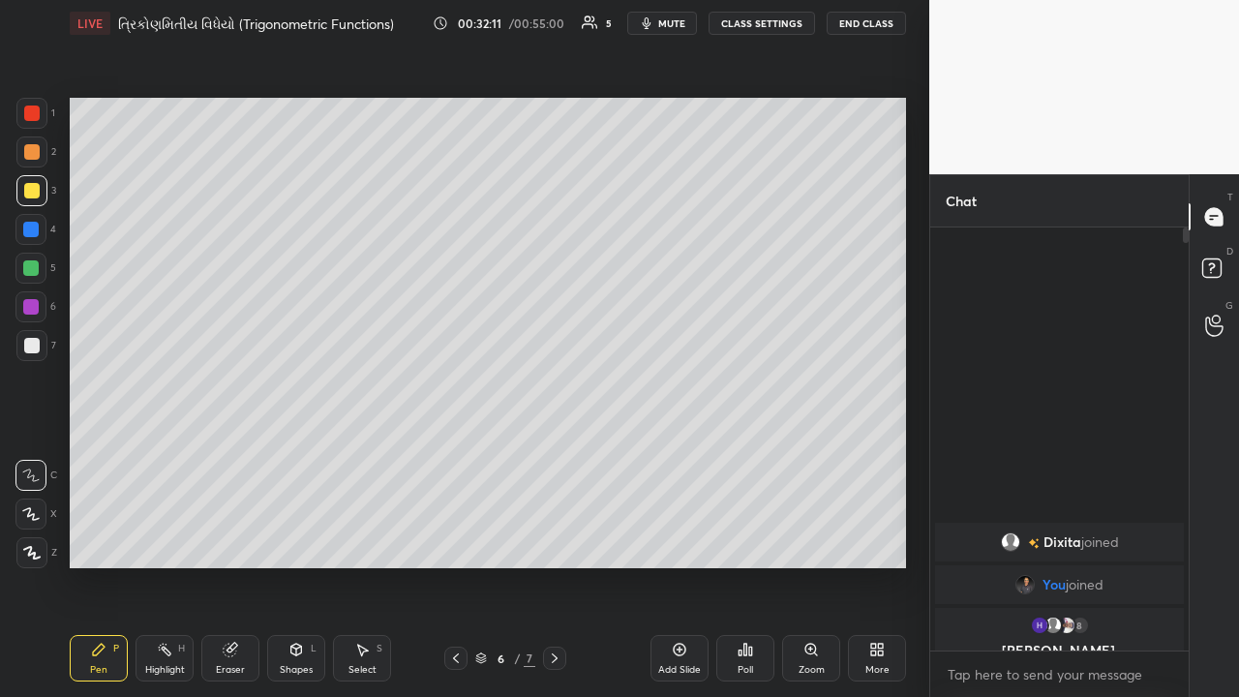
click at [672, 454] on icon at bounding box center [679, 649] width 15 height 15
click at [32, 233] on div at bounding box center [30, 229] width 15 height 15
click at [29, 273] on div at bounding box center [30, 267] width 15 height 15
click at [675, 454] on icon at bounding box center [679, 649] width 15 height 15
click at [35, 341] on div at bounding box center [31, 345] width 15 height 15
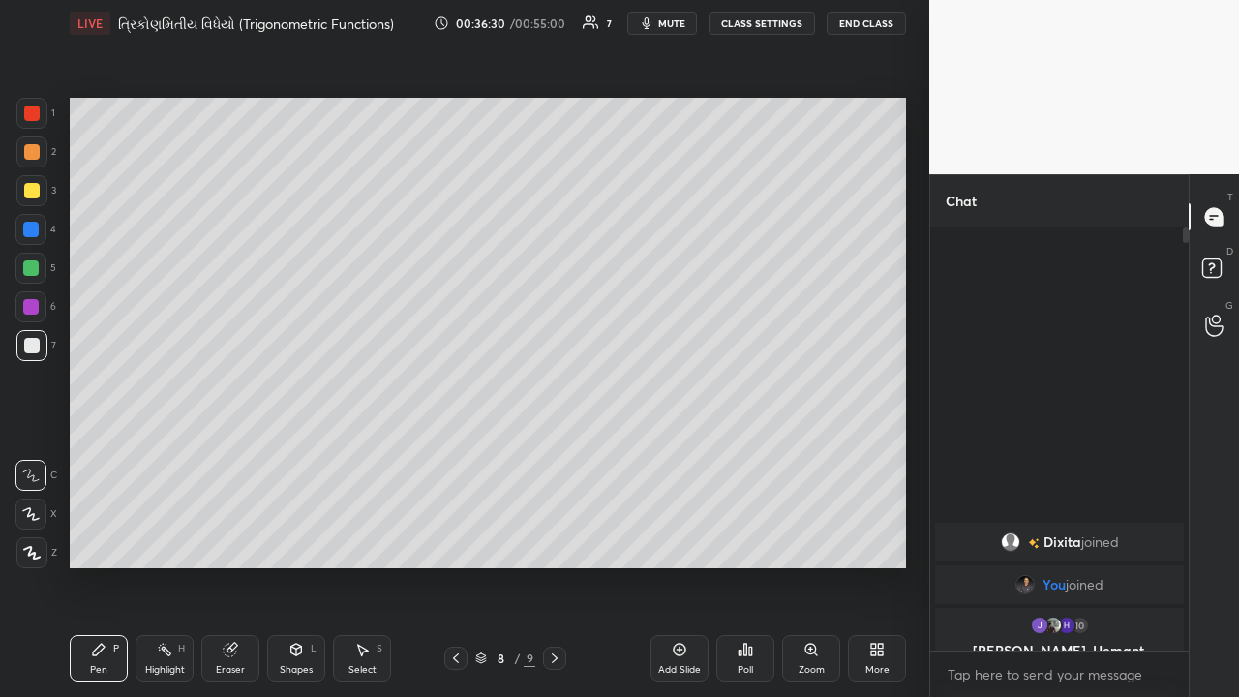
click at [223, 454] on div "Eraser" at bounding box center [230, 658] width 58 height 46
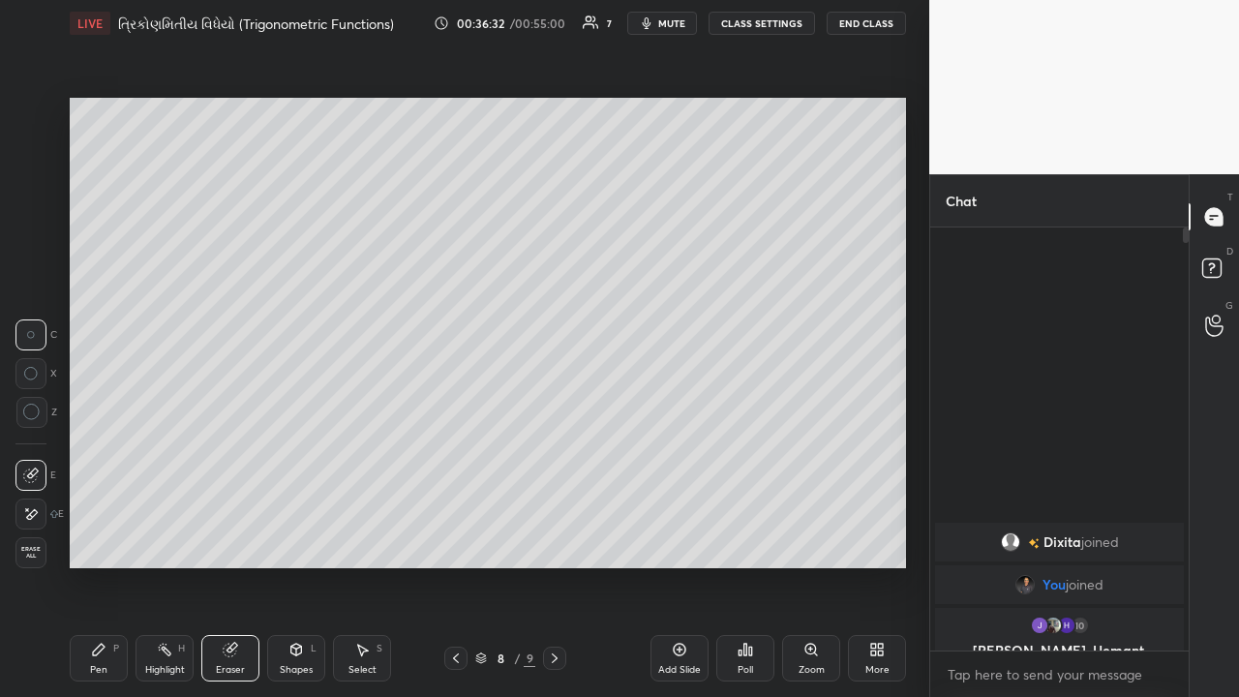
click at [105, 454] on icon at bounding box center [98, 649] width 15 height 15
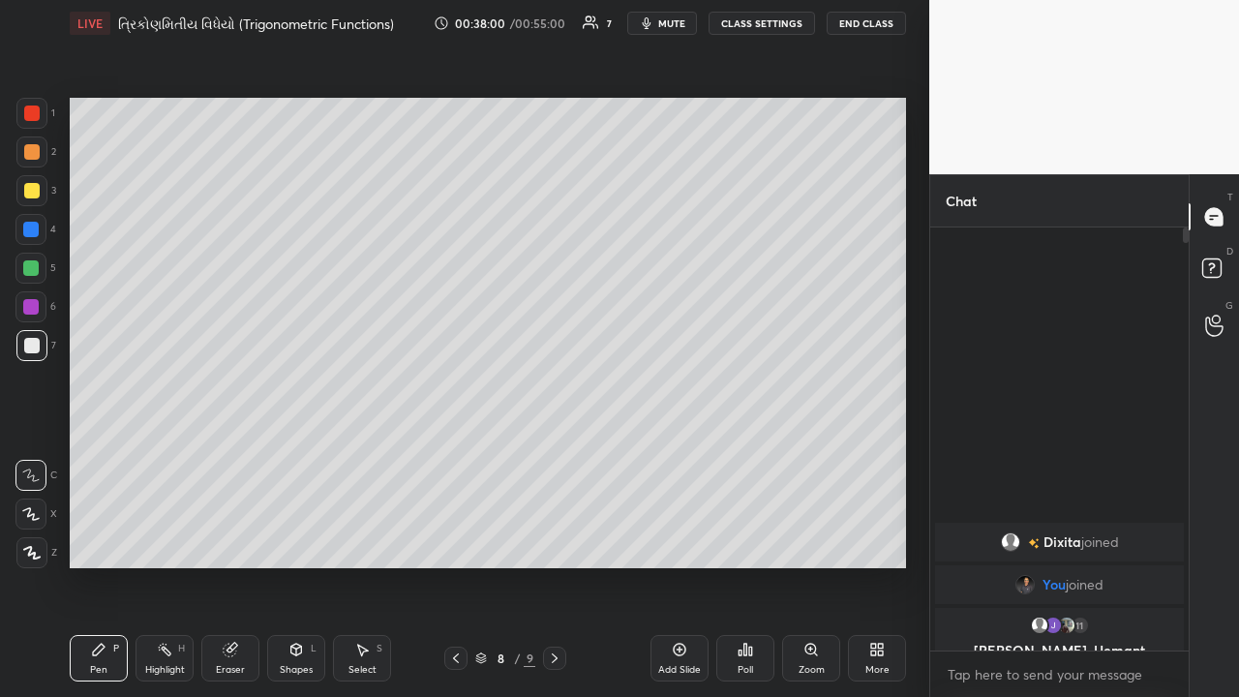
click at [36, 192] on div at bounding box center [31, 190] width 15 height 15
click at [158, 454] on div "Highlight" at bounding box center [165, 670] width 40 height 10
click at [98, 454] on div "Pen" at bounding box center [98, 670] width 17 height 10
click at [35, 239] on div at bounding box center [30, 229] width 31 height 31
click at [370, 454] on div "Select S" at bounding box center [362, 658] width 58 height 46
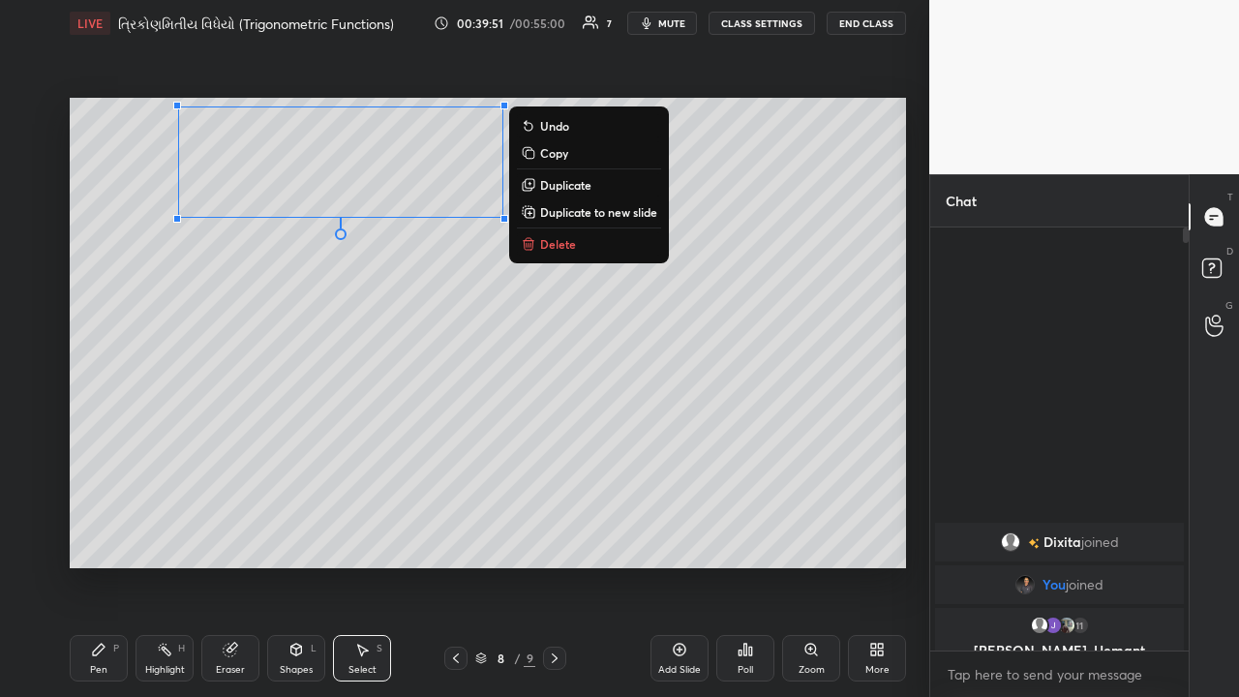
click at [560, 212] on p "Duplicate to new slide" at bounding box center [598, 211] width 117 height 15
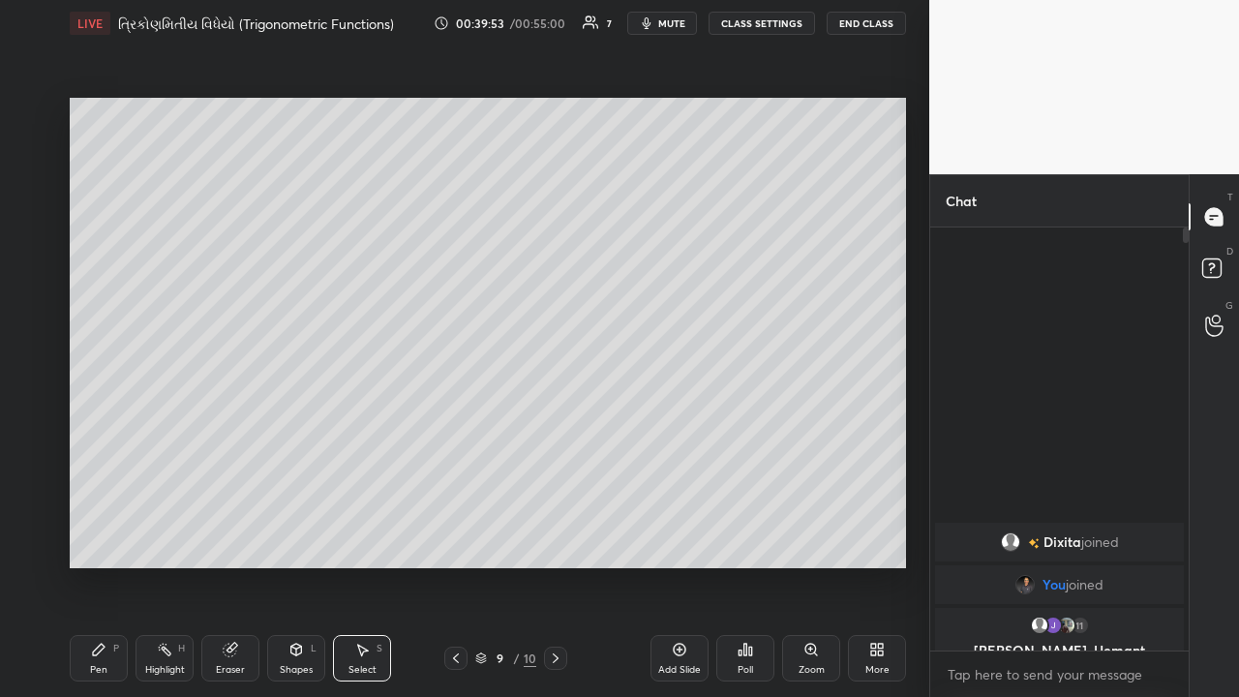
click at [113, 454] on div "P" at bounding box center [116, 649] width 6 height 10
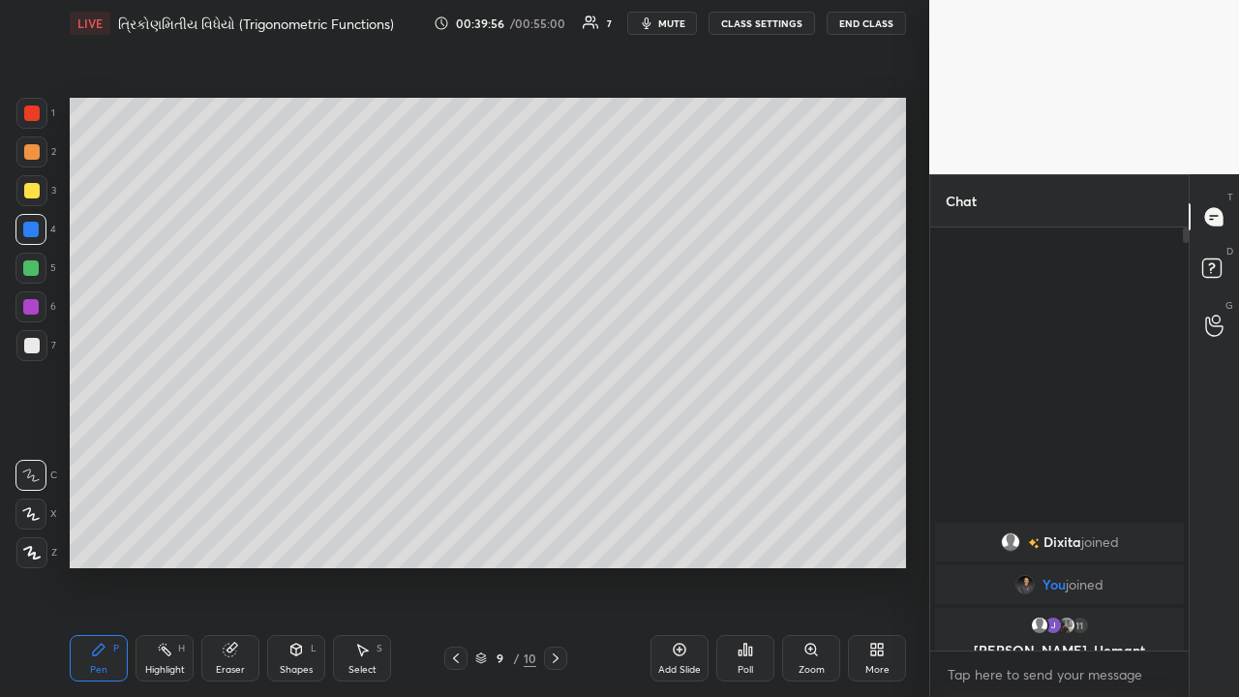
click at [230, 454] on div "Eraser" at bounding box center [230, 670] width 29 height 10
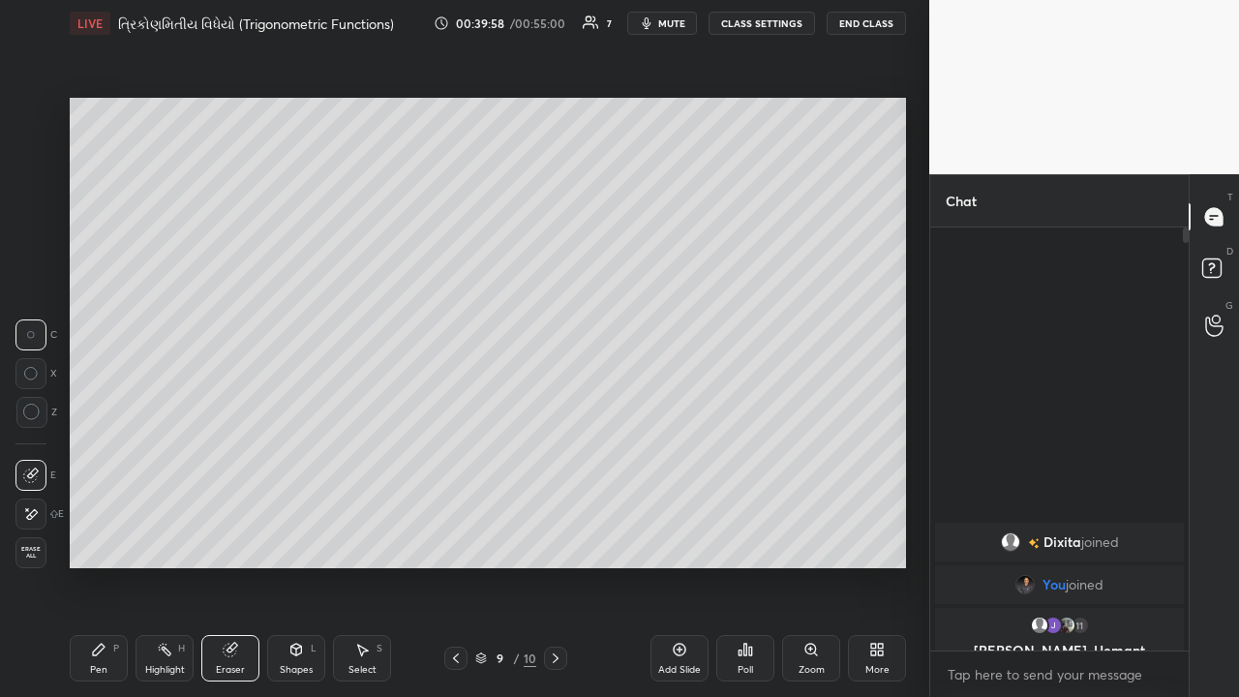
click at [102, 454] on div "Pen P" at bounding box center [99, 658] width 58 height 46
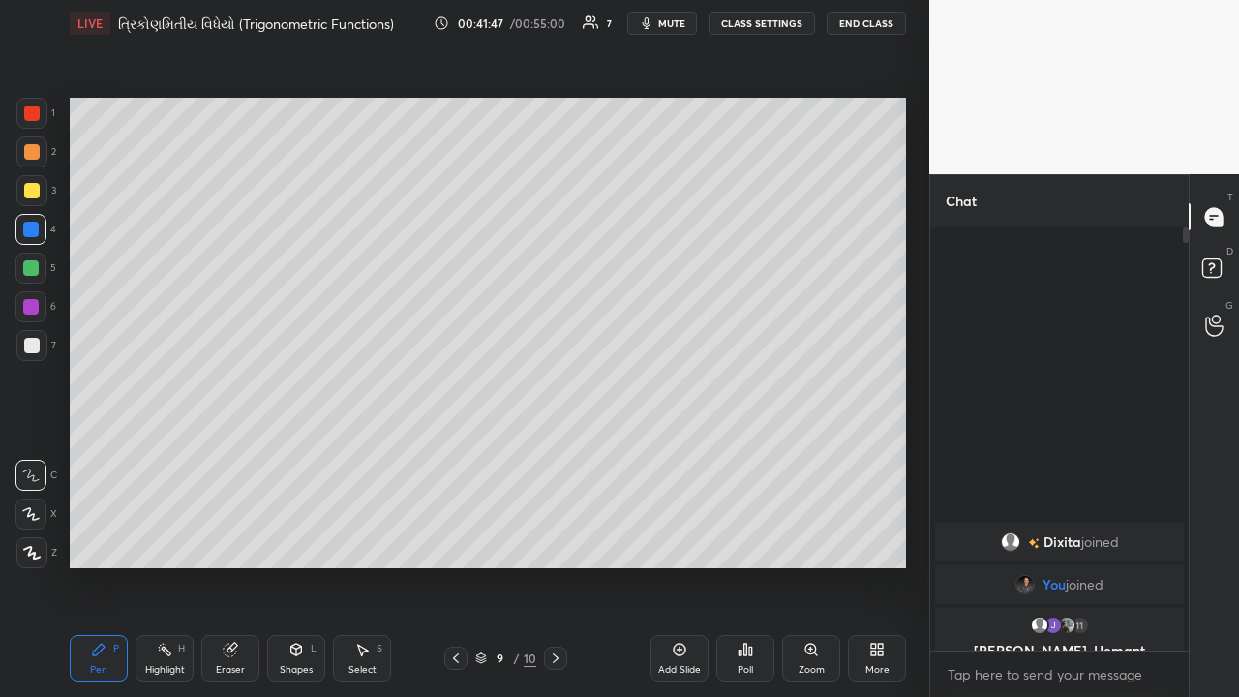
click at [31, 272] on div at bounding box center [30, 267] width 15 height 15
click at [552, 454] on icon at bounding box center [555, 658] width 15 height 15
click at [30, 236] on div at bounding box center [30, 229] width 15 height 15
click at [36, 195] on div at bounding box center [31, 190] width 15 height 15
click at [36, 161] on div at bounding box center [31, 152] width 31 height 31
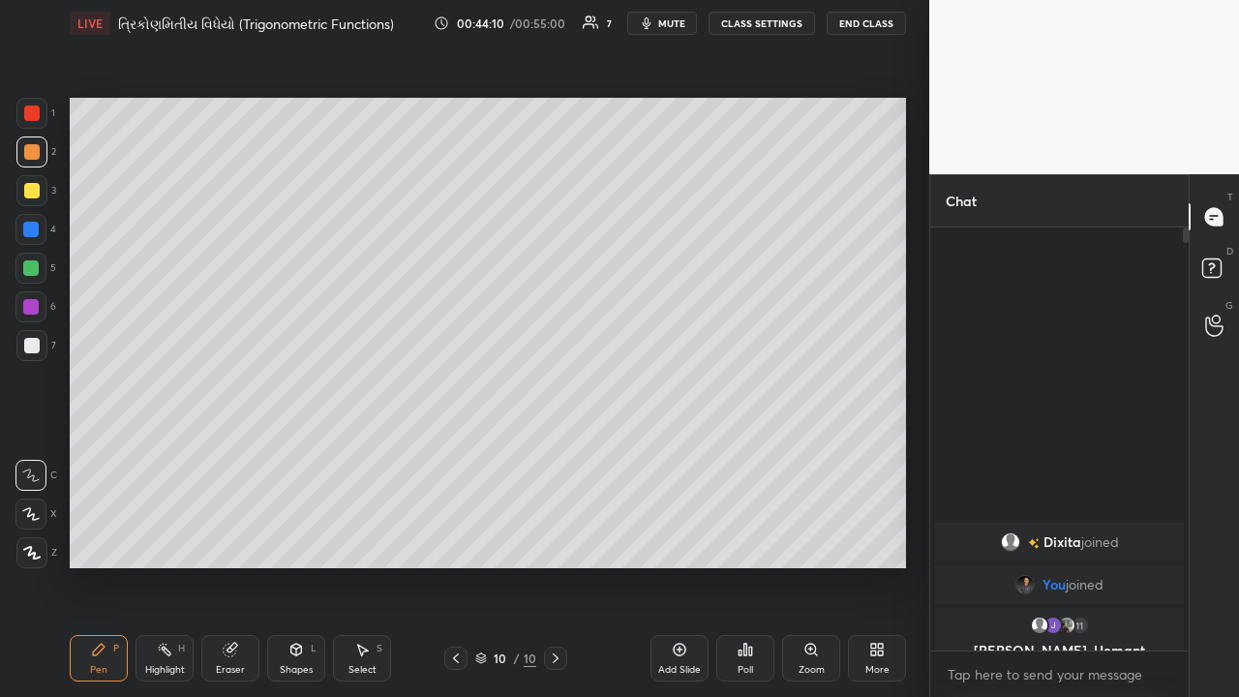
click at [29, 229] on div at bounding box center [30, 229] width 15 height 15
click at [32, 268] on div at bounding box center [30, 267] width 15 height 15
click at [28, 196] on div at bounding box center [31, 190] width 15 height 15
click at [673, 454] on div "Add Slide" at bounding box center [680, 658] width 58 height 46
click at [32, 270] on div at bounding box center [30, 267] width 15 height 15
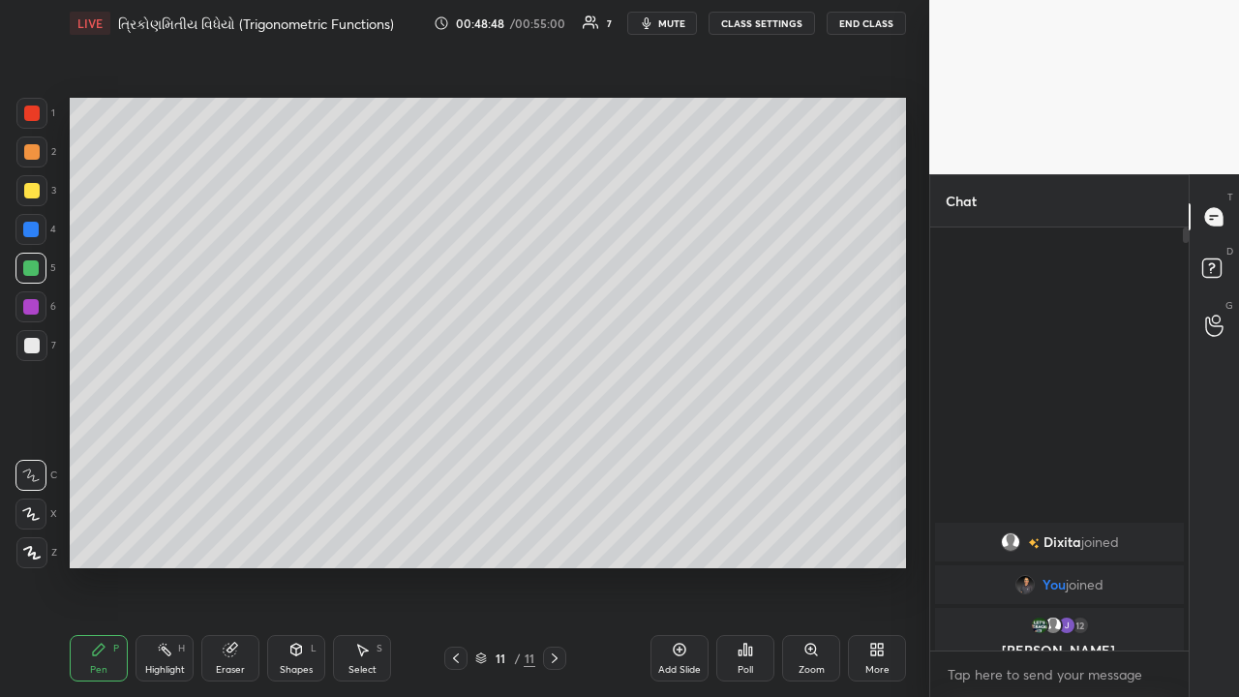
click at [32, 341] on div at bounding box center [31, 345] width 15 height 15
click at [36, 305] on div at bounding box center [30, 306] width 15 height 15
click at [228, 454] on div "Eraser" at bounding box center [230, 658] width 58 height 46
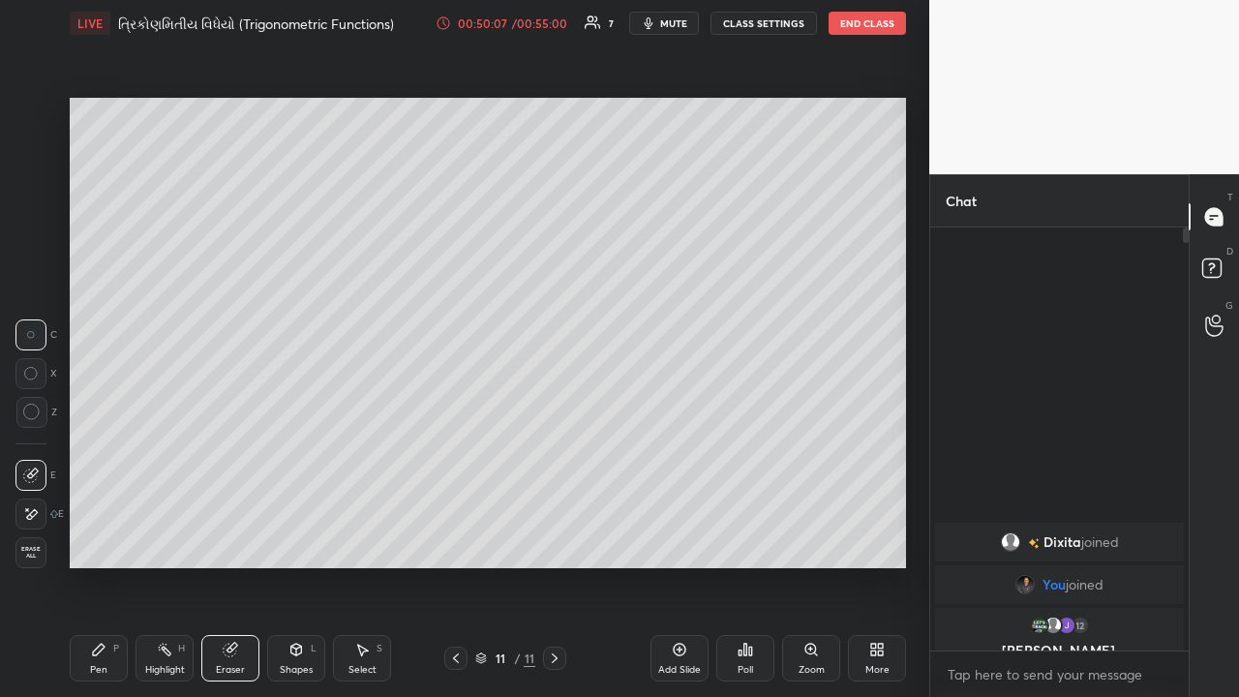
click at [97, 454] on div "Pen" at bounding box center [98, 670] width 17 height 10
click at [360, 454] on div "Select" at bounding box center [363, 670] width 28 height 10
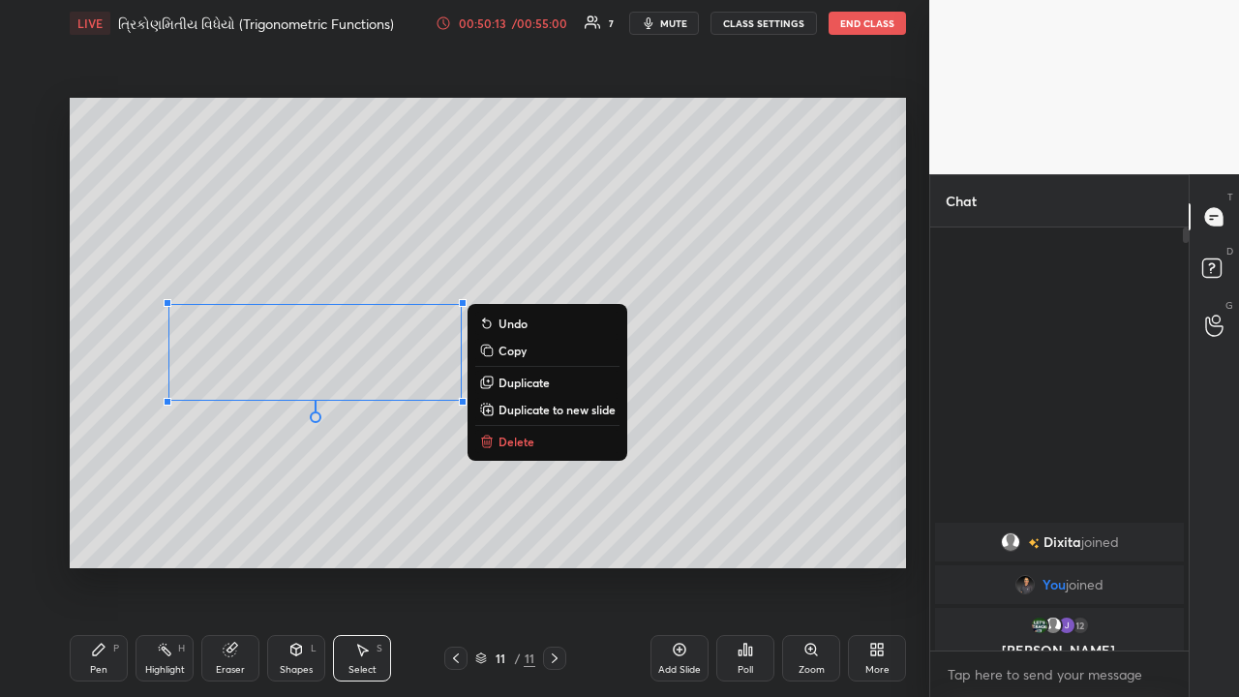
click at [516, 441] on p "Delete" at bounding box center [517, 441] width 36 height 15
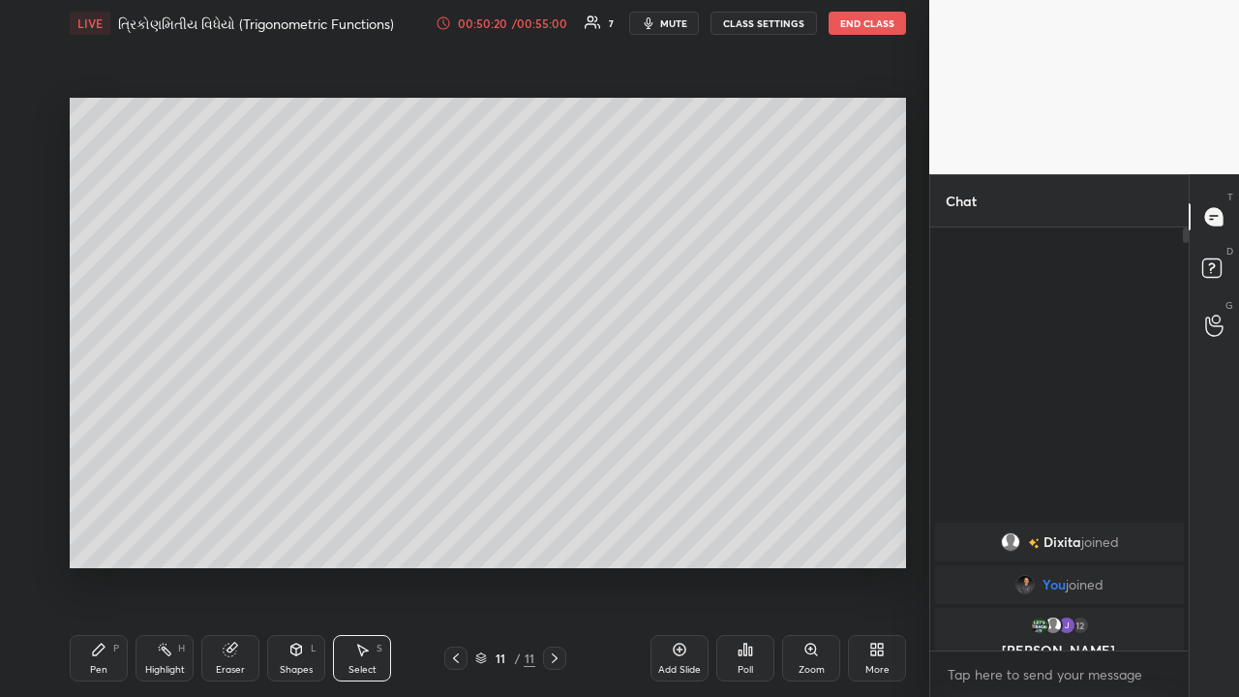
click at [101, 454] on div "Pen P" at bounding box center [99, 658] width 58 height 46
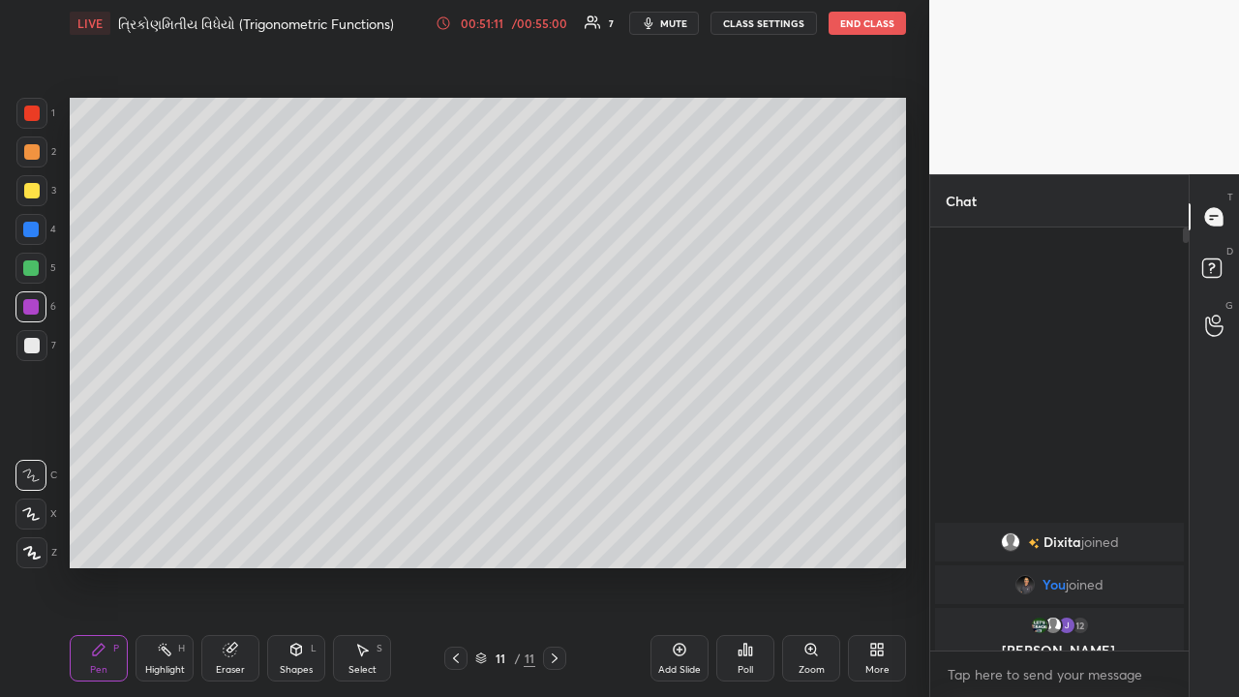
click at [41, 343] on div at bounding box center [31, 345] width 31 height 31
click at [163, 454] on div "Highlight" at bounding box center [165, 670] width 40 height 10
click at [112, 454] on div "Pen P" at bounding box center [99, 658] width 58 height 46
click at [162, 454] on div "Highlight" at bounding box center [165, 670] width 40 height 10
click at [112, 454] on div "Pen P" at bounding box center [99, 658] width 58 height 46
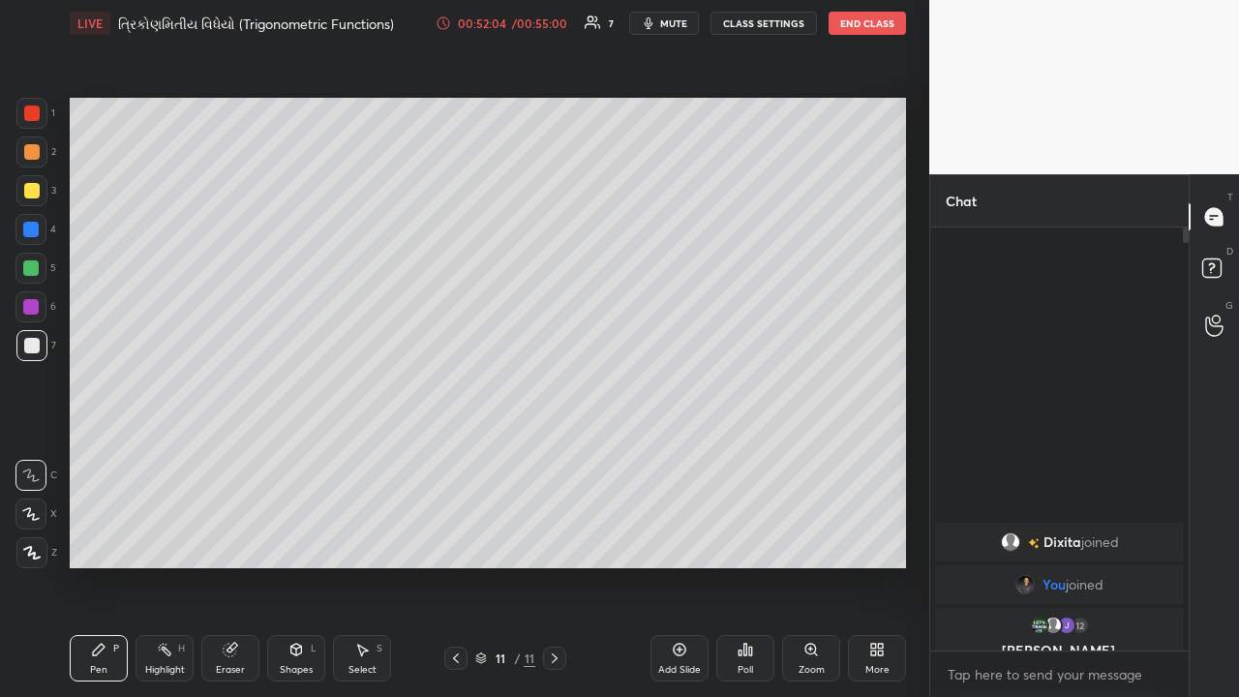
click at [28, 268] on div at bounding box center [30, 267] width 15 height 15
click at [28, 350] on div at bounding box center [31, 345] width 15 height 15
click at [34, 277] on div at bounding box center [30, 268] width 31 height 31
click at [694, 26] on button "End Class" at bounding box center [867, 23] width 77 height 23
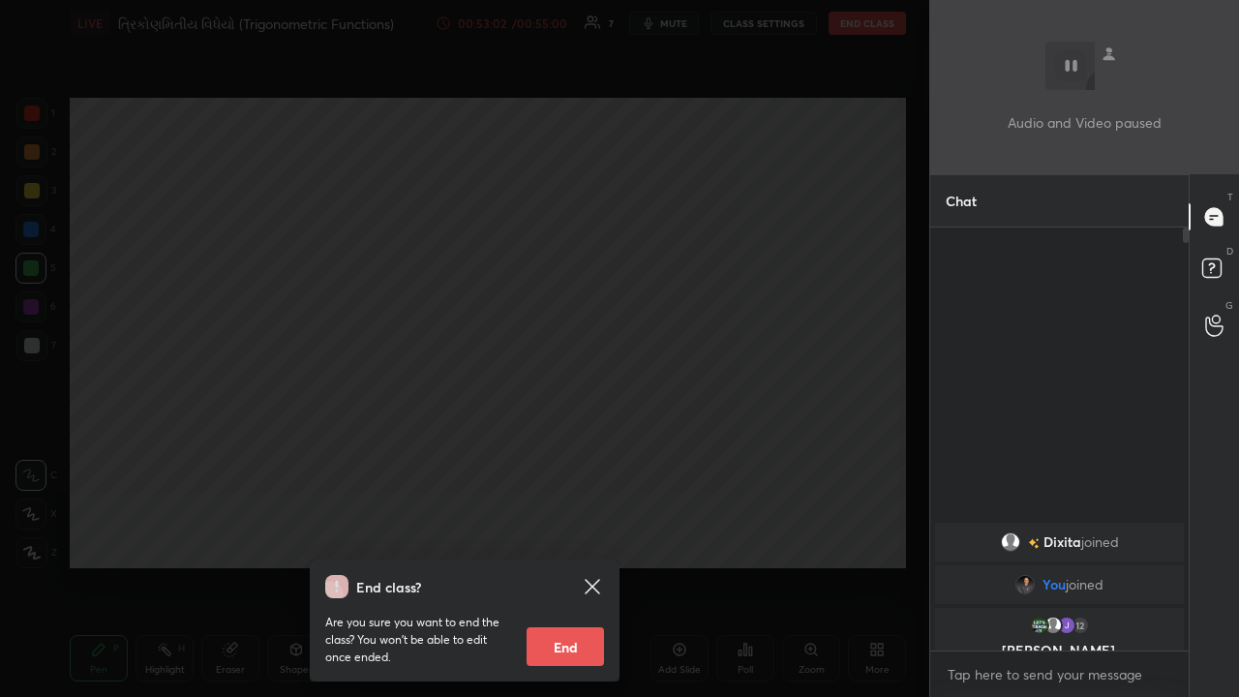
click at [576, 454] on button "End" at bounding box center [565, 646] width 77 height 39
type textarea "x"
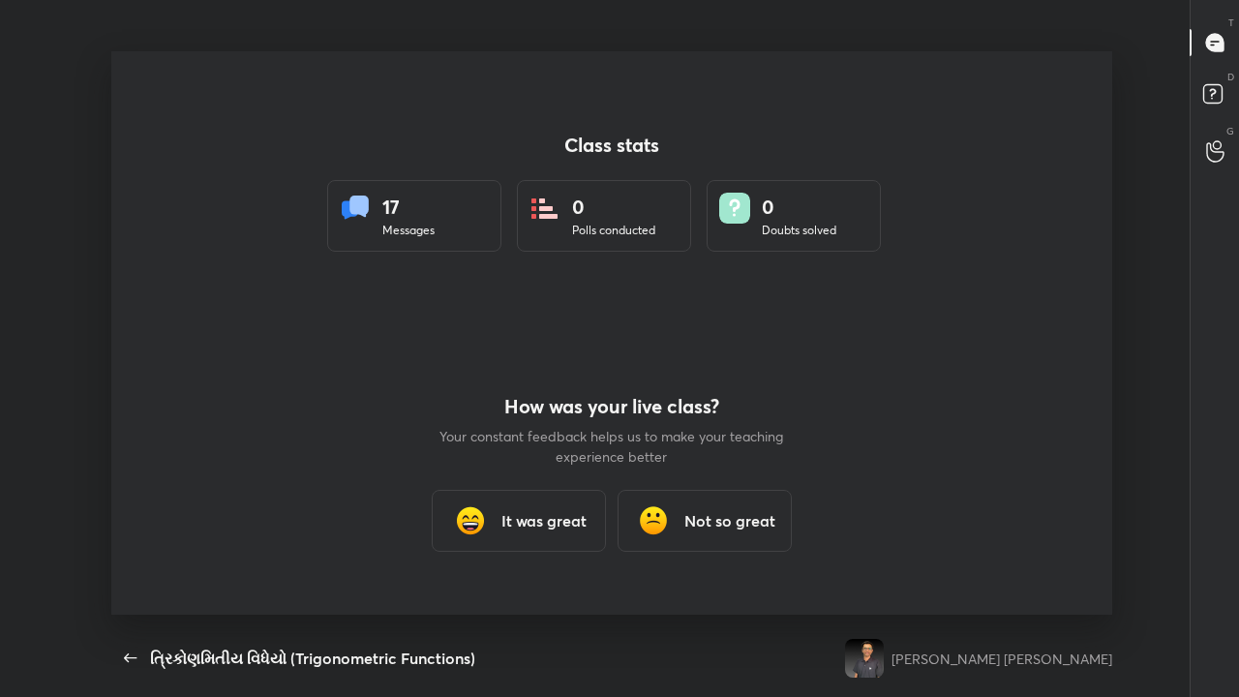
scroll to position [0, 0]
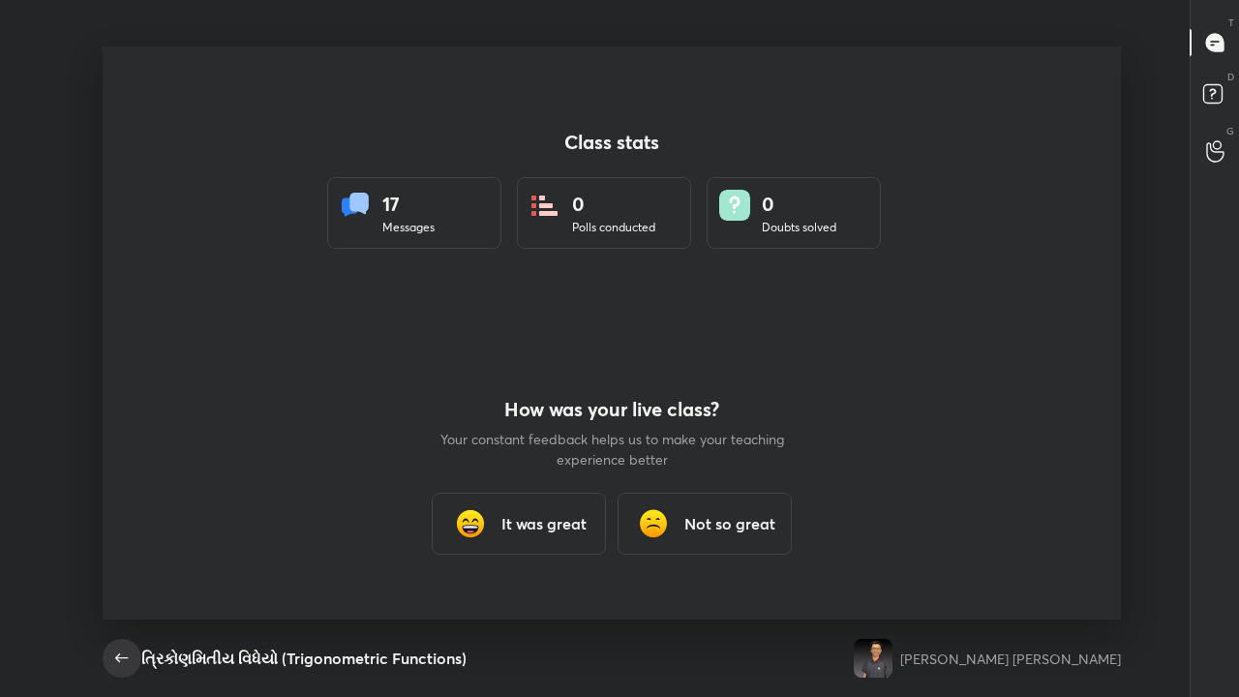
click at [124, 454] on icon "button" at bounding box center [121, 658] width 23 height 23
